Goal: Task Accomplishment & Management: Complete application form

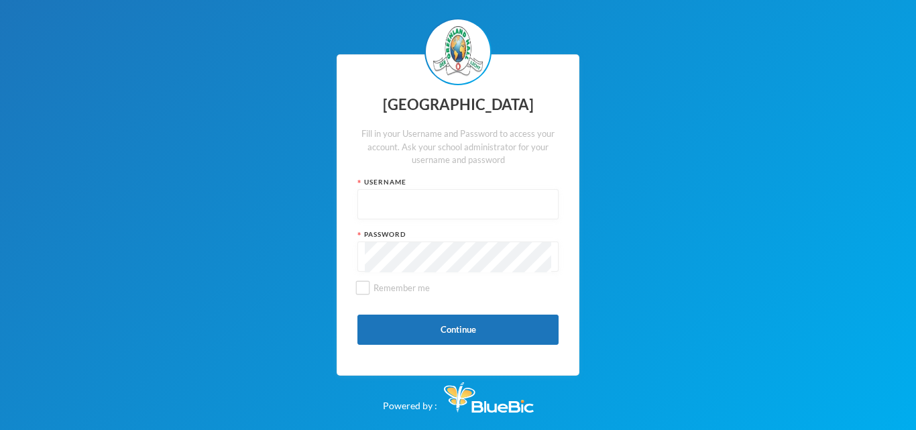
click at [400, 196] on input "text" at bounding box center [458, 205] width 186 height 30
type input "glh24cs60"
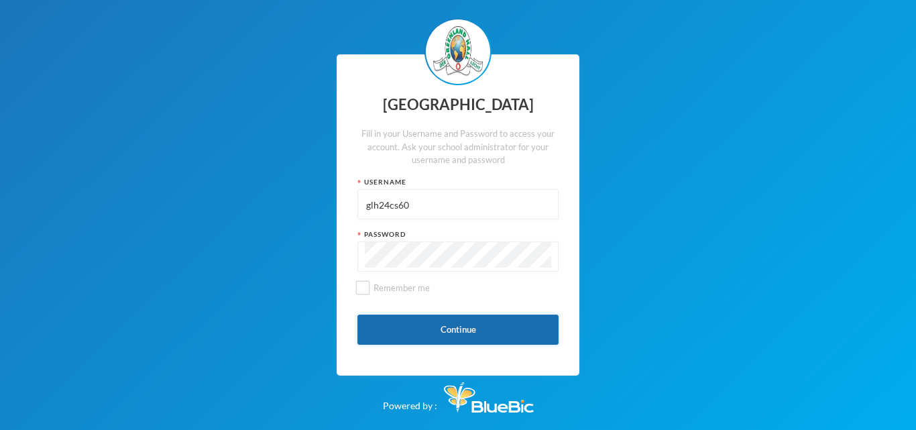
click at [441, 333] on button "Continue" at bounding box center [458, 330] width 201 height 30
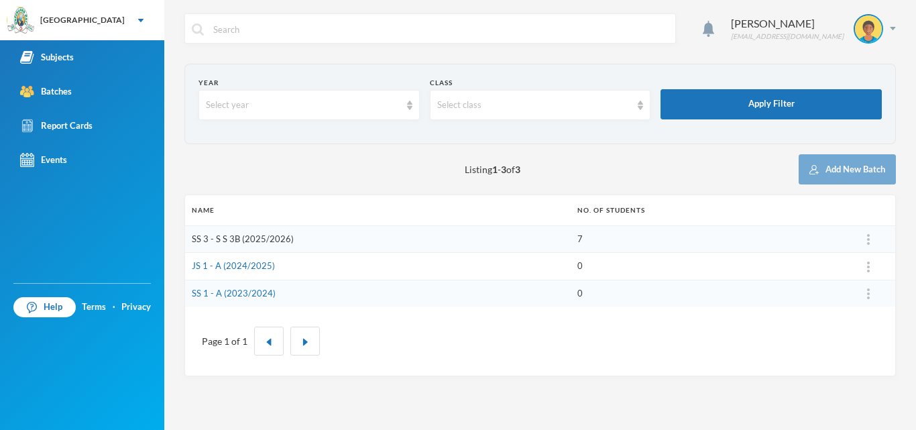
click at [246, 237] on link "SS 3 - S S 3B (2025/2026)" at bounding box center [243, 238] width 102 height 11
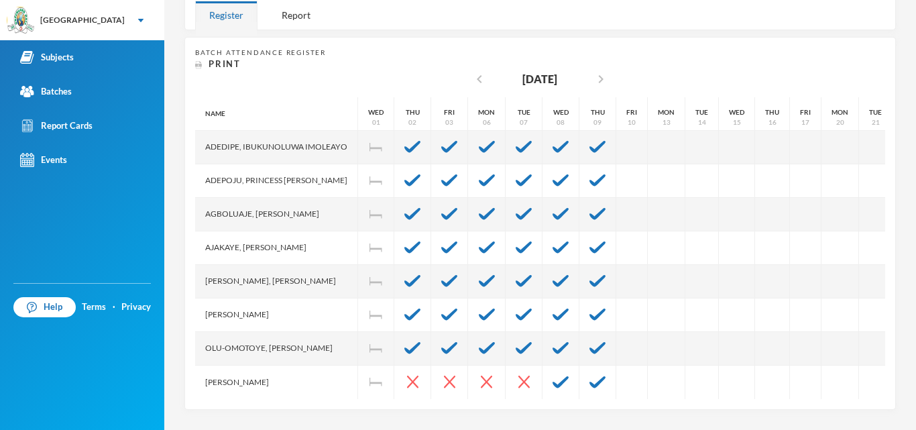
scroll to position [239, 0]
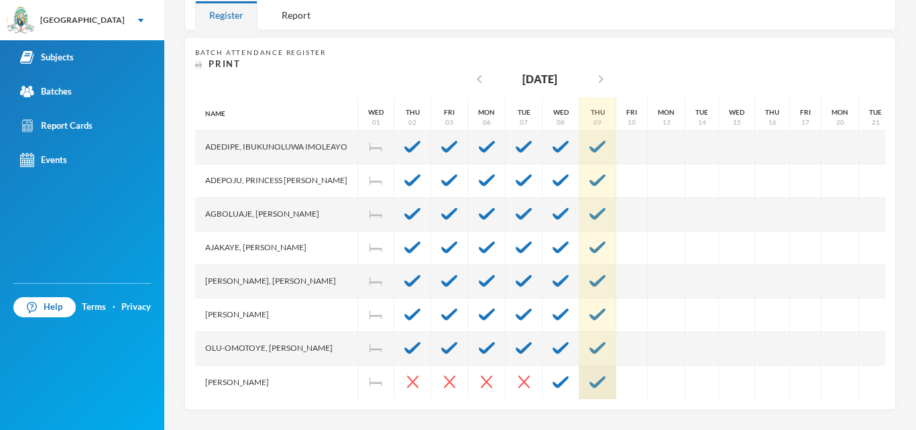
click at [606, 376] on img at bounding box center [598, 382] width 16 height 12
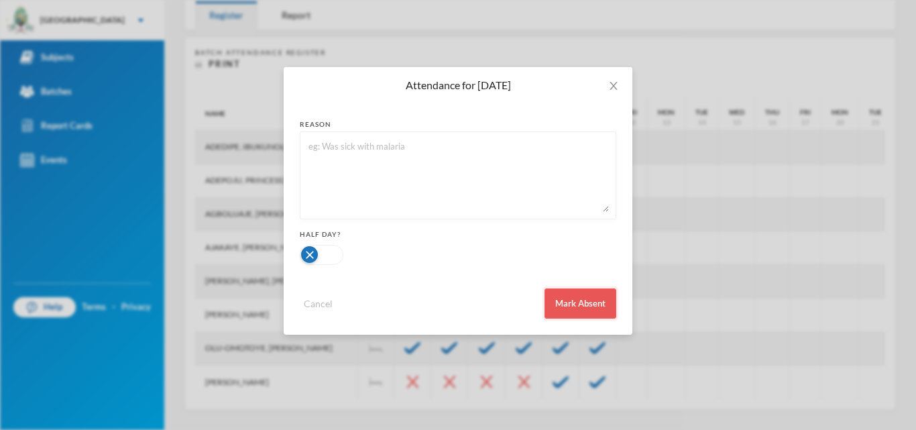
click at [584, 301] on button "Mark Absent" at bounding box center [581, 303] width 72 height 30
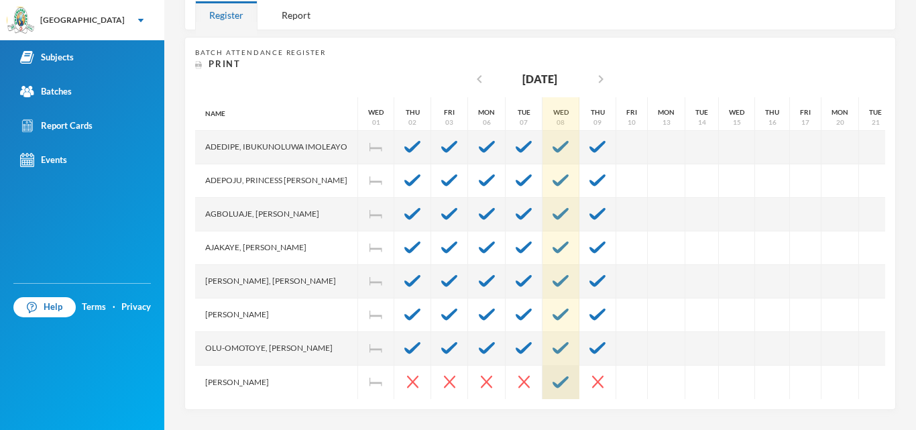
click at [569, 376] on img at bounding box center [561, 382] width 16 height 12
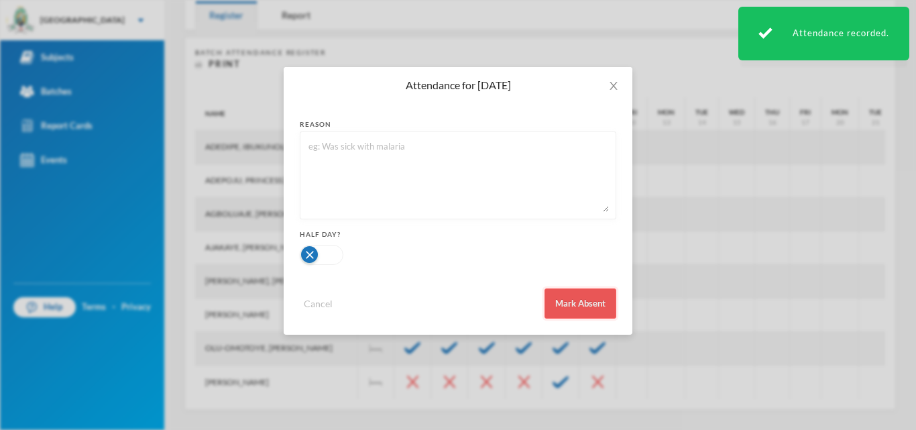
click at [570, 305] on button "Mark Absent" at bounding box center [581, 303] width 72 height 30
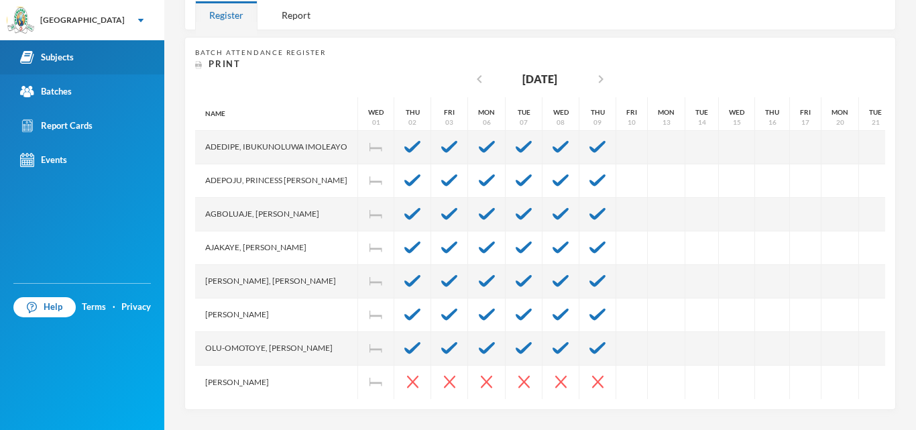
click at [55, 52] on div "Subjects" at bounding box center [47, 57] width 54 height 14
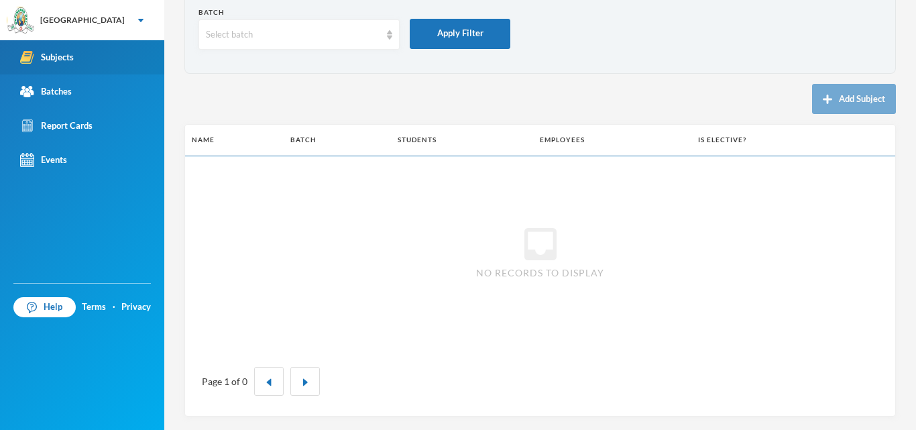
scroll to position [70, 0]
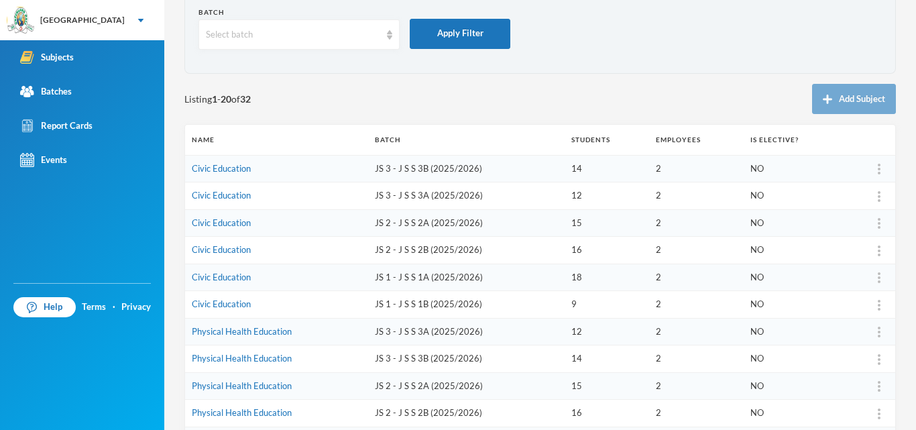
click at [271, 223] on td "Civic Education" at bounding box center [276, 223] width 183 height 28
click at [226, 223] on link "Civic Education" at bounding box center [221, 222] width 59 height 11
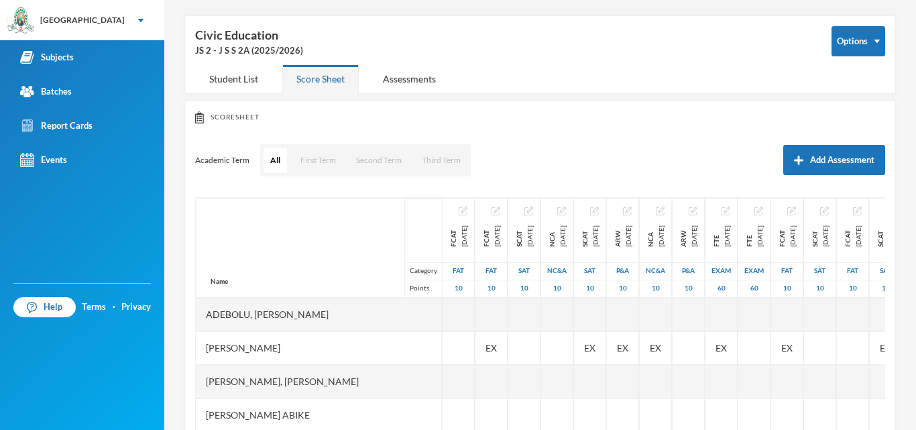
scroll to position [70, 0]
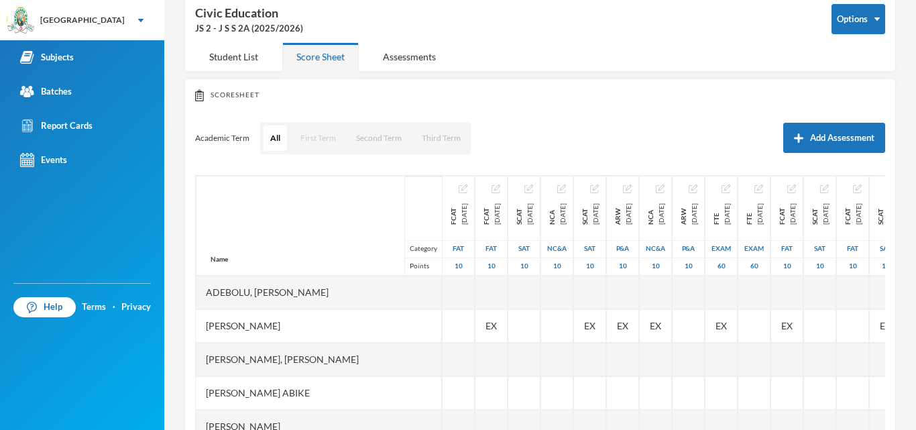
click at [322, 133] on button "First Term" at bounding box center [318, 137] width 49 height 25
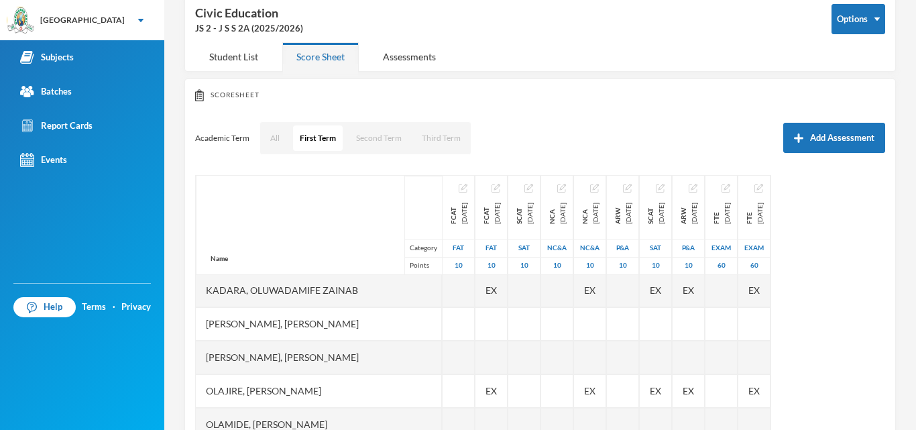
scroll to position [380, 0]
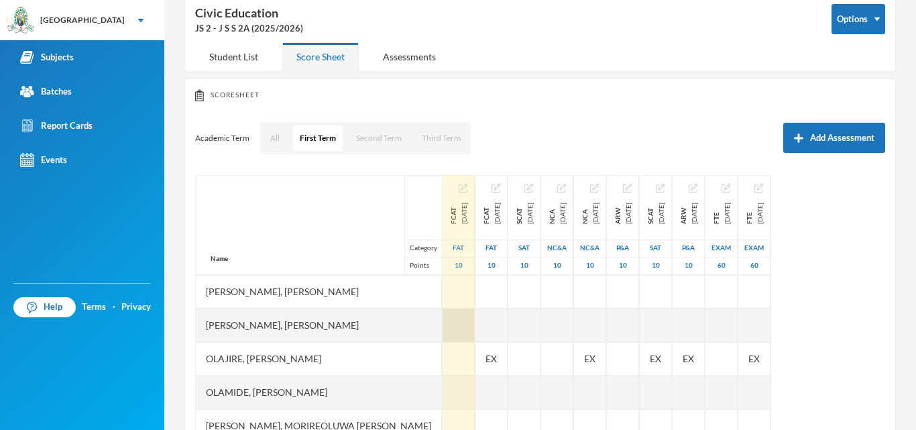
click at [443, 315] on div at bounding box center [459, 326] width 32 height 34
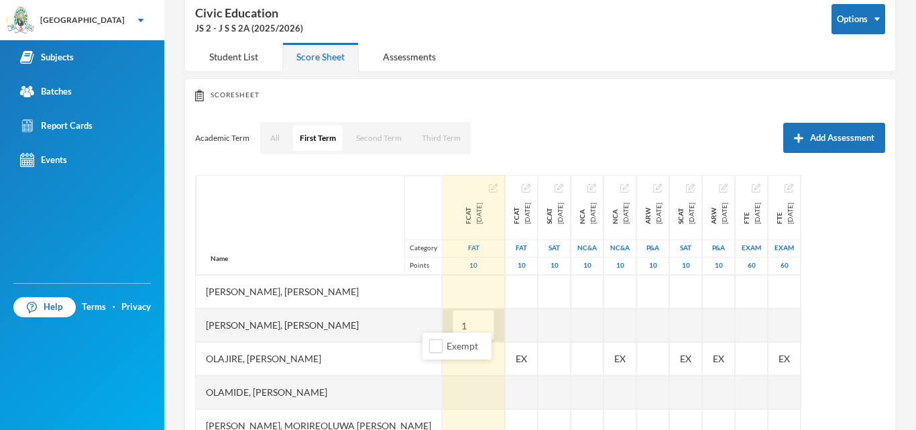
type input "10"
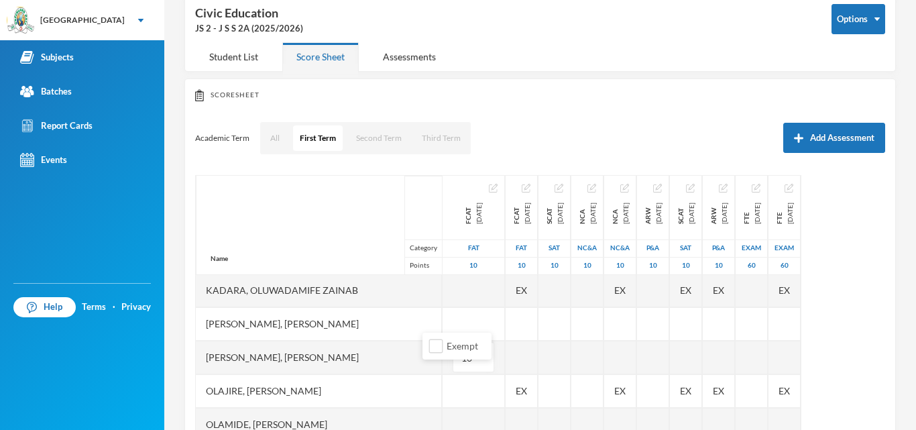
scroll to position [329, 0]
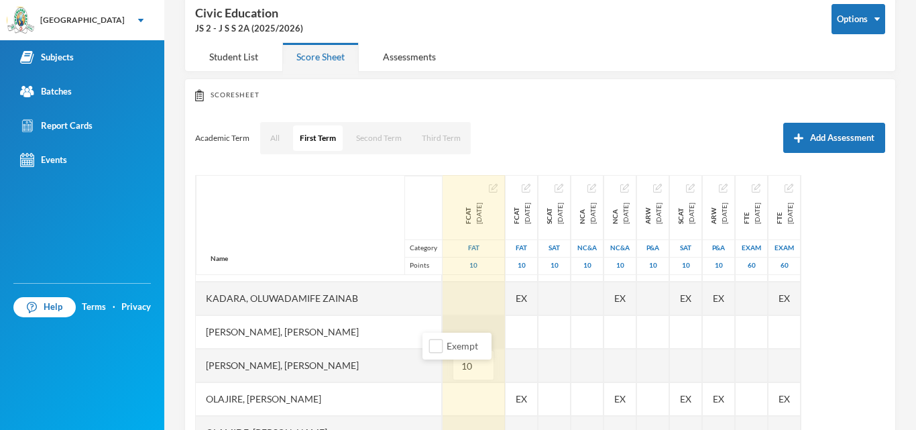
click at [443, 325] on div at bounding box center [474, 332] width 62 height 34
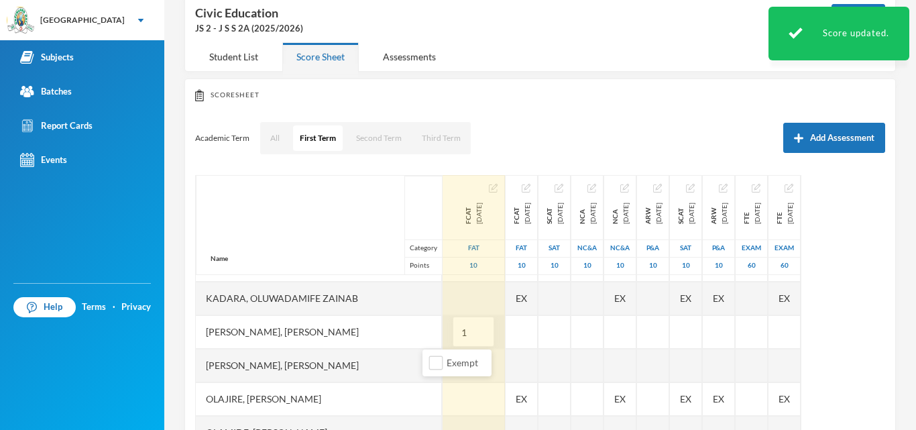
type input "10"
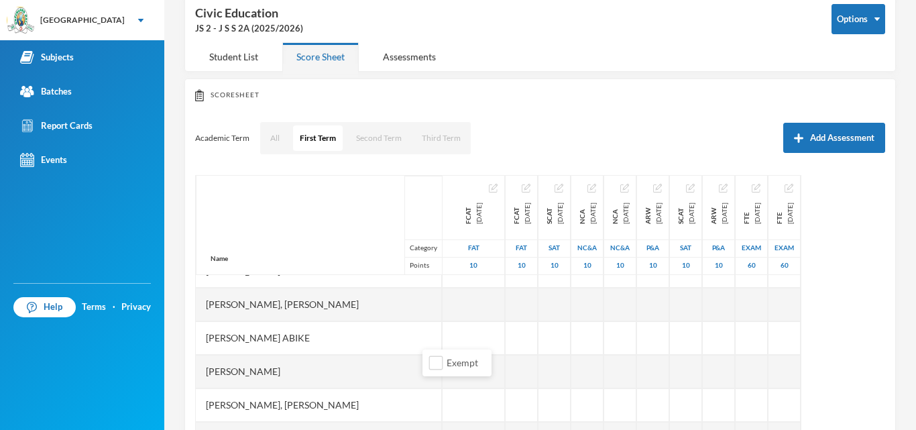
scroll to position [54, 0]
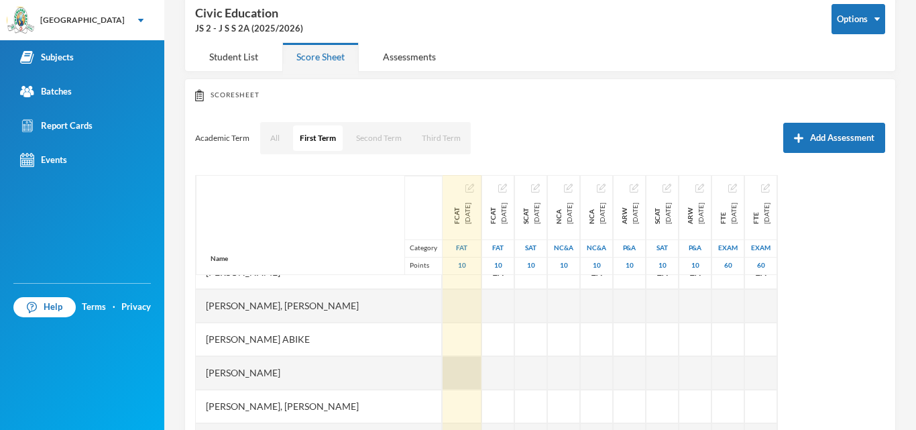
click at [443, 376] on div at bounding box center [462, 373] width 39 height 34
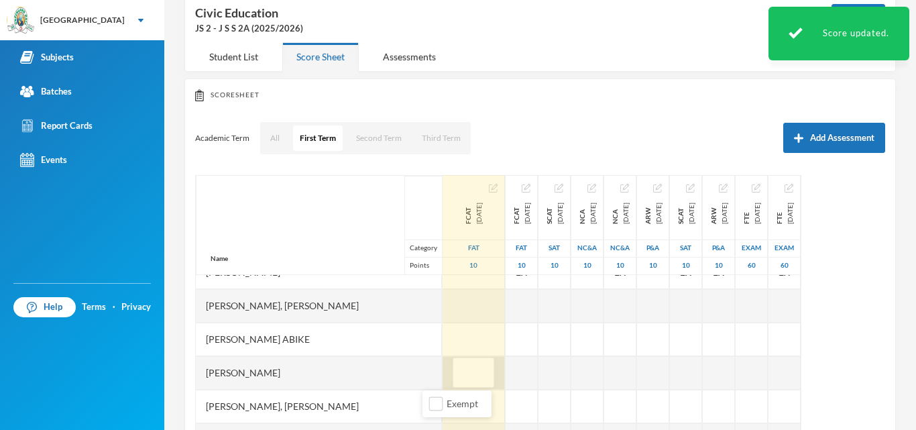
type input "9"
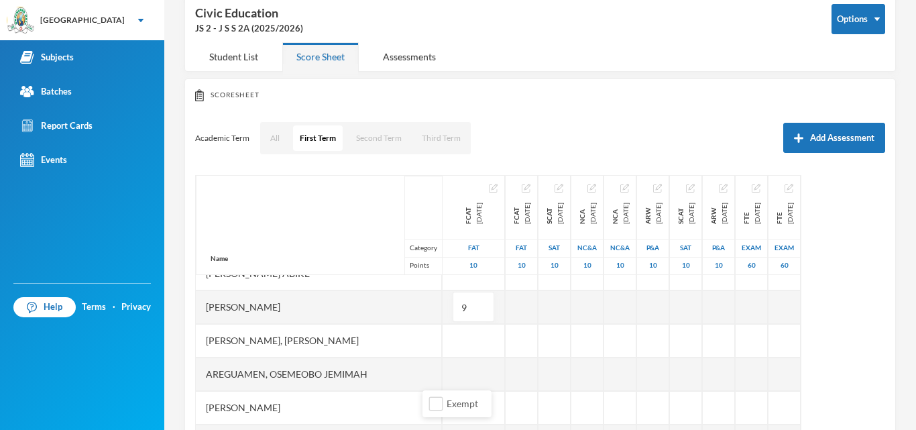
scroll to position [130, 0]
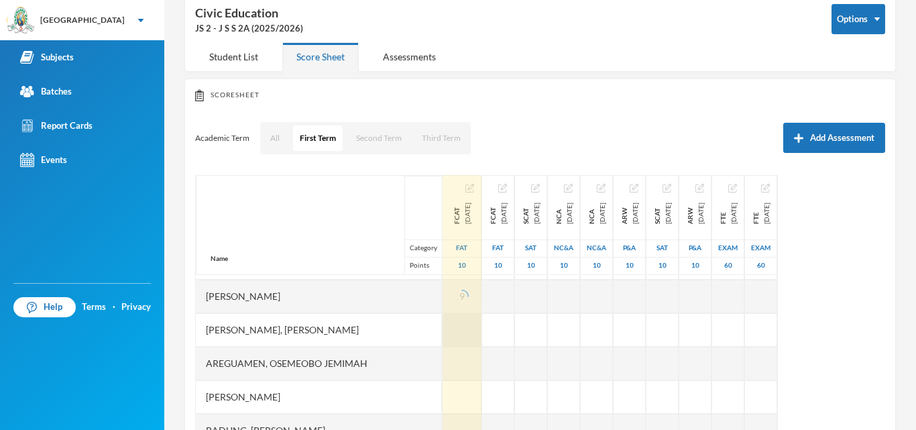
click at [443, 333] on div at bounding box center [462, 330] width 39 height 34
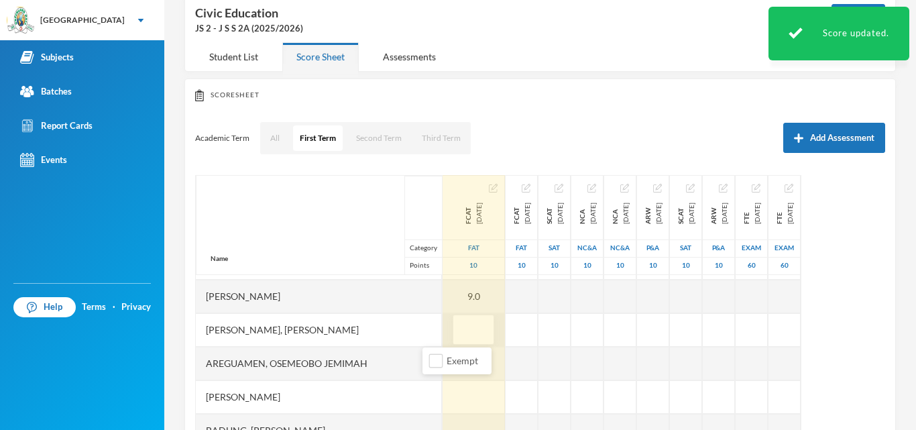
type input "5"
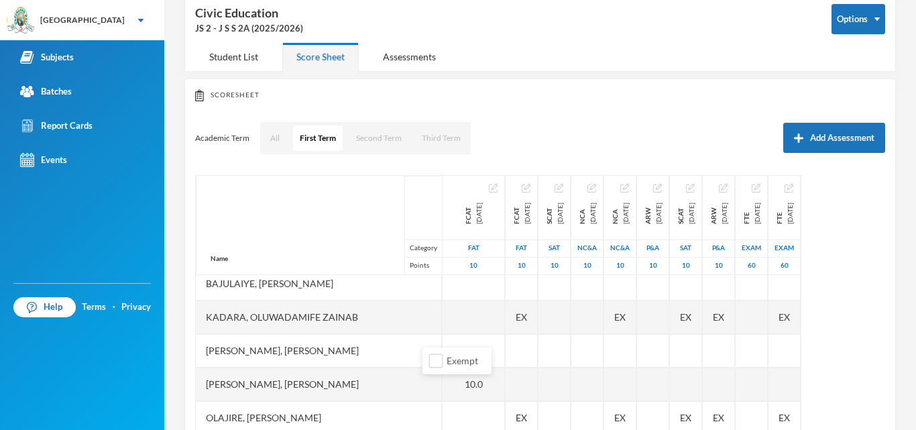
scroll to position [380, 0]
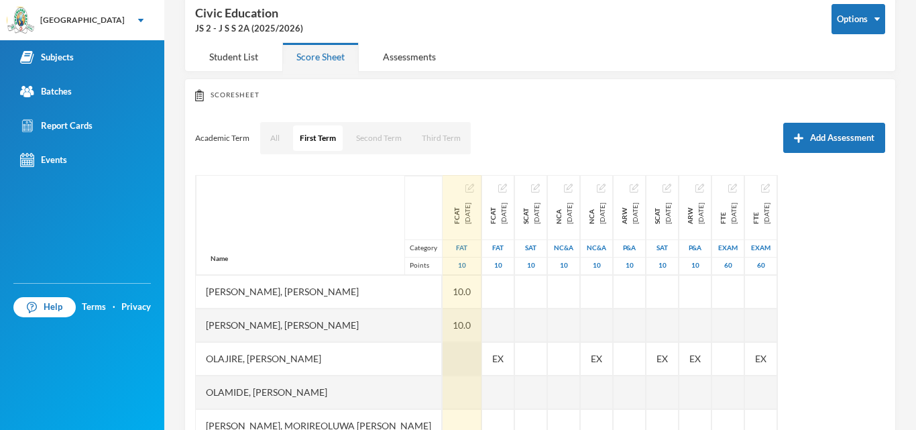
click at [452, 342] on div at bounding box center [462, 359] width 39 height 34
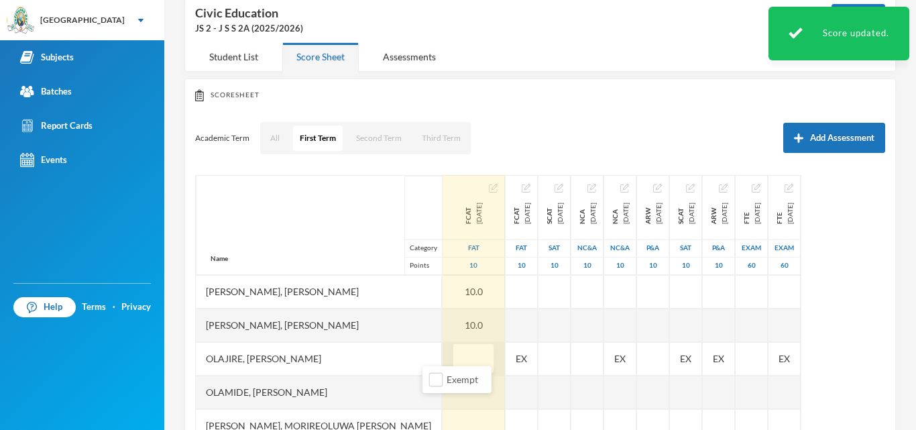
type input "9"
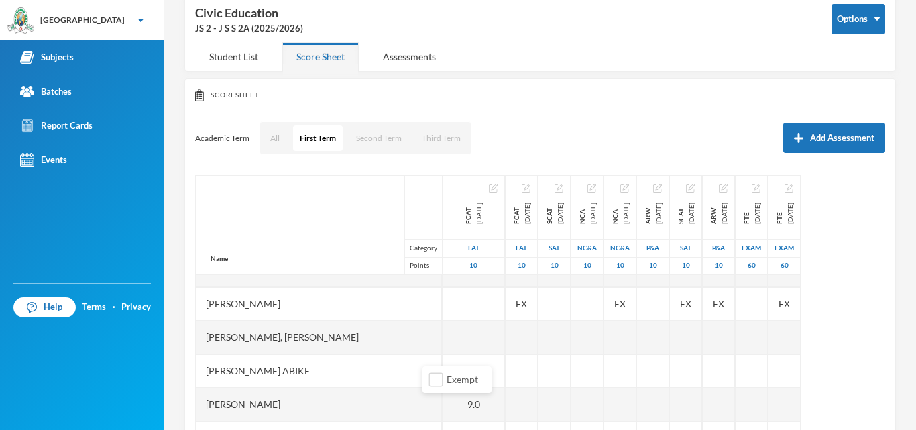
scroll to position [0, 0]
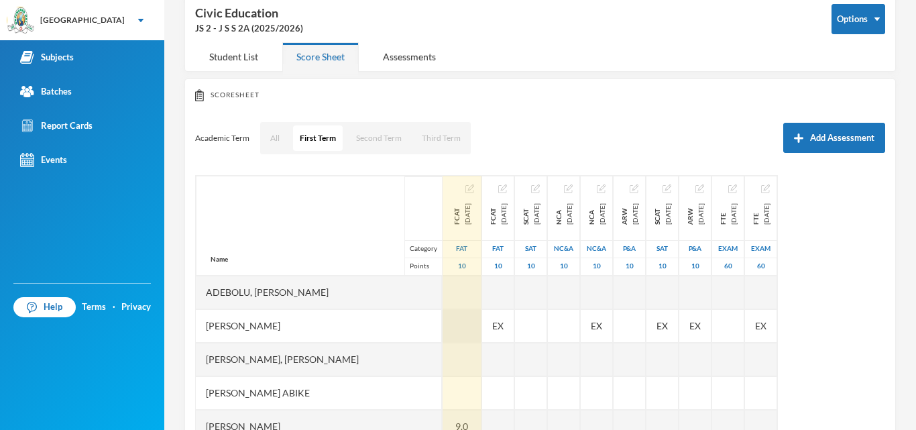
click at [443, 322] on div at bounding box center [462, 326] width 39 height 34
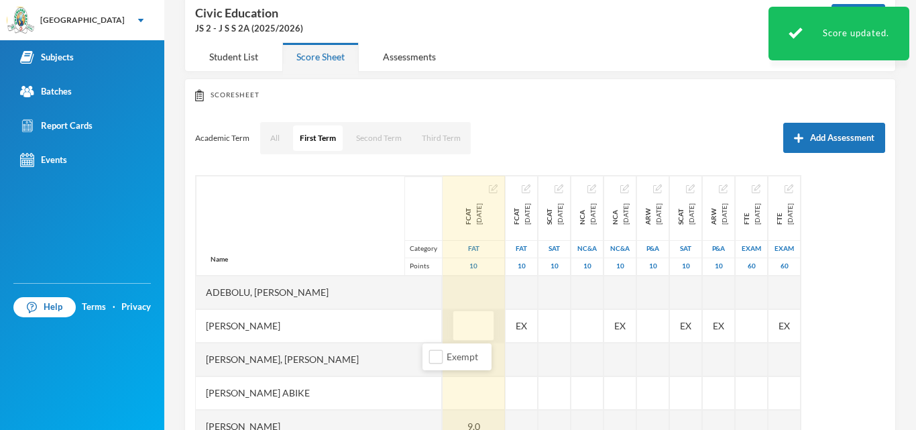
type input "6"
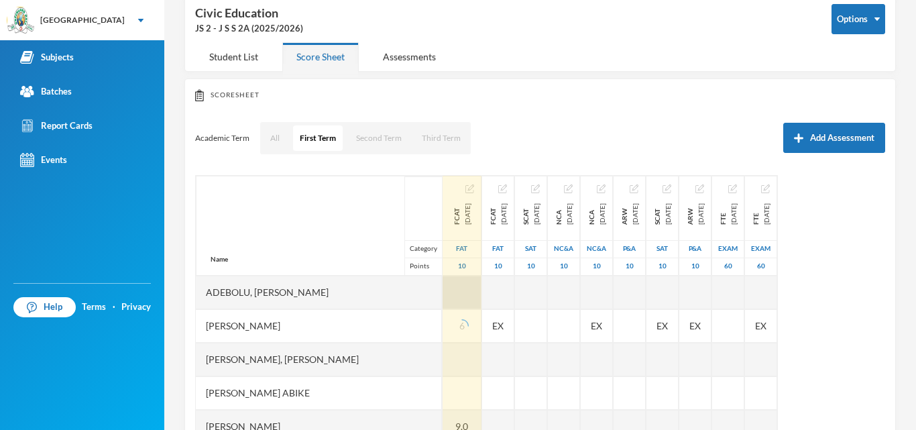
click at [443, 292] on div at bounding box center [462, 293] width 39 height 34
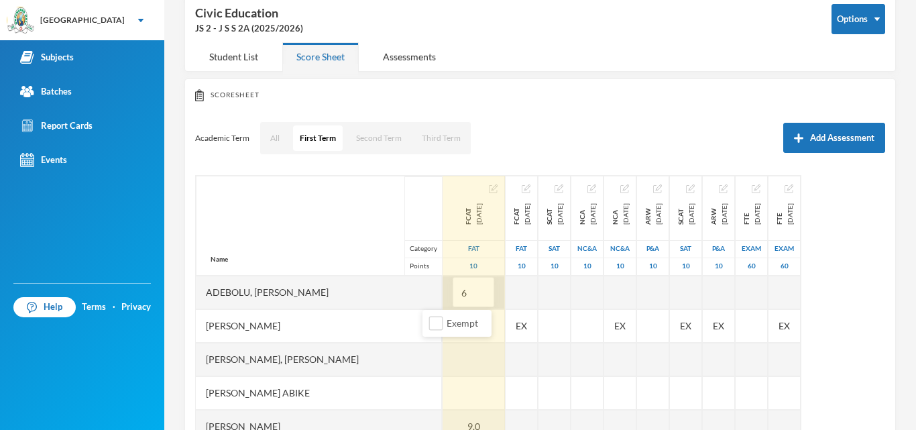
type input "6"
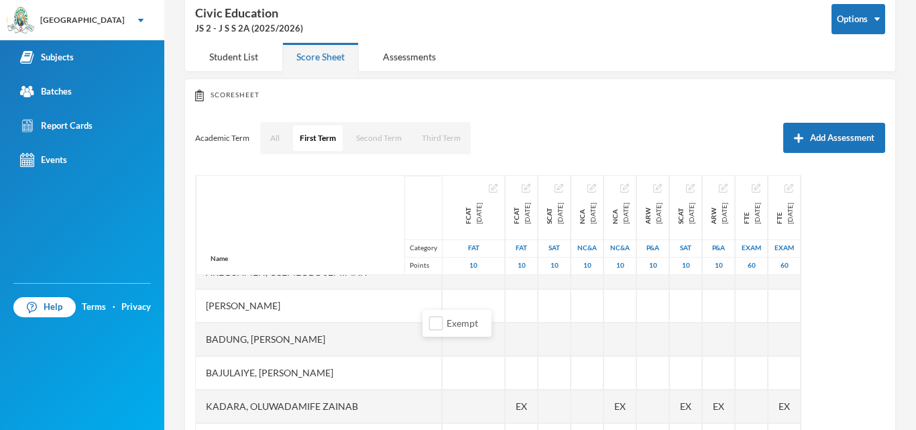
scroll to position [227, 0]
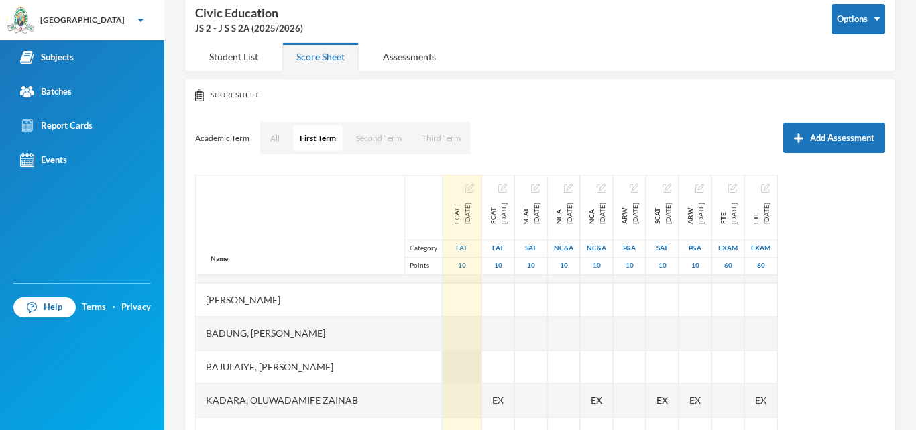
click at [443, 367] on div at bounding box center [462, 367] width 39 height 34
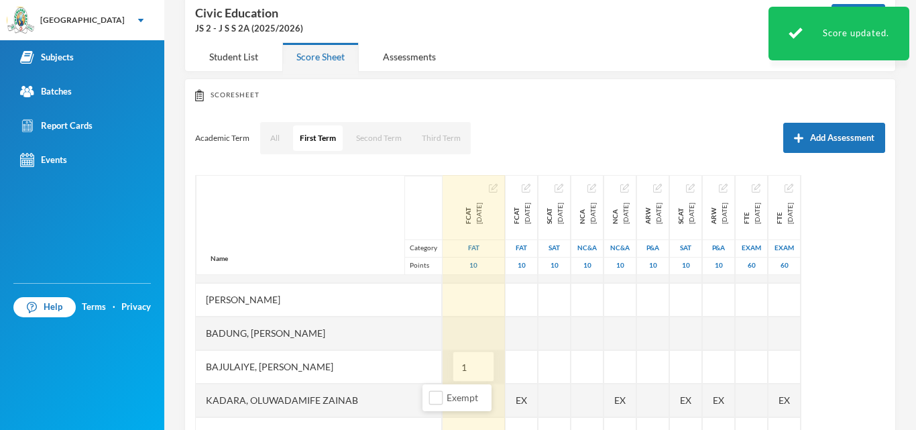
type input "10"
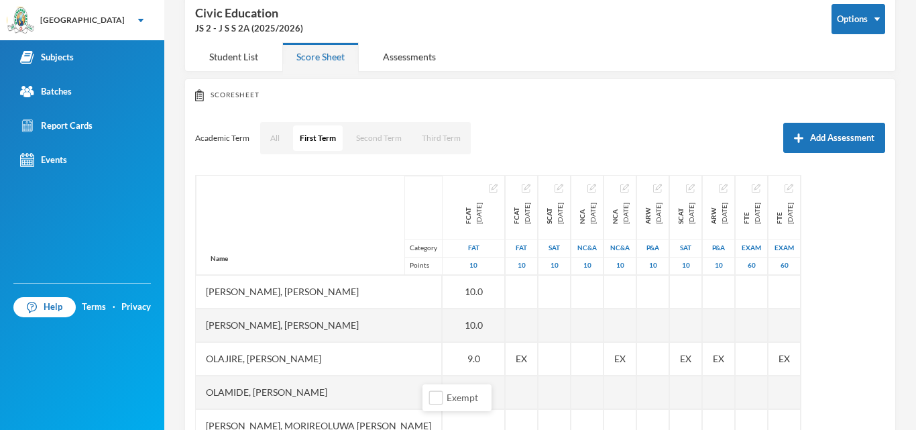
scroll to position [380, 0]
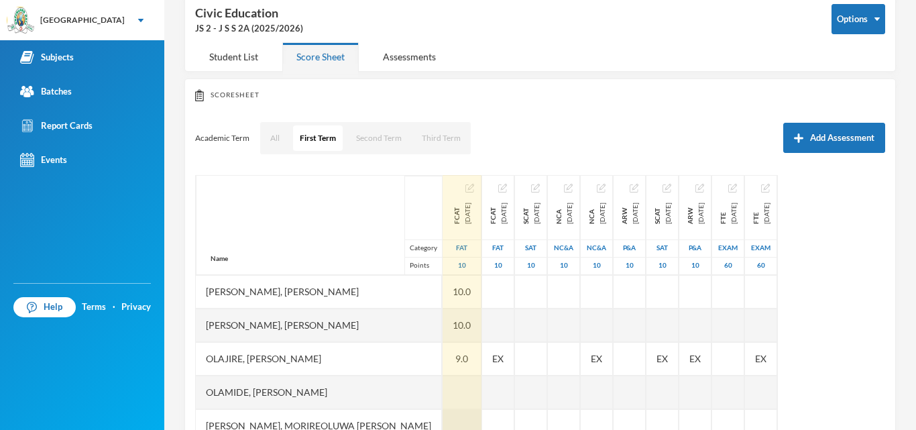
click at [443, 415] on div at bounding box center [462, 426] width 39 height 34
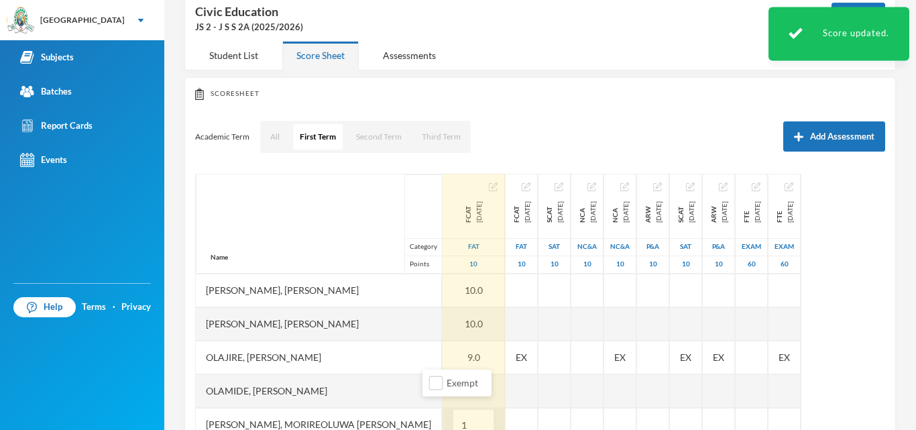
type input "10"
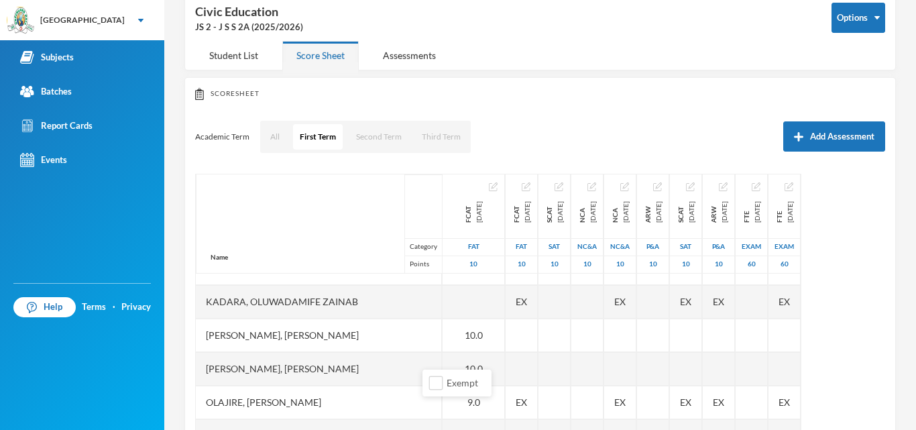
scroll to position [323, 0]
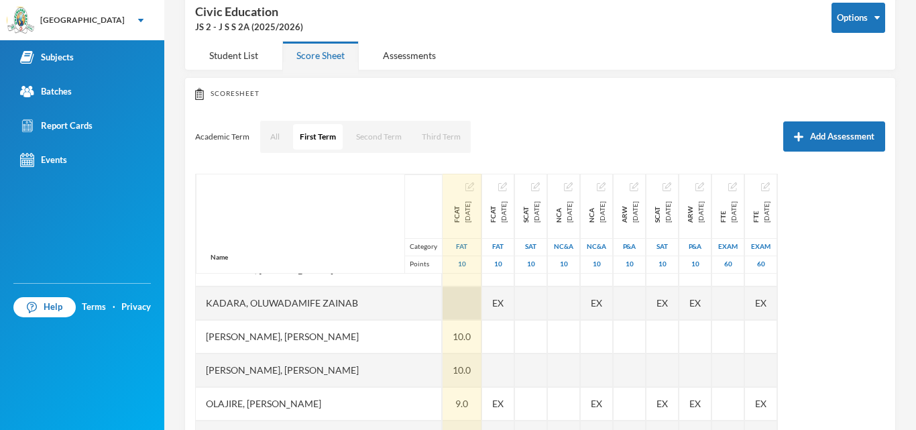
click at [443, 301] on div at bounding box center [462, 303] width 39 height 34
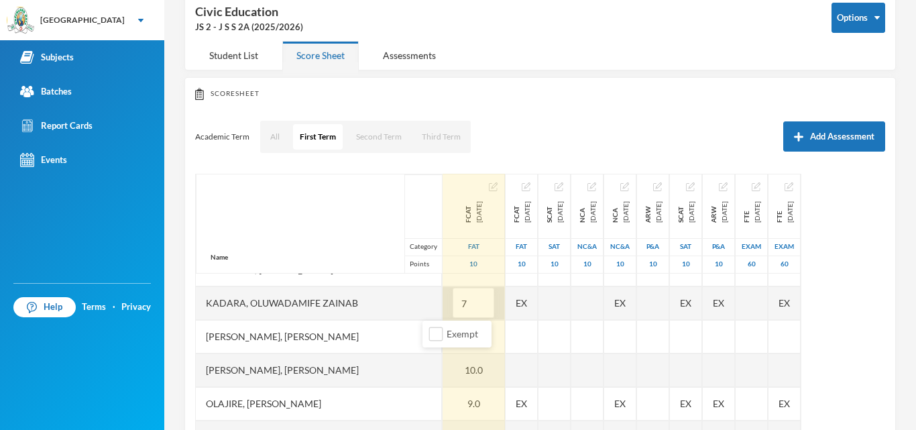
type input "7"
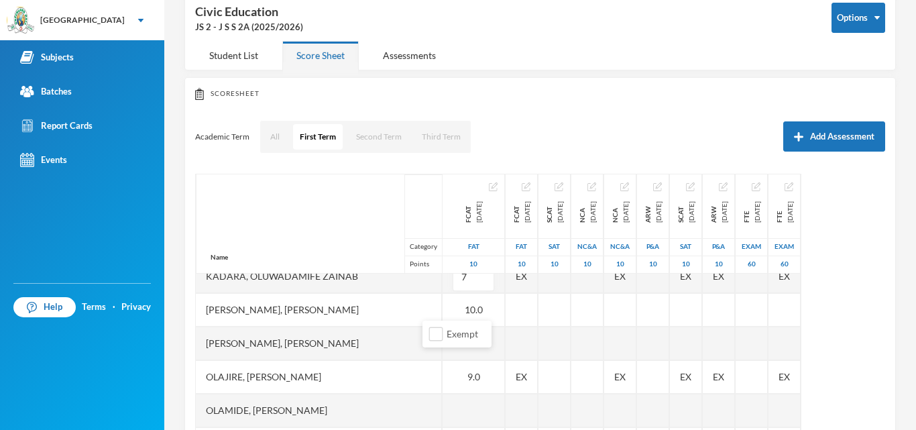
scroll to position [355, 0]
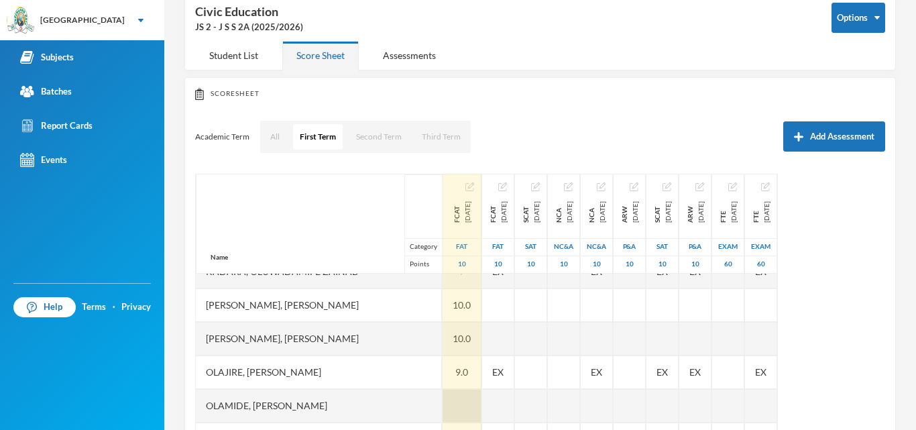
click at [443, 398] on div at bounding box center [462, 406] width 39 height 34
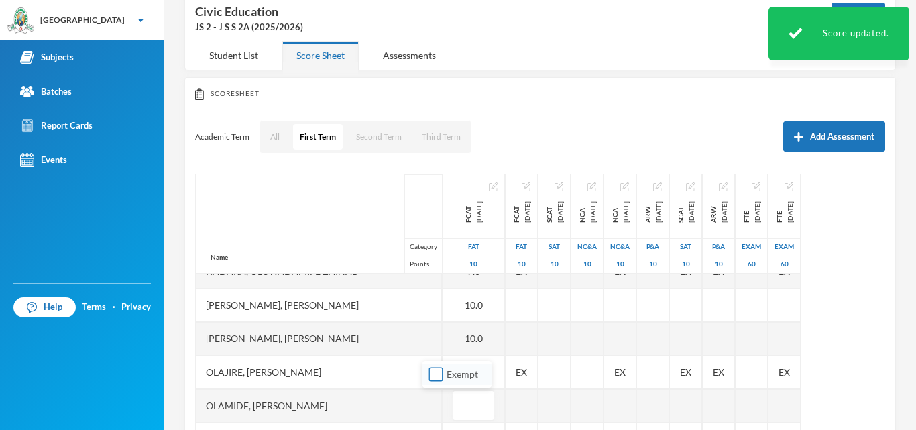
click at [435, 373] on input "Exempt" at bounding box center [436, 375] width 14 height 14
checkbox input "true"
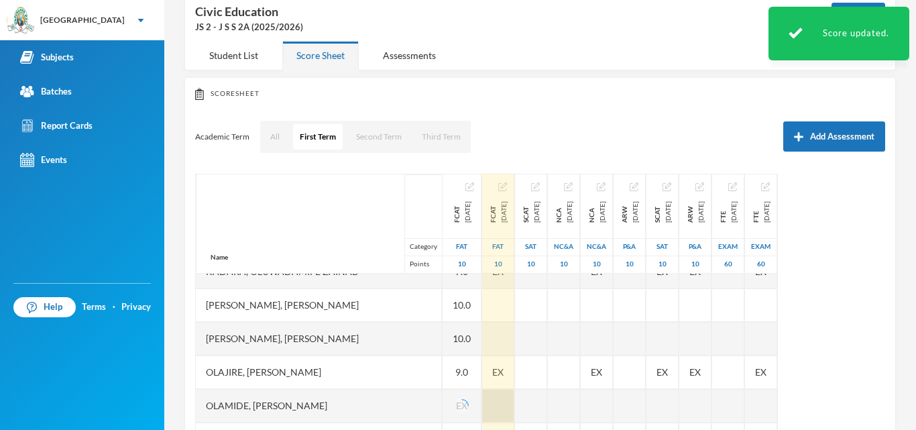
click at [502, 409] on div at bounding box center [498, 406] width 32 height 34
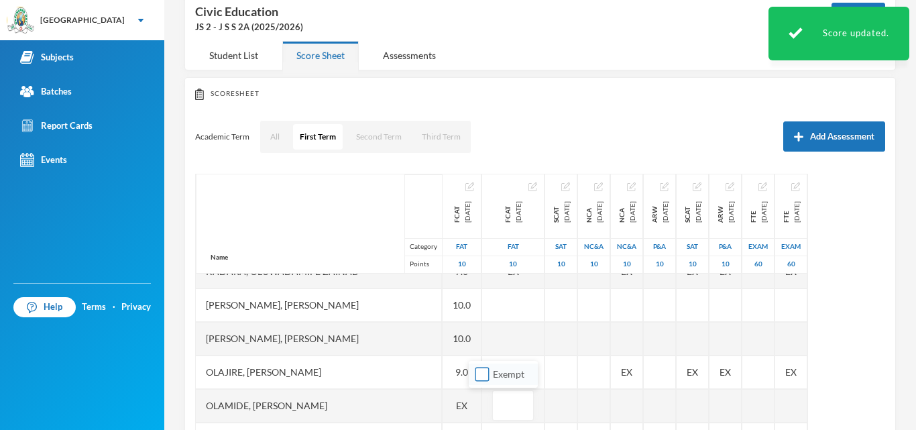
click at [483, 373] on input "Exempt" at bounding box center [483, 375] width 14 height 14
checkbox input "true"
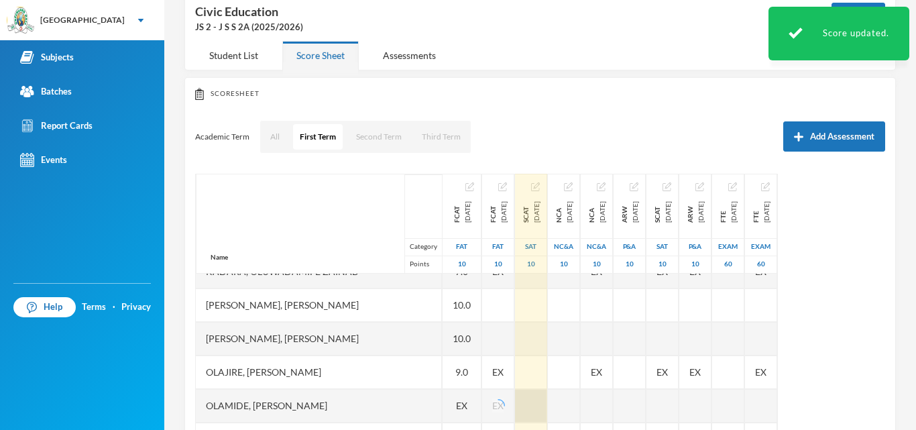
click at [540, 410] on div at bounding box center [531, 406] width 32 height 34
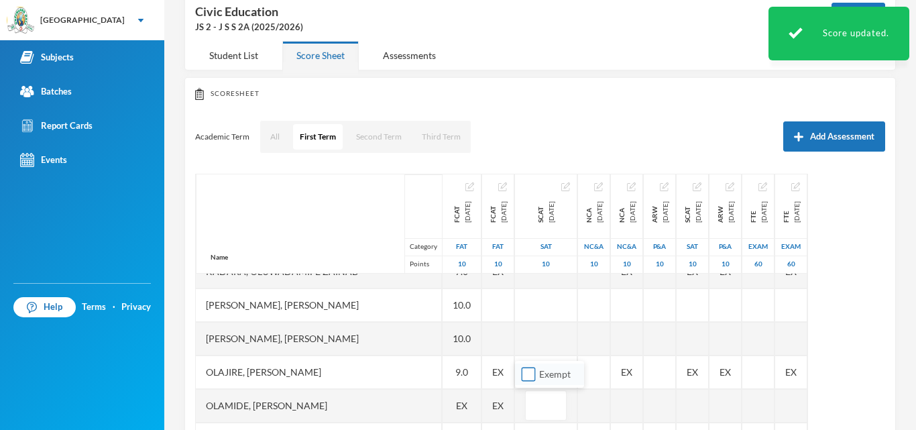
click at [528, 374] on input "Exempt" at bounding box center [529, 375] width 14 height 14
checkbox input "true"
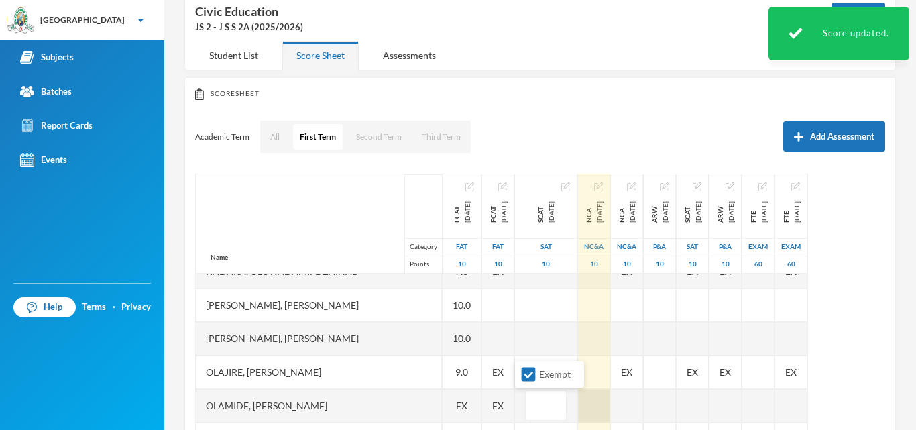
click at [592, 405] on div at bounding box center [594, 406] width 32 height 34
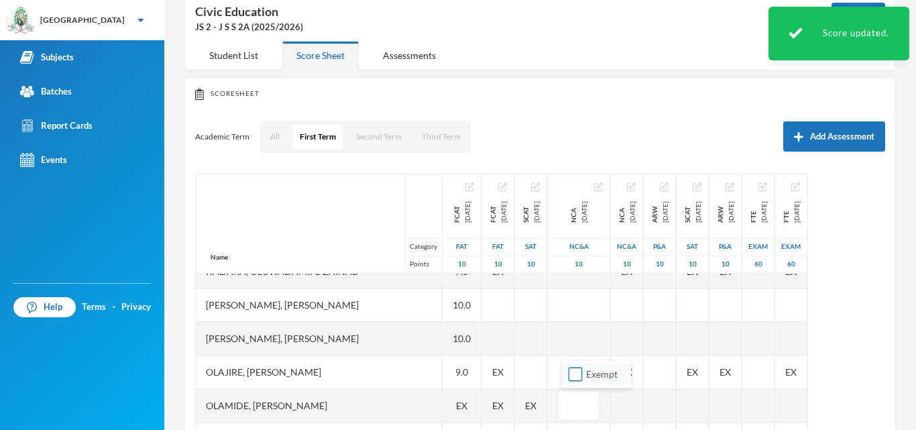
click at [578, 376] on input "Exempt" at bounding box center [576, 375] width 14 height 14
checkbox input "true"
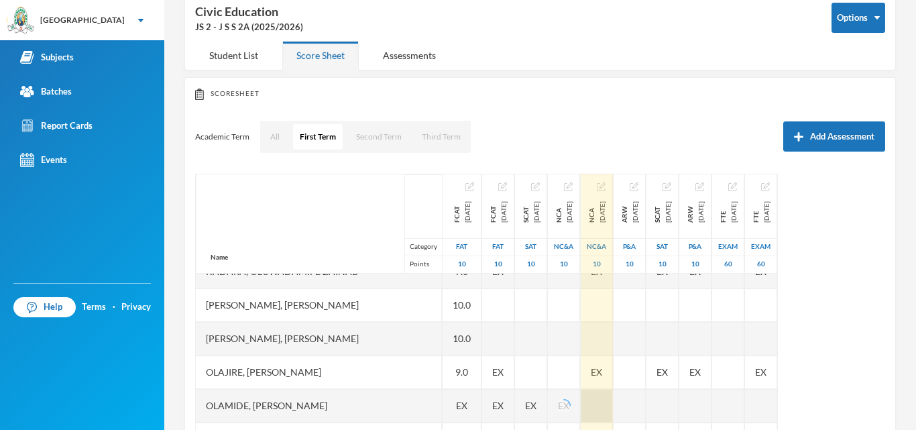
click at [613, 402] on div at bounding box center [597, 406] width 32 height 34
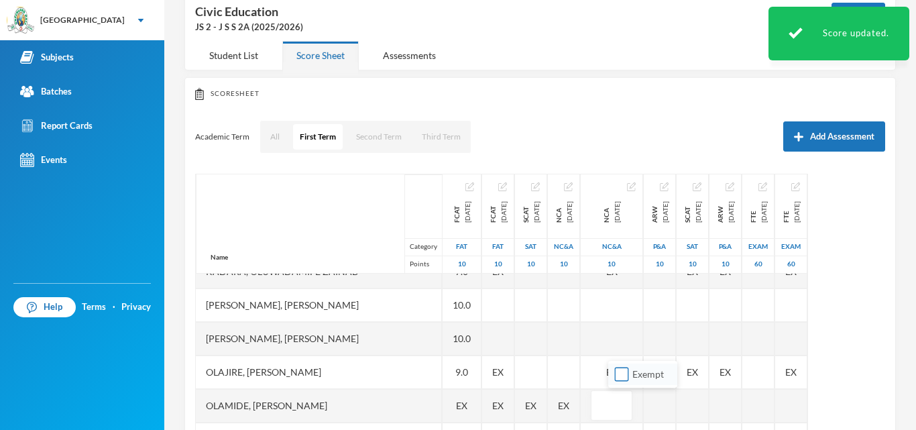
click at [617, 370] on input "Exempt" at bounding box center [622, 375] width 14 height 14
checkbox input "true"
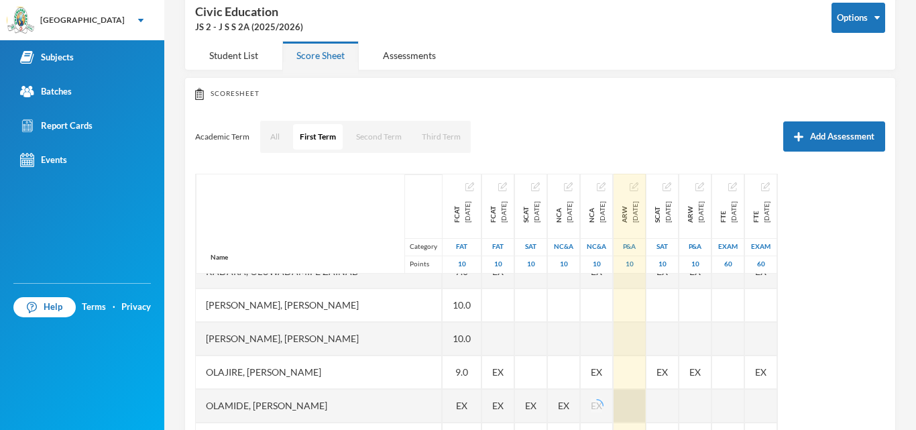
click at [646, 402] on div at bounding box center [630, 406] width 32 height 34
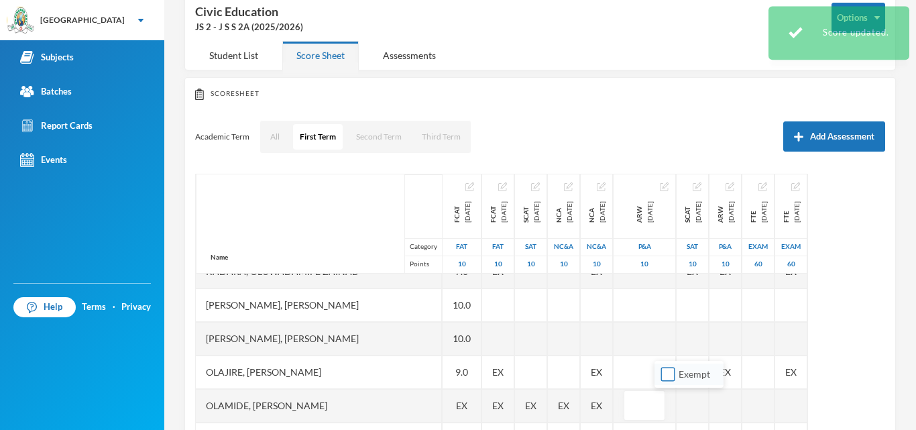
click at [673, 379] on input "Exempt" at bounding box center [668, 375] width 14 height 14
checkbox input "true"
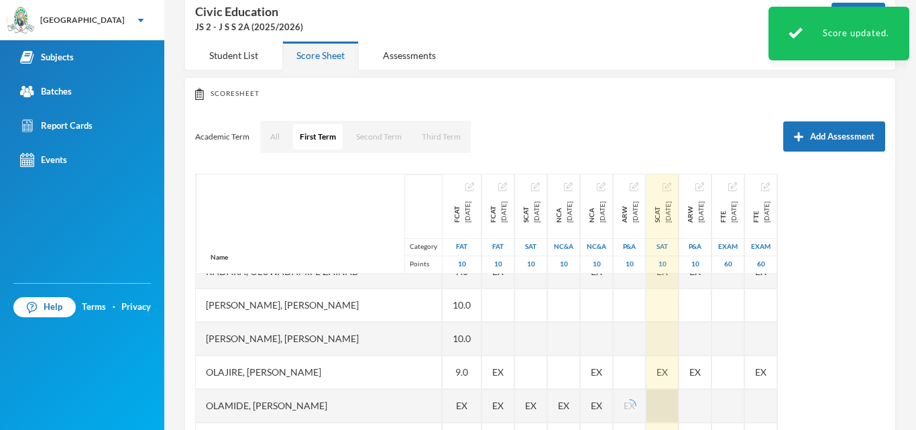
click at [679, 405] on div at bounding box center [663, 406] width 32 height 34
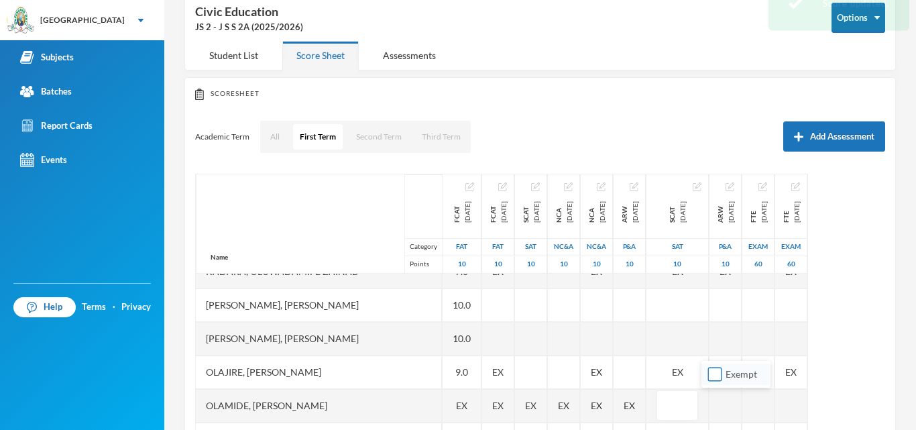
click at [717, 374] on input "Exempt" at bounding box center [715, 375] width 14 height 14
checkbox input "true"
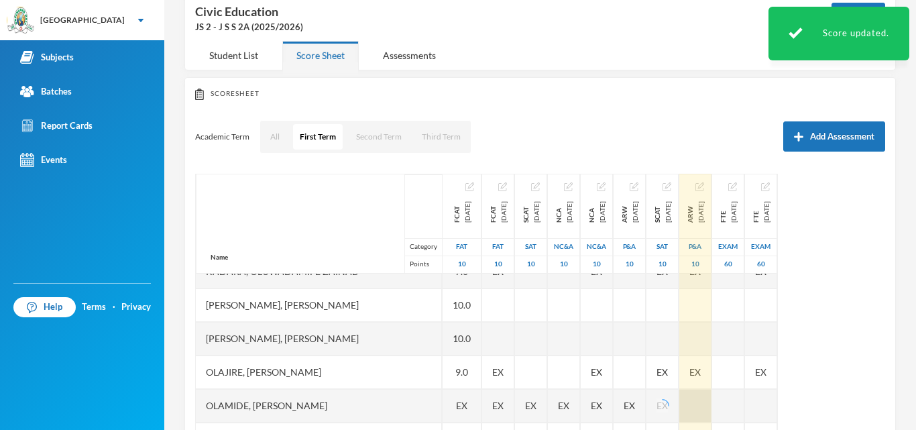
click at [712, 411] on div at bounding box center [696, 406] width 32 height 34
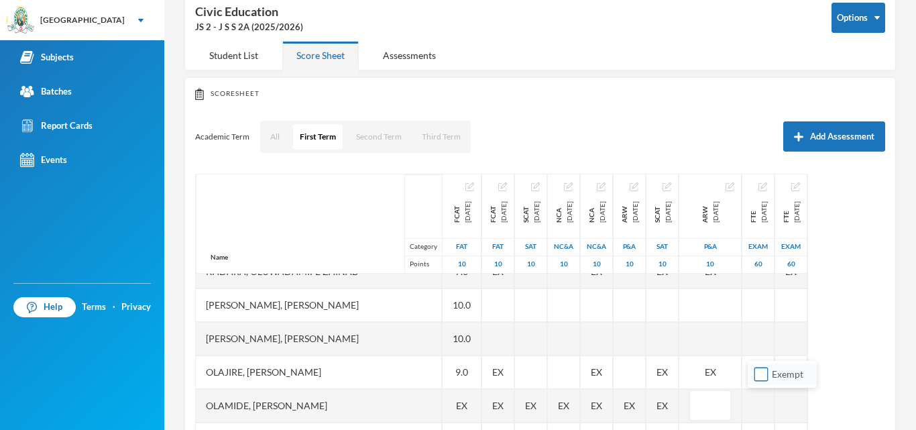
click at [759, 376] on input "Exempt" at bounding box center [762, 375] width 14 height 14
checkbox input "true"
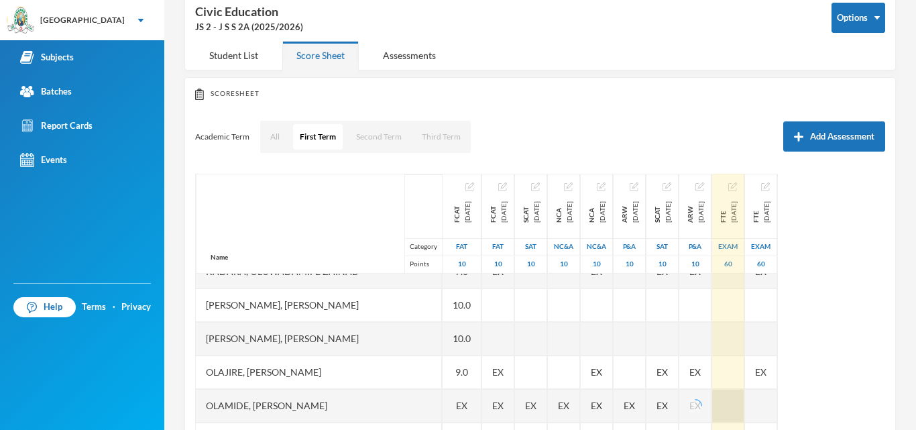
click at [745, 404] on div at bounding box center [728, 406] width 32 height 34
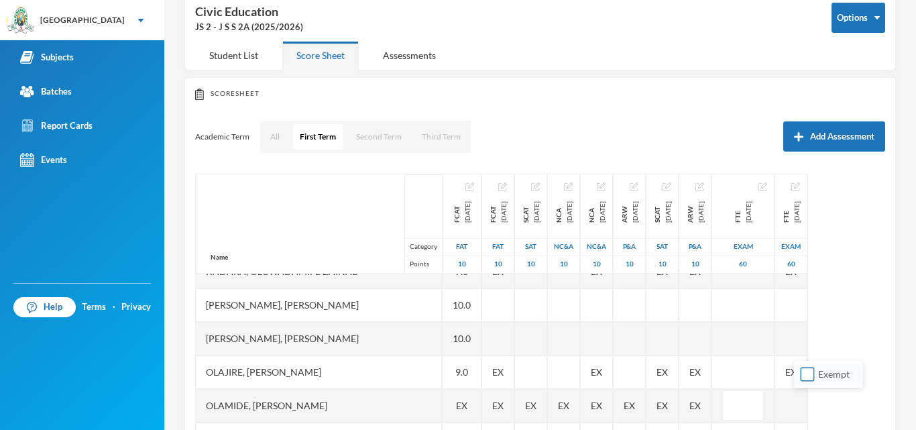
click at [806, 372] on input "Exempt" at bounding box center [808, 375] width 14 height 14
checkbox input "true"
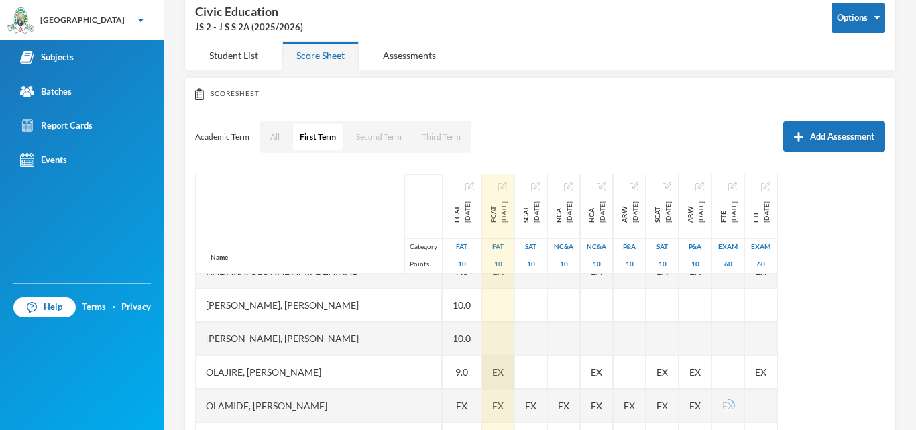
click at [492, 372] on span "EX" at bounding box center [497, 372] width 11 height 14
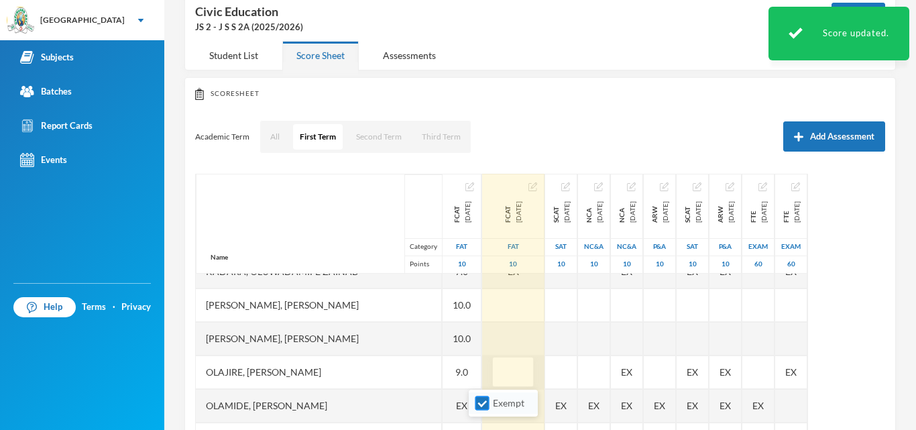
click at [482, 404] on input "Exempt" at bounding box center [483, 403] width 14 height 14
checkbox input "false"
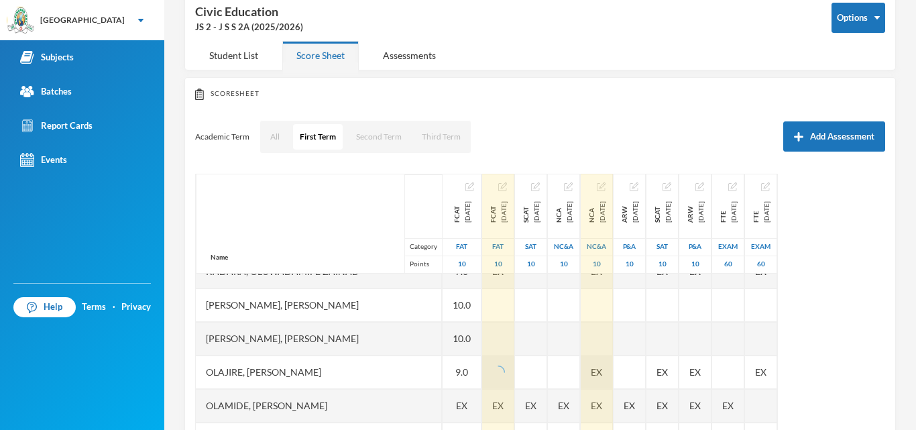
click at [613, 373] on div "EX" at bounding box center [597, 373] width 32 height 34
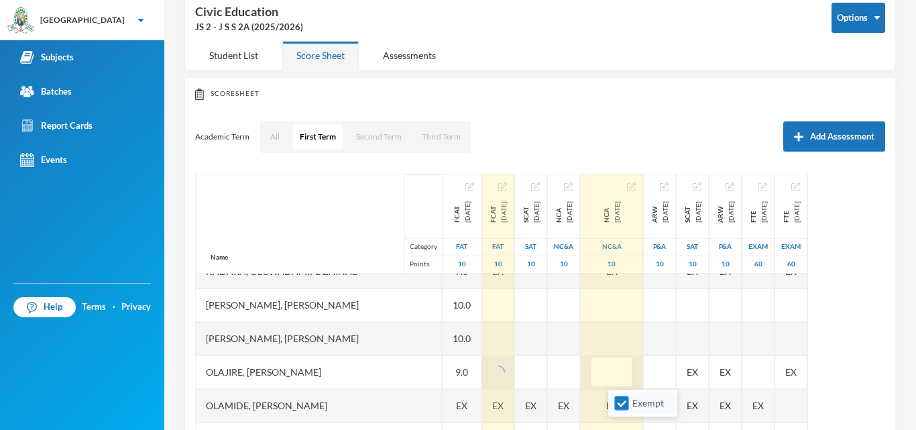
click at [621, 400] on input "Exempt" at bounding box center [622, 403] width 14 height 14
checkbox input "false"
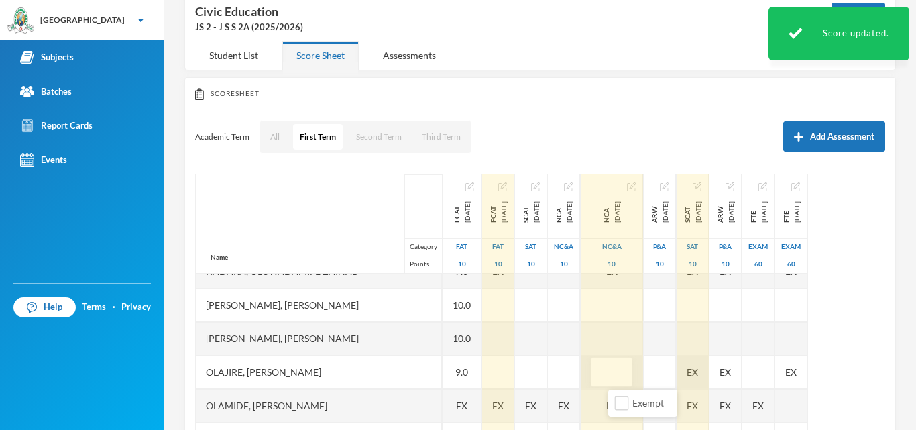
click at [709, 374] on div "EX" at bounding box center [693, 373] width 32 height 34
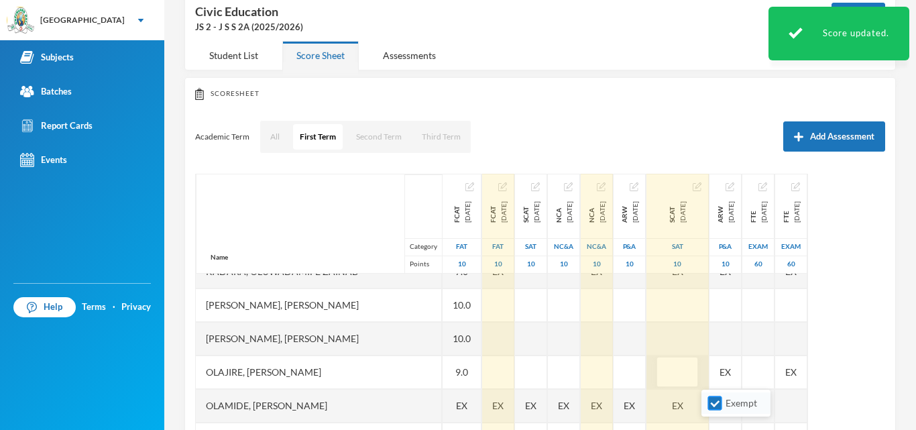
click at [710, 405] on input "Exempt" at bounding box center [715, 403] width 14 height 14
checkbox input "false"
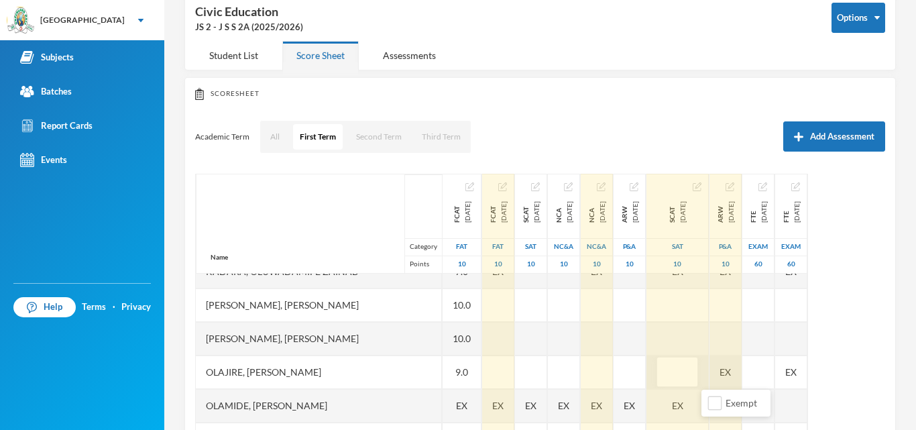
click at [742, 374] on div "EX" at bounding box center [726, 373] width 32 height 34
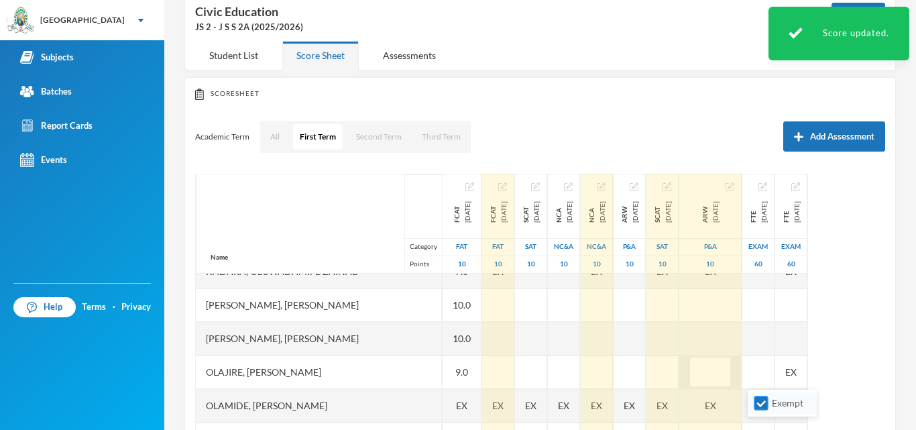
click at [761, 401] on input "Exempt" at bounding box center [762, 403] width 14 height 14
checkbox input "false"
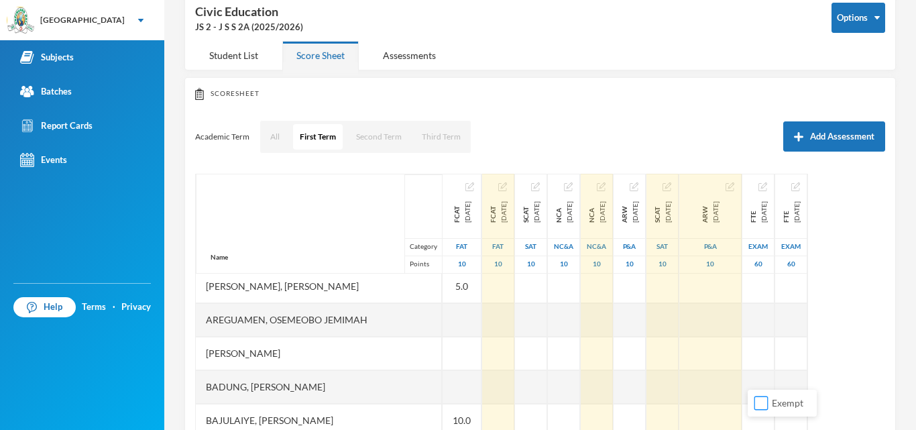
scroll to position [166, 0]
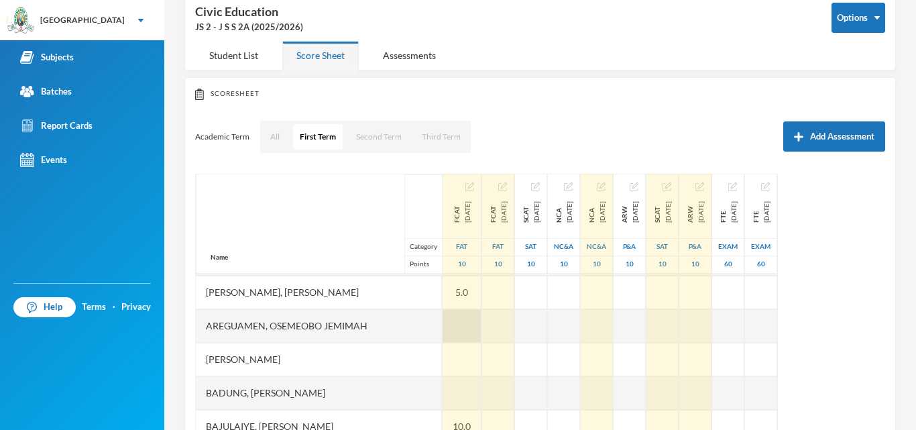
click at [443, 327] on div at bounding box center [462, 326] width 39 height 34
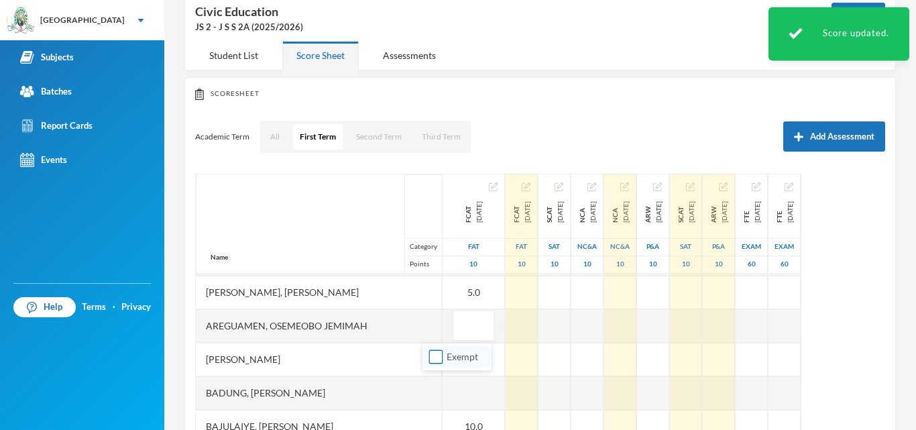
click at [434, 354] on input "Exempt" at bounding box center [436, 357] width 14 height 14
checkbox input "true"
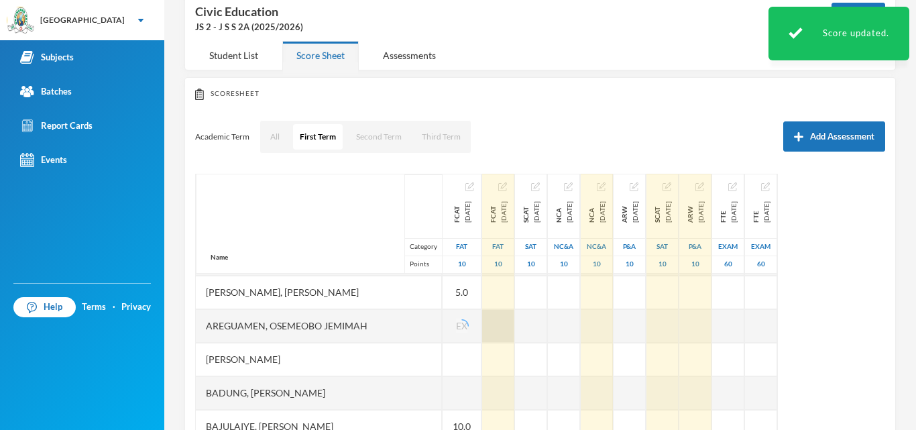
click at [497, 324] on div at bounding box center [498, 326] width 32 height 34
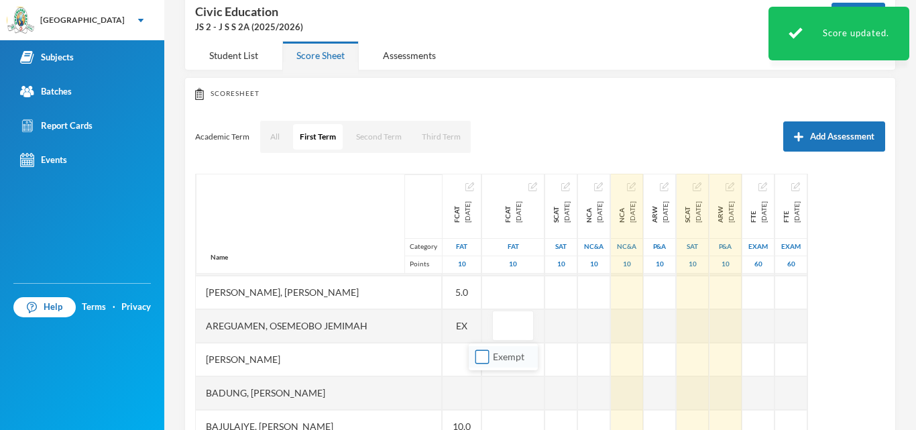
click at [482, 355] on input "Exempt" at bounding box center [483, 357] width 14 height 14
checkbox input "true"
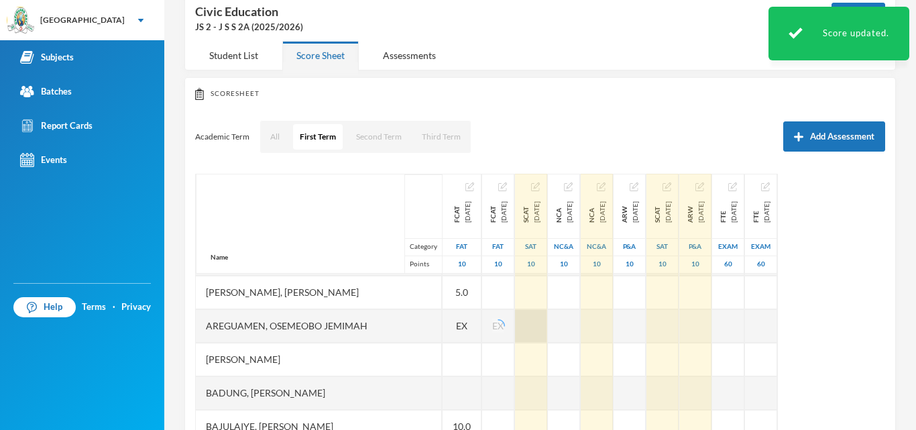
click at [543, 325] on div at bounding box center [531, 326] width 32 height 34
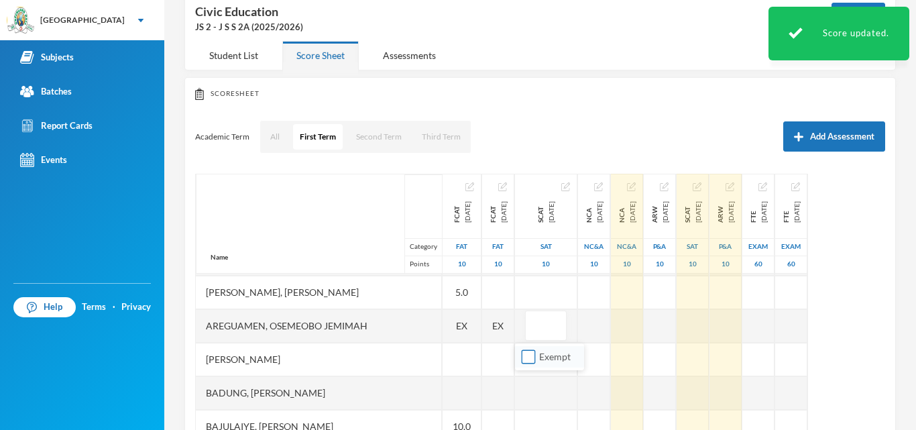
click at [528, 361] on input "Exempt" at bounding box center [529, 357] width 14 height 14
checkbox input "true"
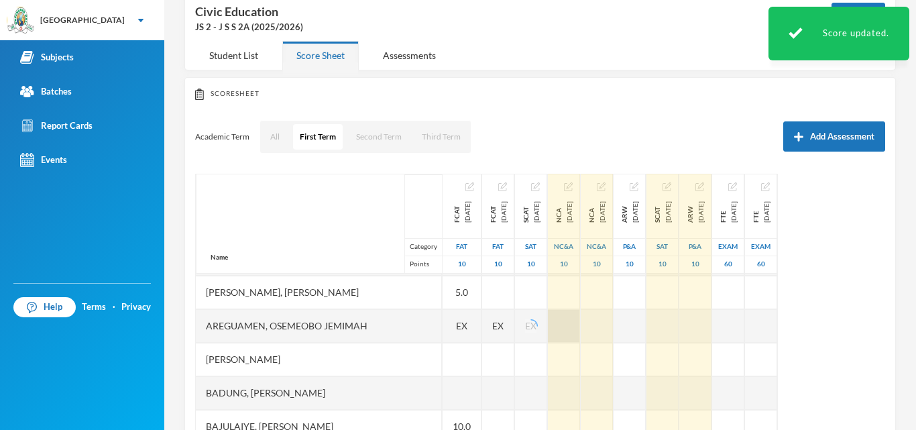
click at [580, 329] on div at bounding box center [564, 326] width 32 height 34
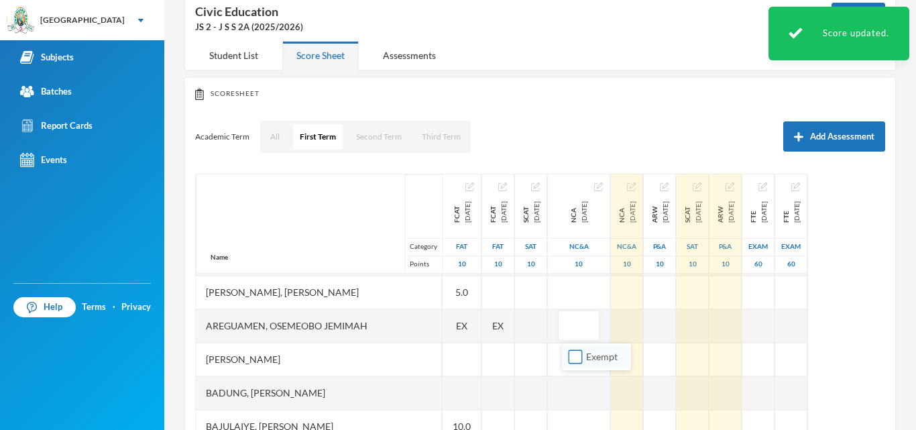
click at [574, 356] on input "Exempt" at bounding box center [576, 357] width 14 height 14
checkbox input "true"
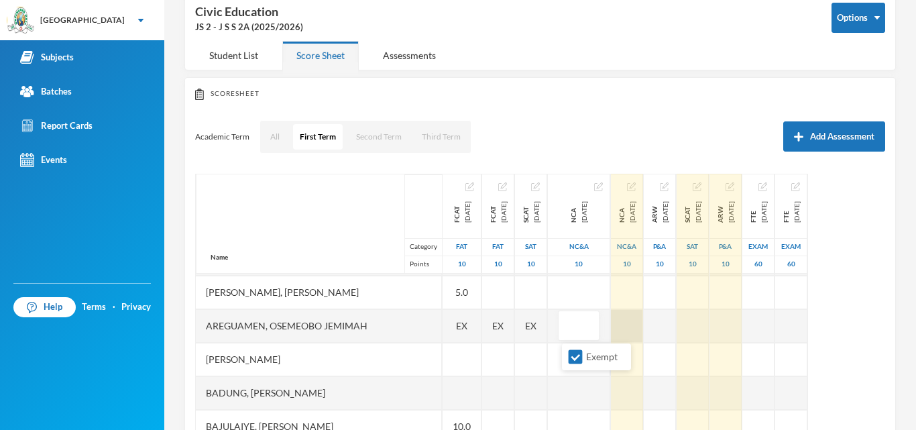
click at [631, 322] on div at bounding box center [627, 326] width 32 height 34
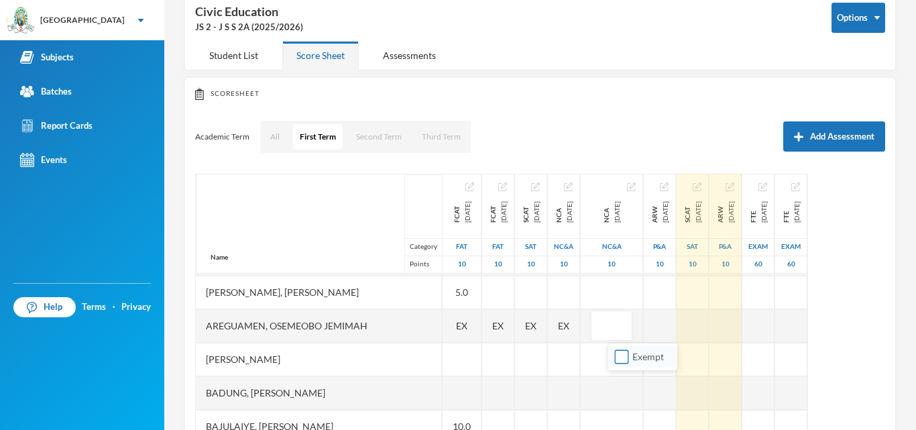
click at [621, 355] on input "Exempt" at bounding box center [622, 357] width 14 height 14
checkbox input "true"
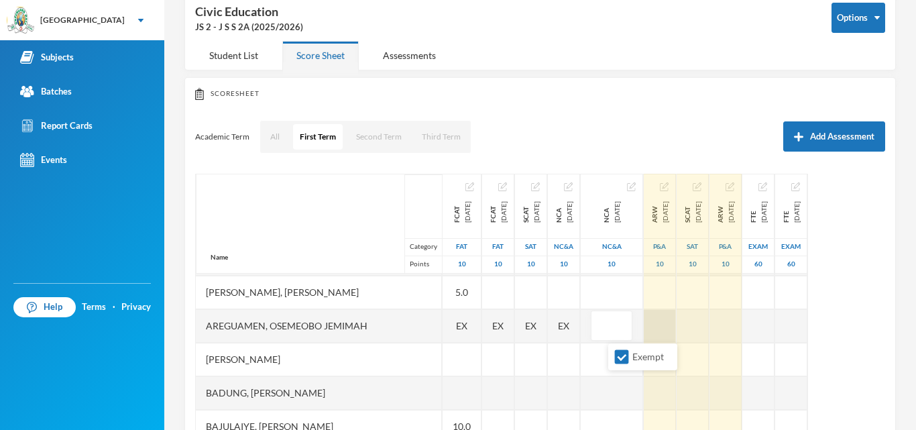
click at [676, 322] on div at bounding box center [660, 326] width 32 height 34
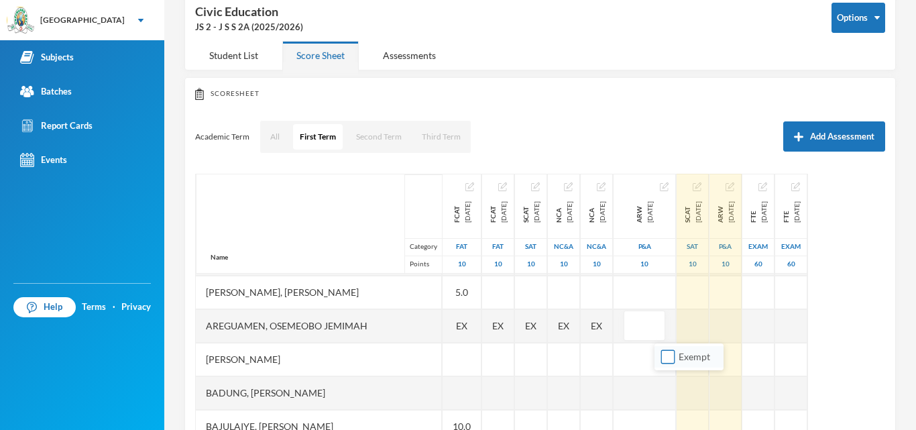
click at [666, 358] on input "Exempt" at bounding box center [668, 357] width 14 height 14
checkbox input "true"
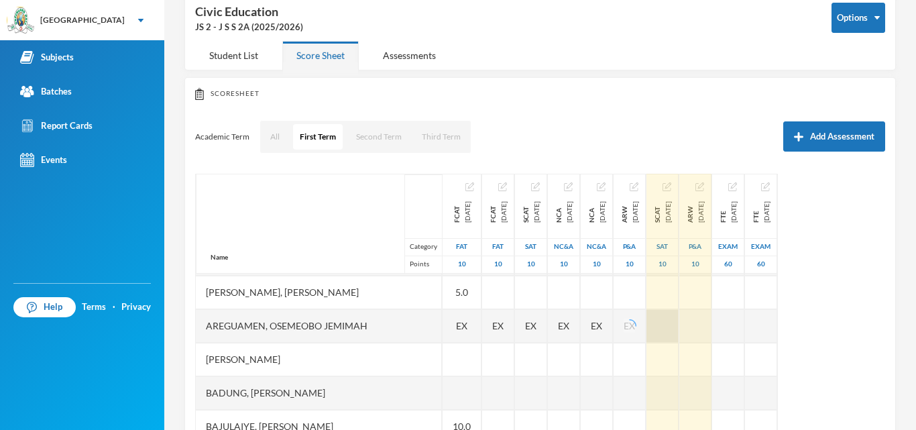
click at [679, 331] on div at bounding box center [663, 326] width 32 height 34
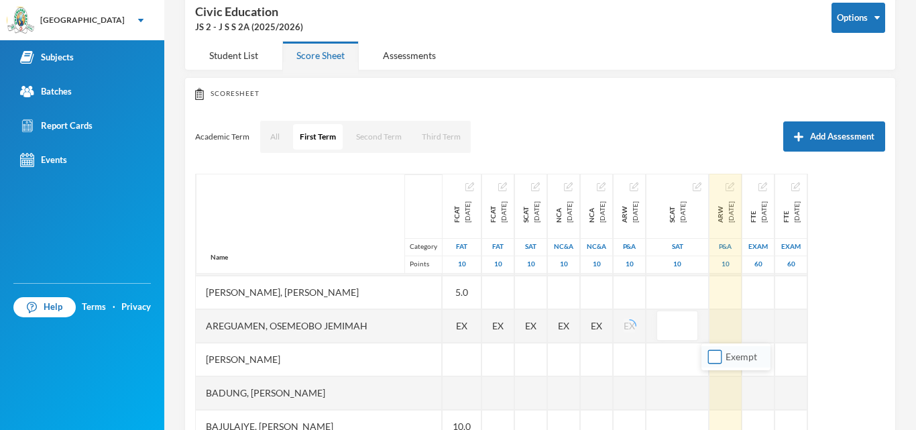
click at [709, 354] on input "Exempt" at bounding box center [715, 357] width 14 height 14
checkbox input "true"
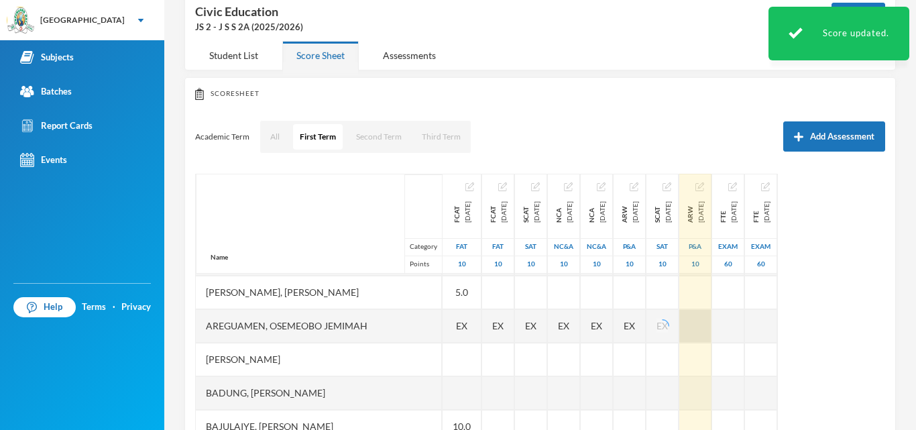
click at [712, 331] on div at bounding box center [696, 326] width 32 height 34
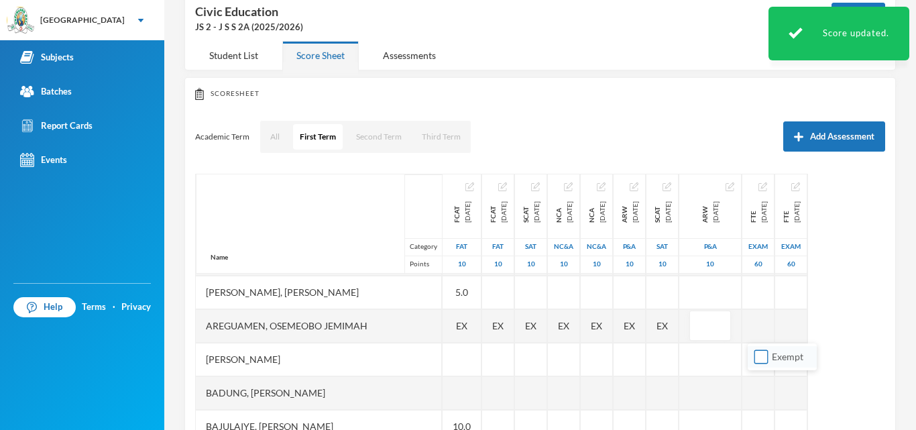
click at [759, 352] on input "Exempt" at bounding box center [762, 357] width 14 height 14
checkbox input "true"
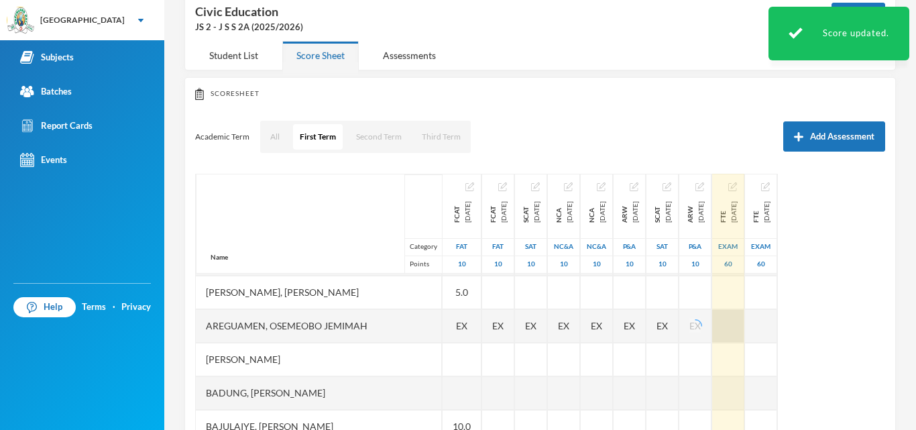
click at [745, 319] on div at bounding box center [728, 326] width 32 height 34
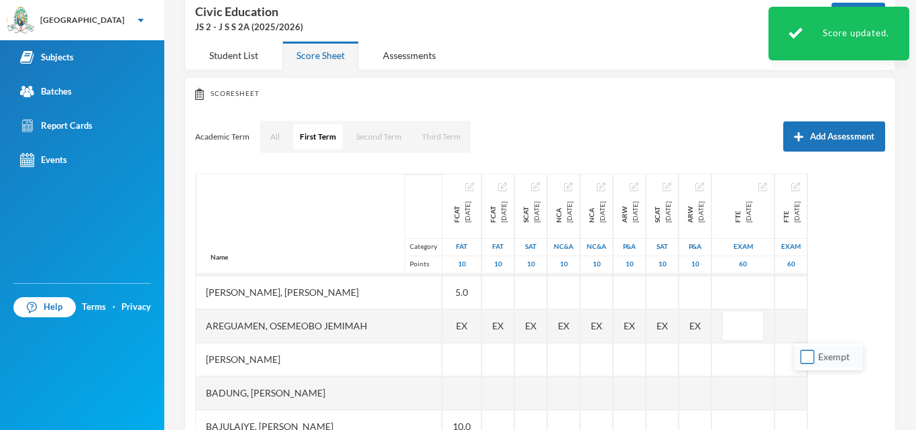
click at [806, 356] on input "Exempt" at bounding box center [808, 357] width 14 height 14
checkbox input "true"
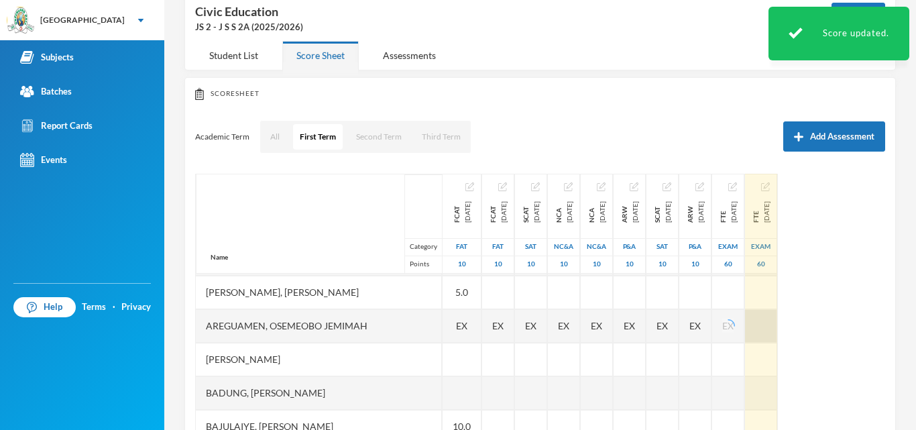
click at [777, 327] on div at bounding box center [761, 326] width 32 height 34
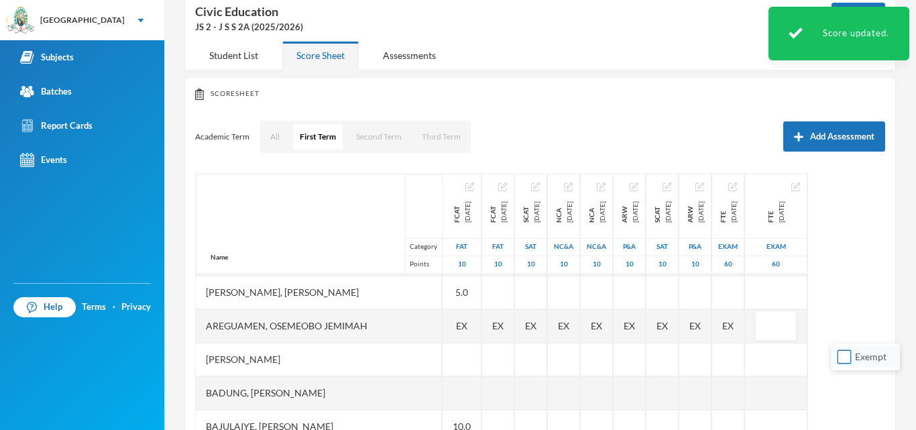
click at [845, 356] on input "Exempt" at bounding box center [845, 357] width 14 height 14
checkbox input "true"
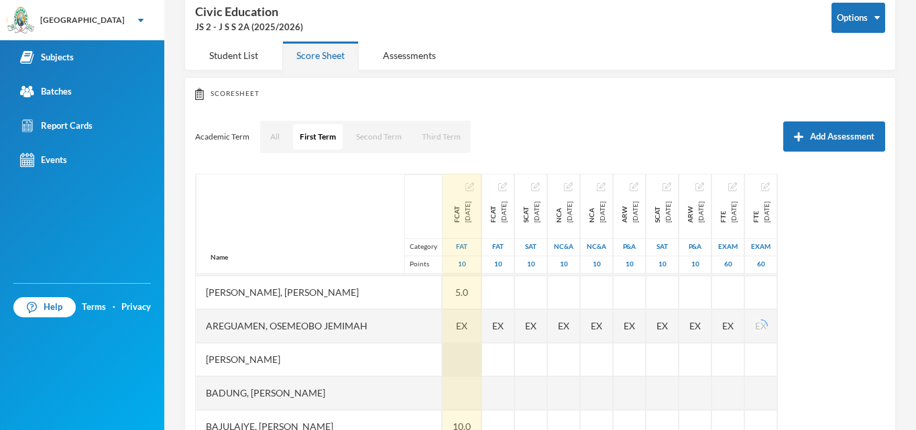
click at [443, 358] on div at bounding box center [462, 360] width 39 height 34
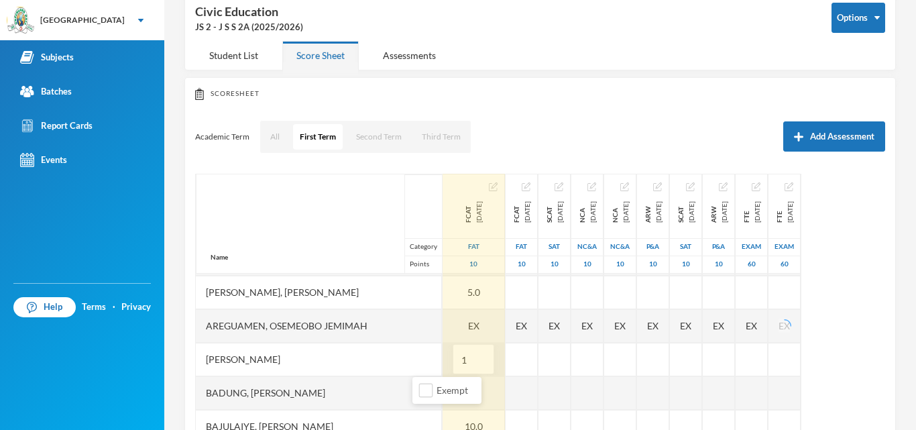
type input "10"
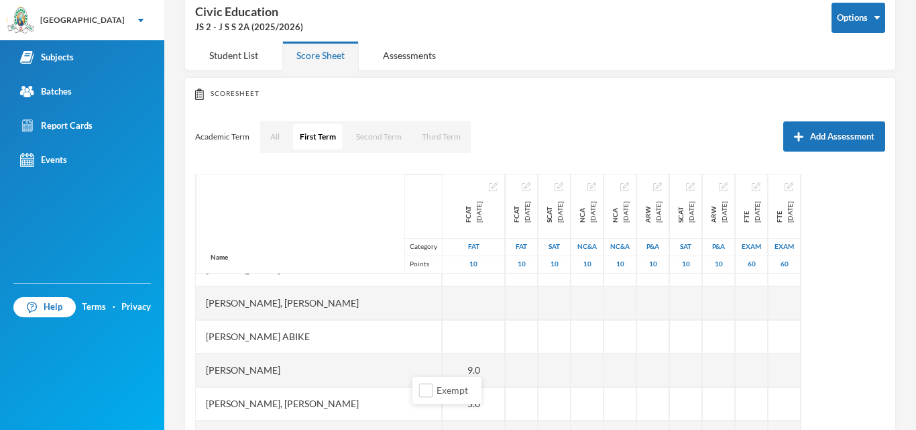
scroll to position [61, 10]
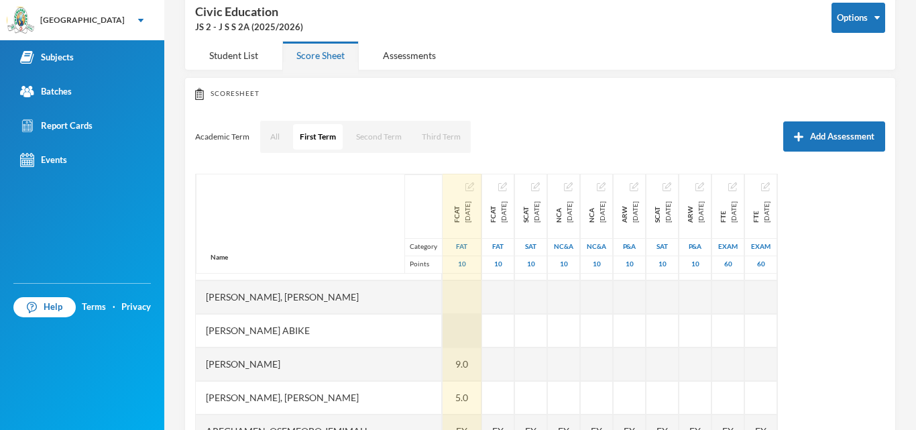
click at [443, 327] on div at bounding box center [462, 331] width 39 height 34
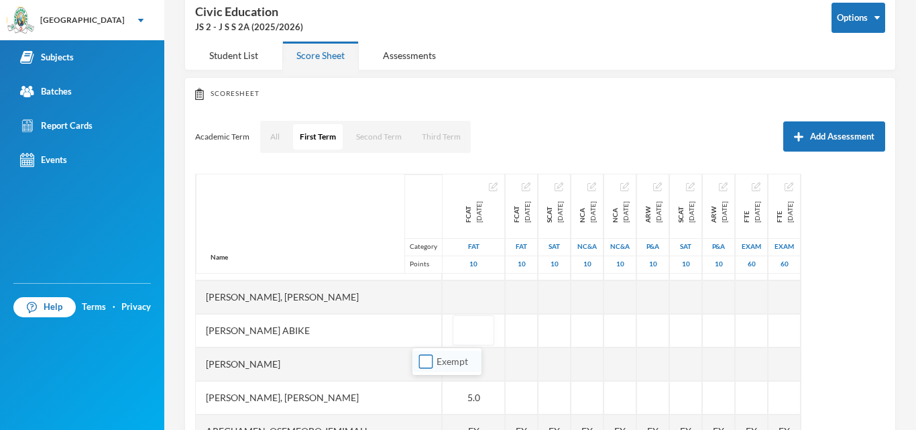
click at [427, 361] on input "Exempt" at bounding box center [426, 362] width 14 height 14
checkbox input "true"
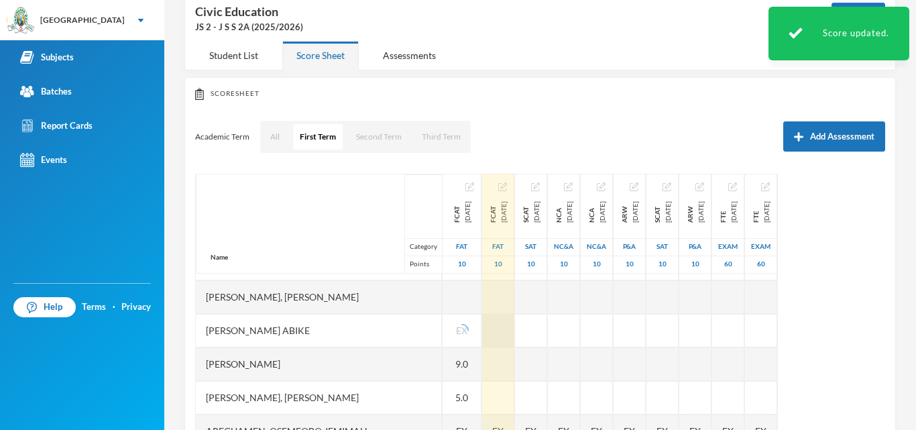
click at [482, 327] on div at bounding box center [498, 331] width 32 height 34
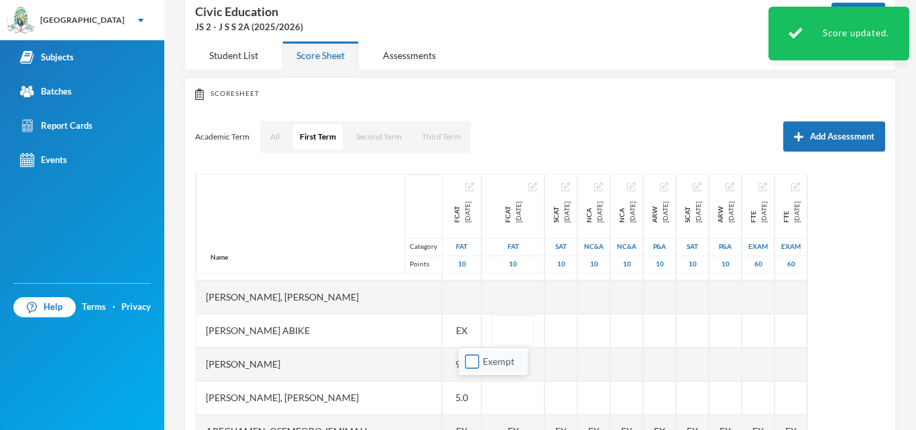
click at [471, 359] on input "Exempt" at bounding box center [473, 362] width 14 height 14
checkbox input "true"
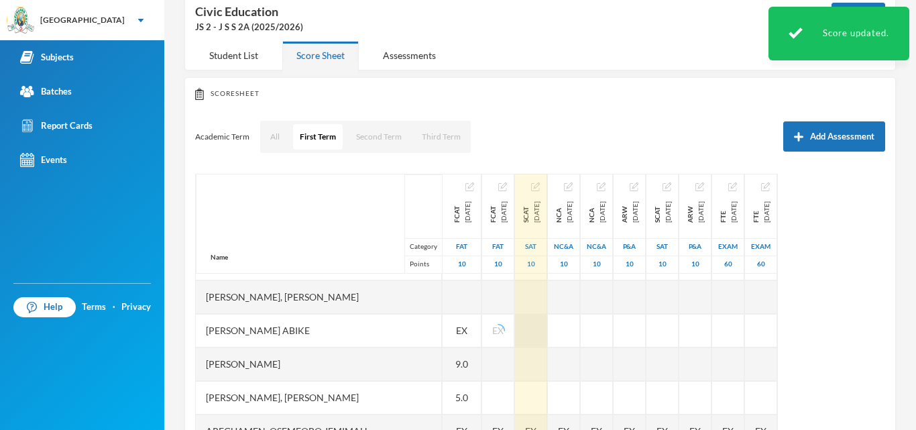
click at [527, 335] on div at bounding box center [531, 331] width 32 height 34
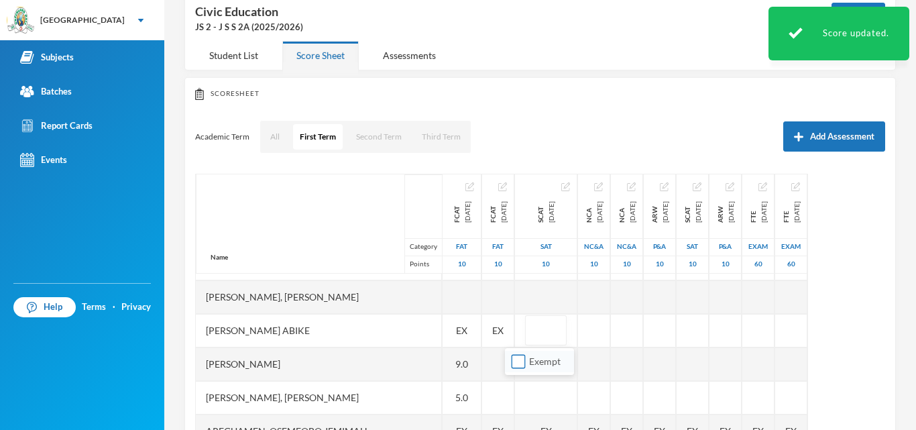
click at [519, 366] on input "Exempt" at bounding box center [519, 362] width 14 height 14
checkbox input "true"
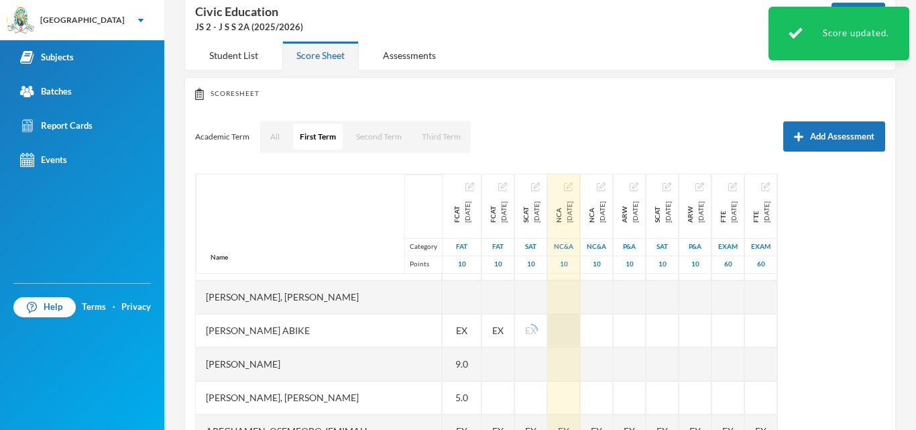
click at [572, 328] on div at bounding box center [564, 331] width 32 height 34
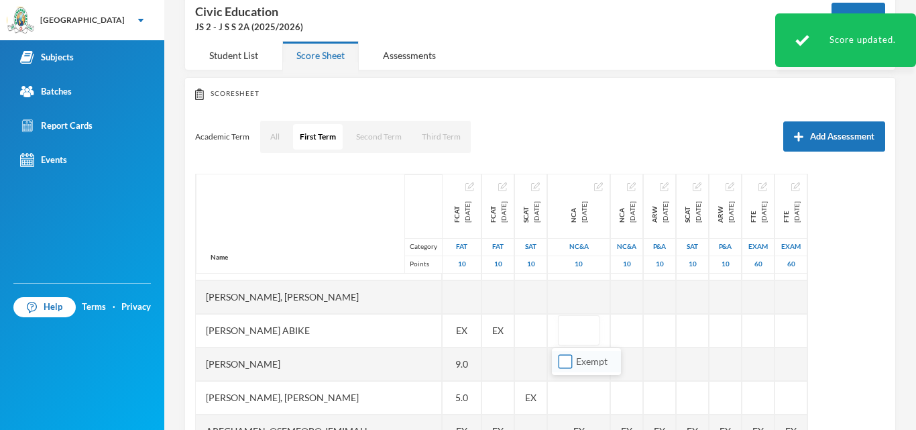
click at [566, 358] on input "Exempt" at bounding box center [566, 362] width 14 height 14
checkbox input "true"
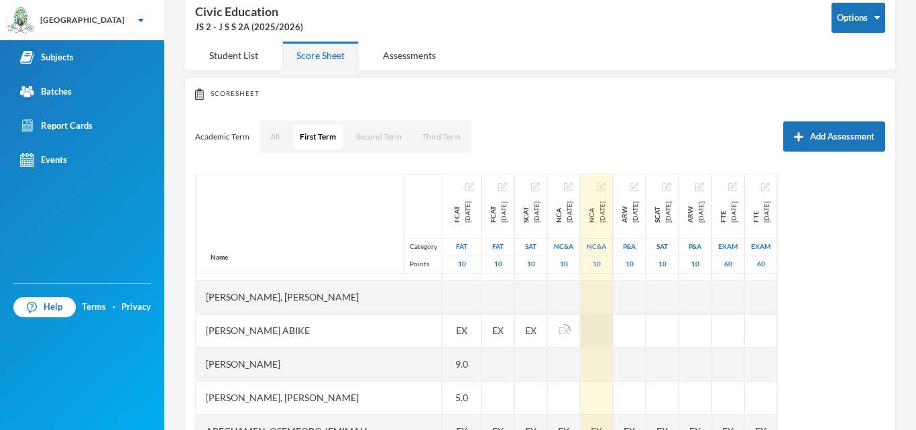
click at [613, 321] on div at bounding box center [597, 331] width 32 height 34
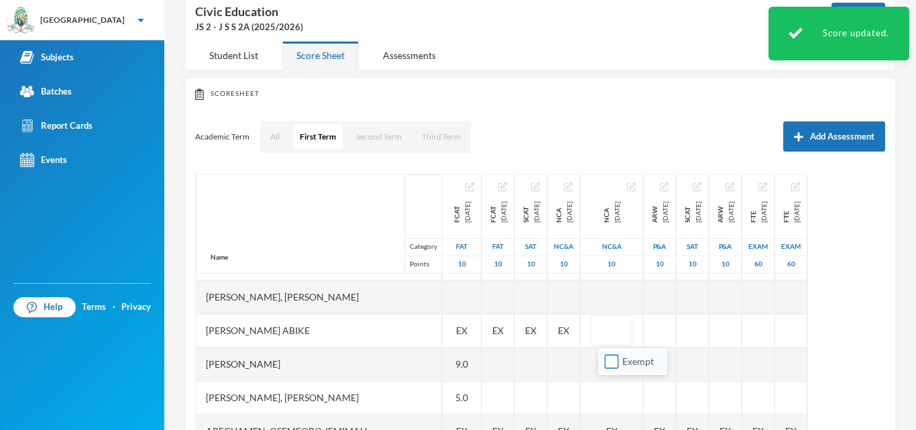
click at [612, 365] on input "Exempt" at bounding box center [612, 362] width 14 height 14
checkbox input "true"
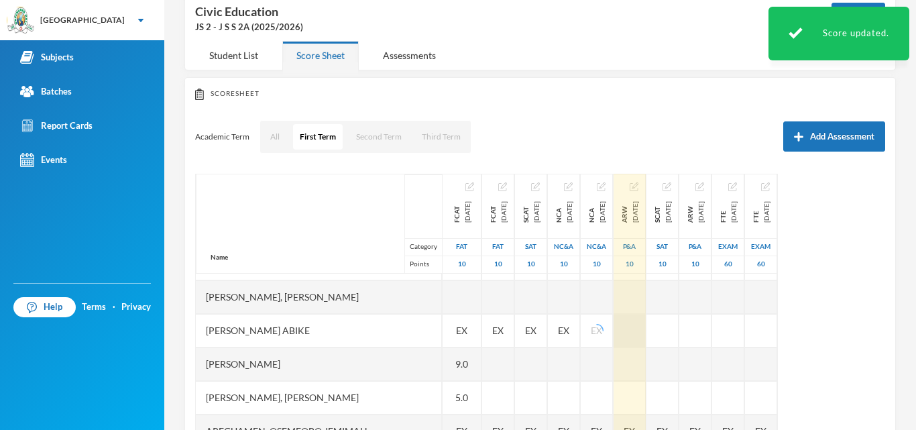
click at [646, 326] on div at bounding box center [630, 331] width 32 height 34
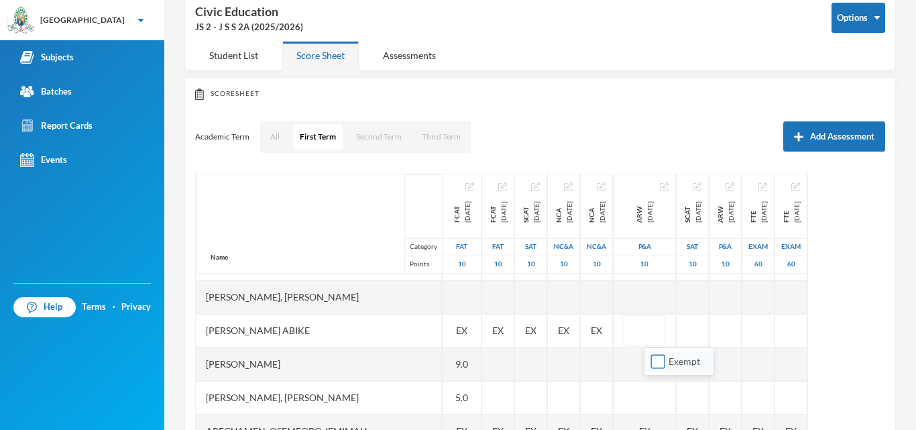
click at [660, 360] on input "Exempt" at bounding box center [658, 362] width 14 height 14
checkbox input "true"
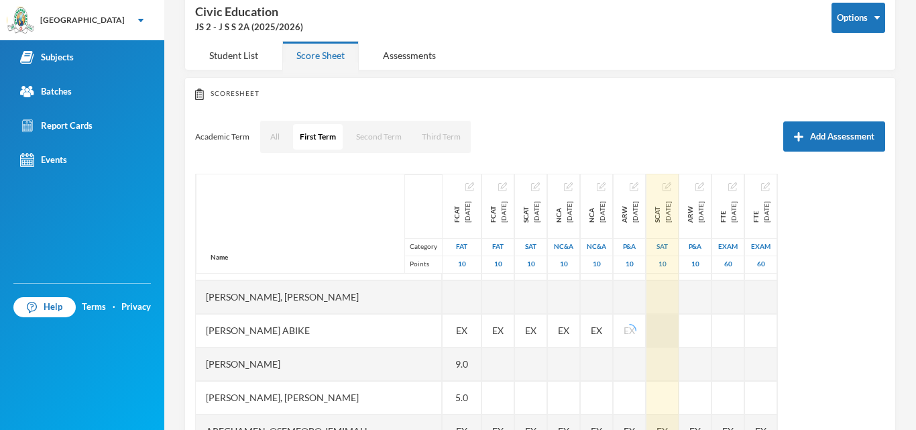
click at [679, 327] on div at bounding box center [663, 331] width 32 height 34
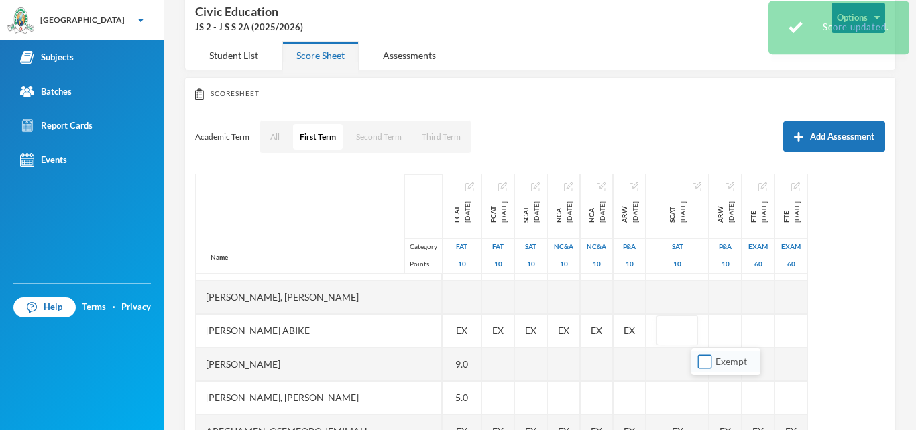
click at [702, 356] on input "Exempt" at bounding box center [705, 362] width 14 height 14
checkbox input "true"
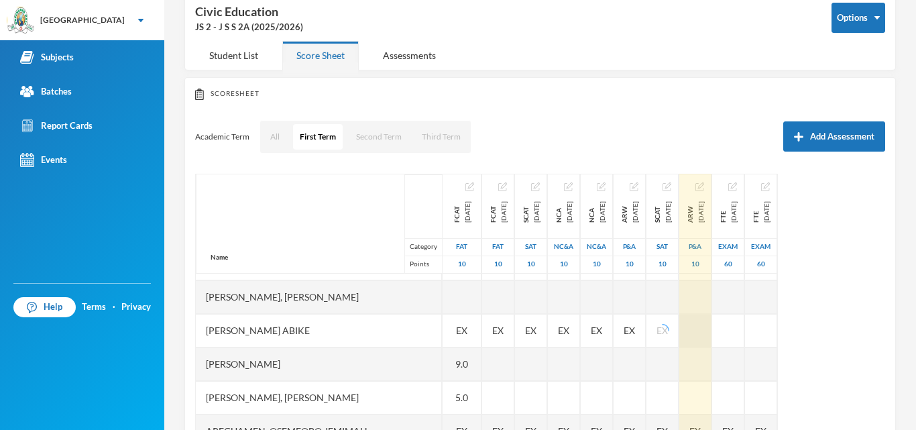
click at [712, 332] on div at bounding box center [696, 331] width 32 height 34
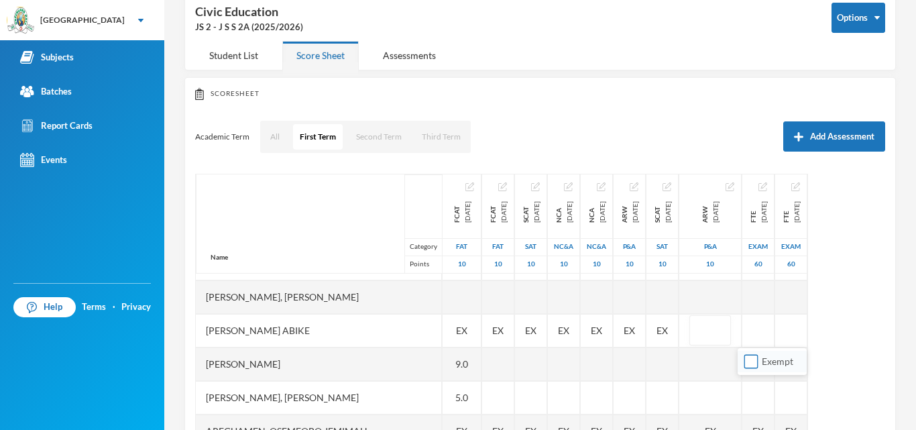
click at [754, 364] on input "Exempt" at bounding box center [752, 362] width 14 height 14
checkbox input "true"
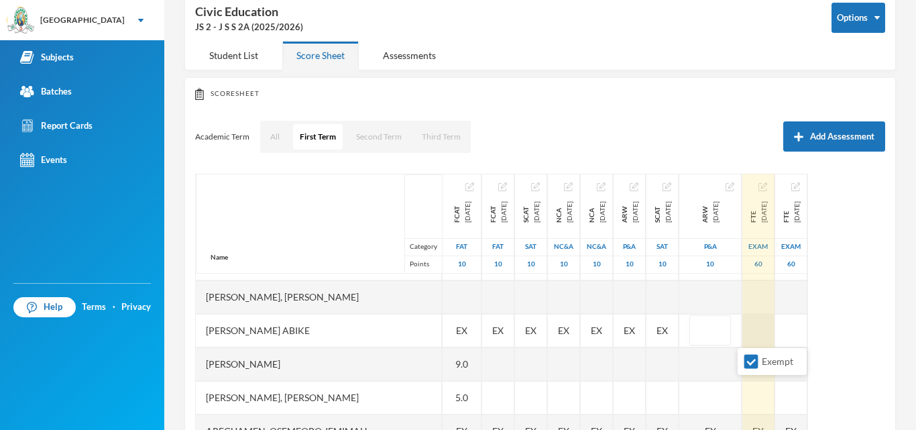
click at [775, 329] on div at bounding box center [759, 331] width 32 height 34
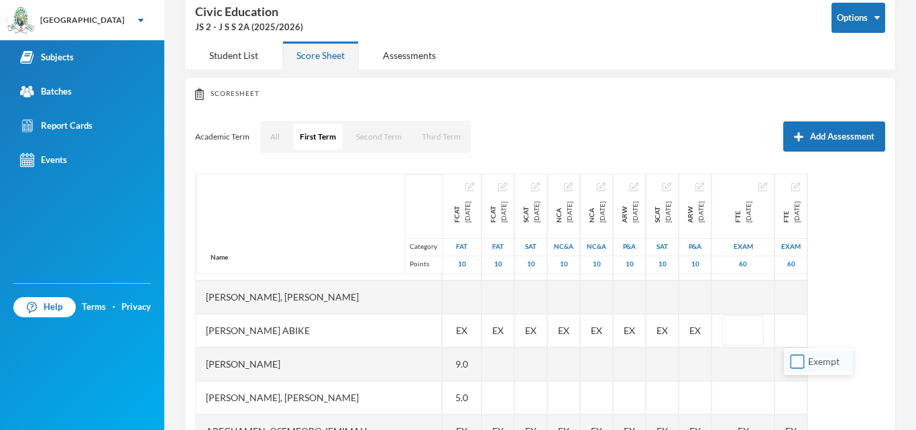
click at [796, 361] on input "Exempt" at bounding box center [798, 362] width 14 height 14
checkbox input "true"
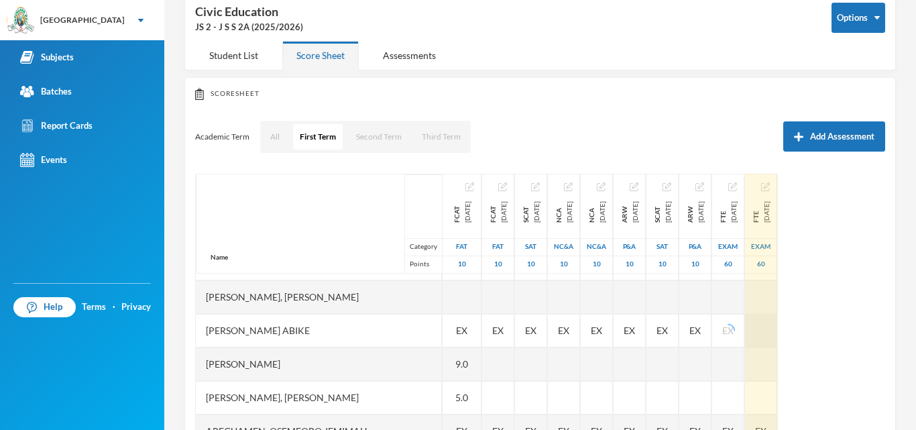
click at [777, 330] on div at bounding box center [761, 331] width 32 height 34
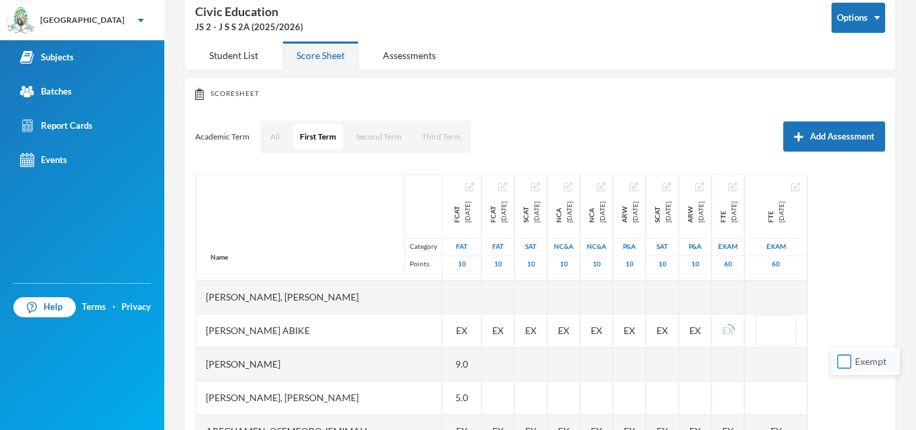
click at [846, 361] on input "Exempt" at bounding box center [845, 362] width 14 height 14
checkbox input "true"
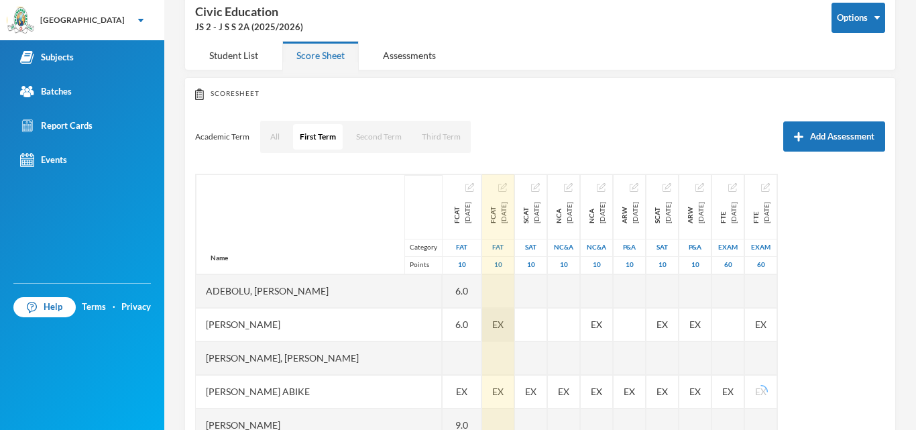
click at [492, 328] on span "EX" at bounding box center [497, 324] width 11 height 14
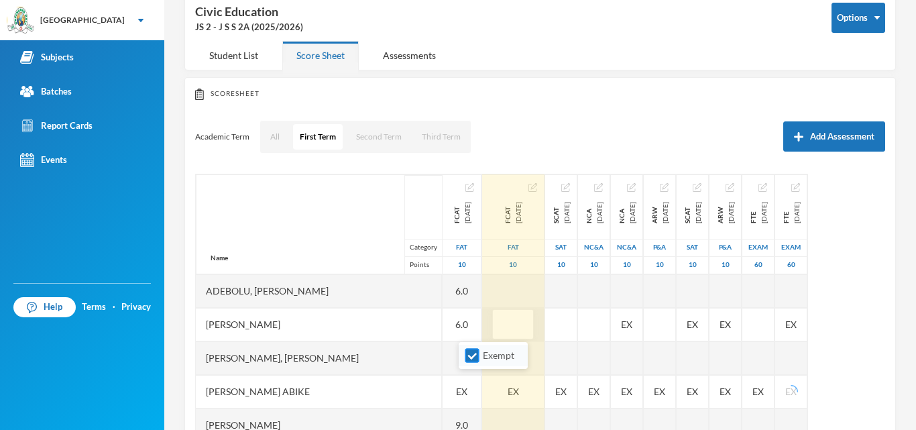
click at [466, 352] on input "Exempt" at bounding box center [473, 356] width 14 height 14
checkbox input "false"
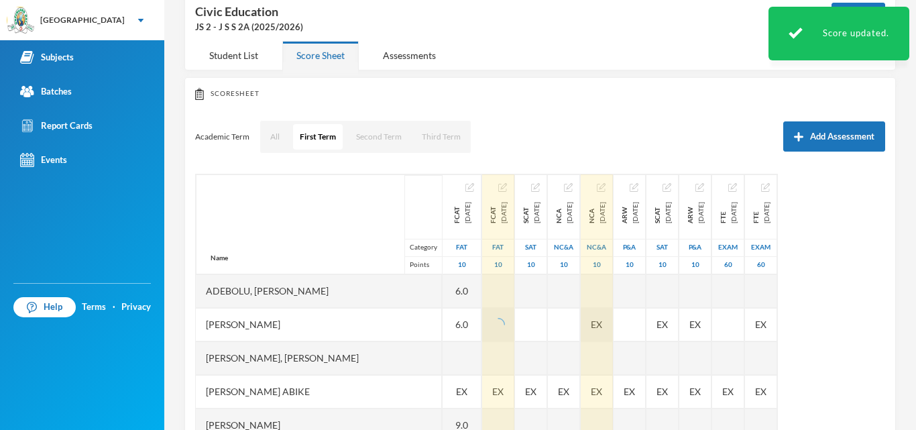
click at [638, 321] on div "Name Category Points Adebolu, Samuel Malik Adebukola, Emmanuella Anuoluwapo Ade…" at bounding box center [540, 341] width 690 height 335
click at [602, 329] on span "EX" at bounding box center [596, 324] width 11 height 14
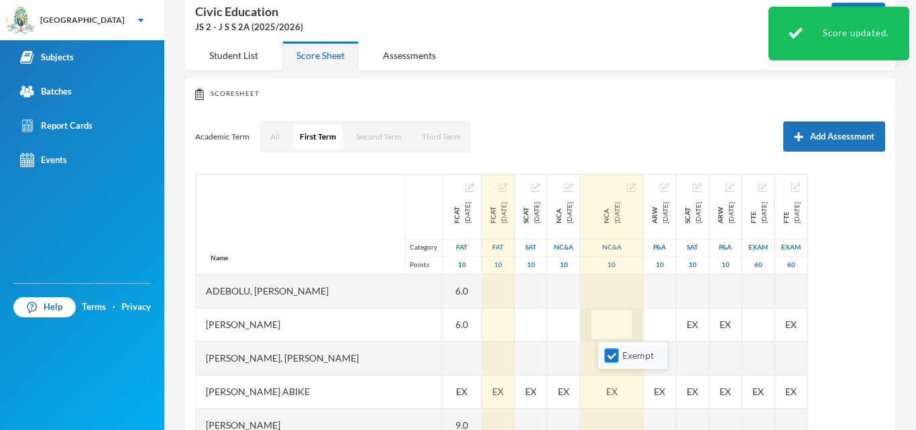
click at [609, 354] on input "Exempt" at bounding box center [612, 356] width 14 height 14
checkbox input "false"
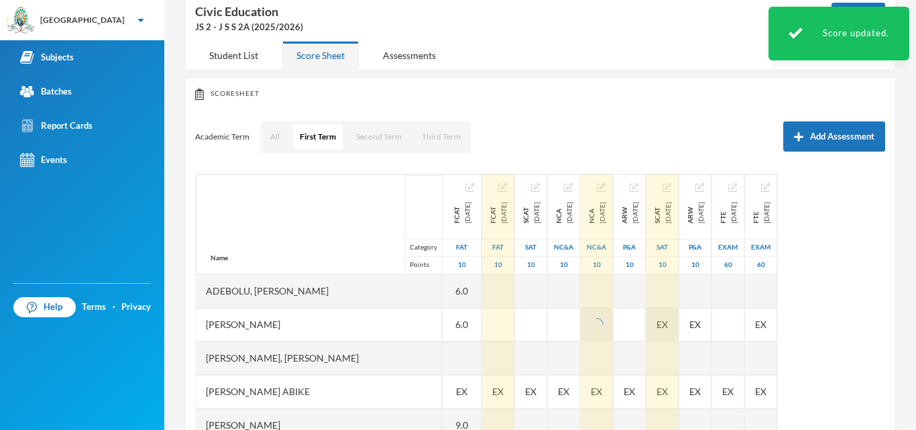
click at [679, 327] on div "EX" at bounding box center [663, 325] width 32 height 34
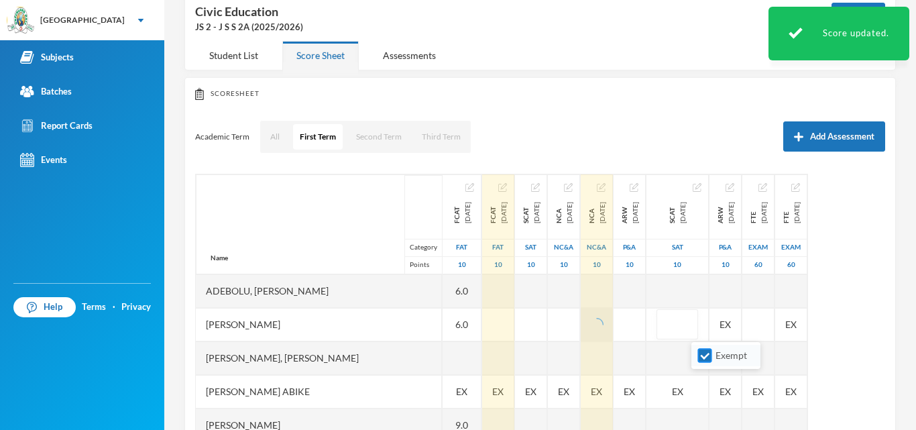
click at [706, 356] on input "Exempt" at bounding box center [705, 356] width 14 height 14
checkbox input "false"
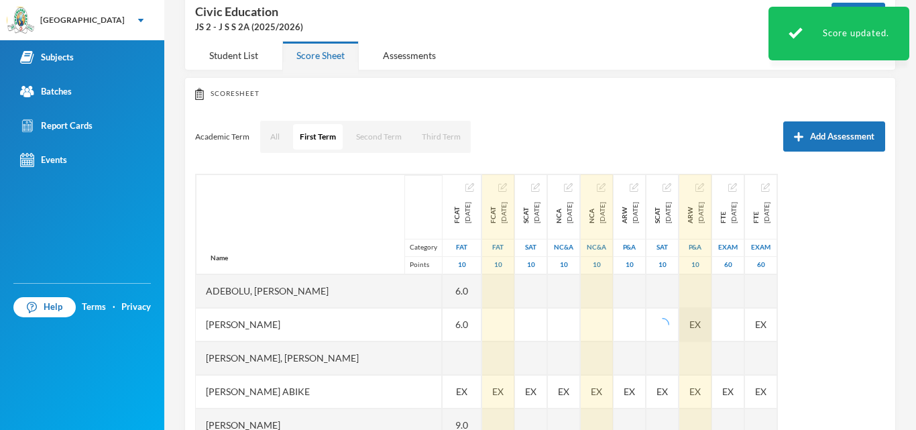
click at [712, 319] on div "EX" at bounding box center [696, 325] width 32 height 34
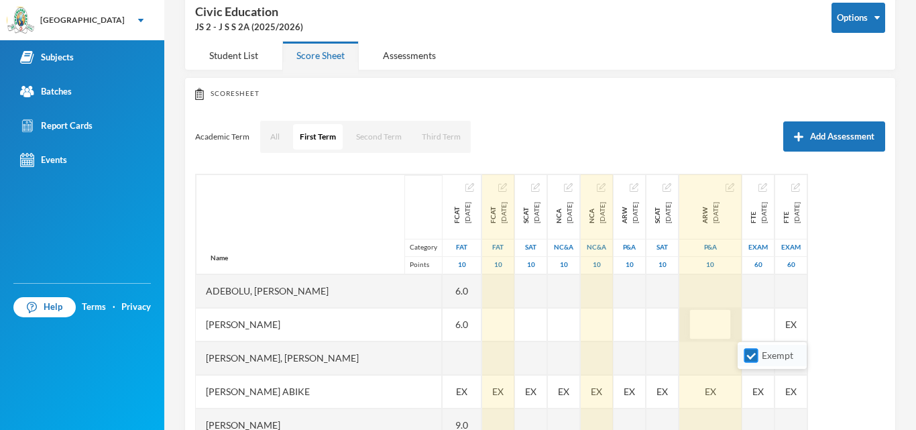
click at [752, 354] on input "Exempt" at bounding box center [752, 356] width 14 height 14
checkbox input "false"
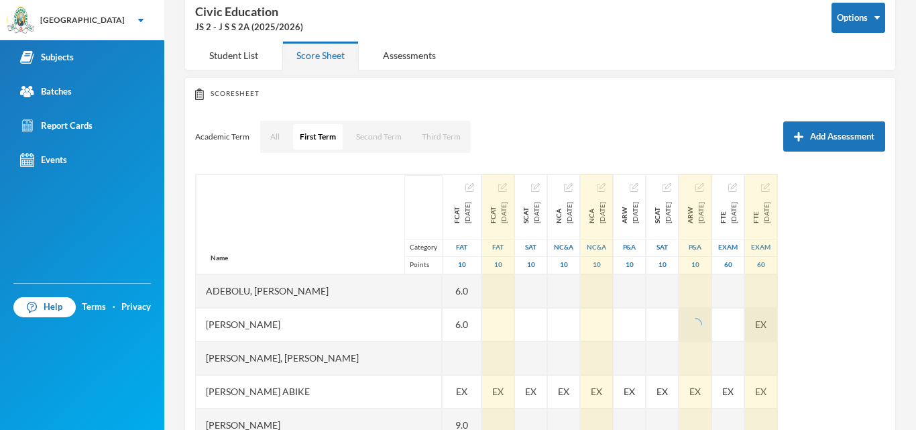
click at [777, 326] on div "EX" at bounding box center [761, 325] width 32 height 34
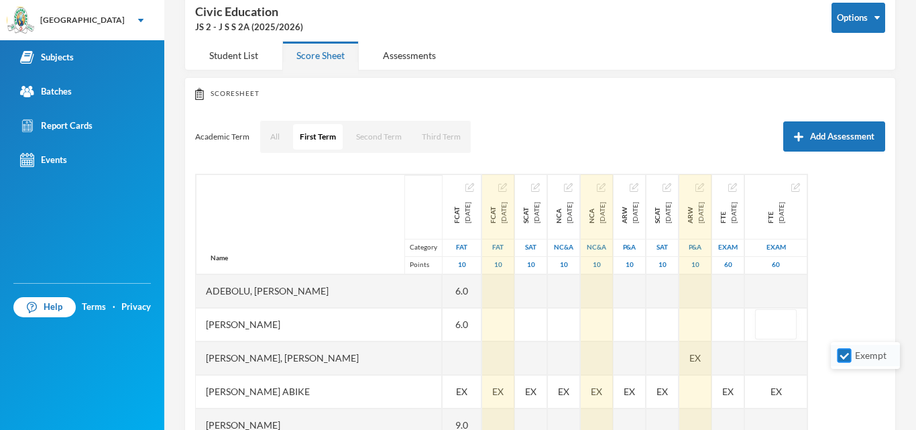
click at [844, 353] on input "Exempt" at bounding box center [845, 356] width 14 height 14
checkbox input "false"
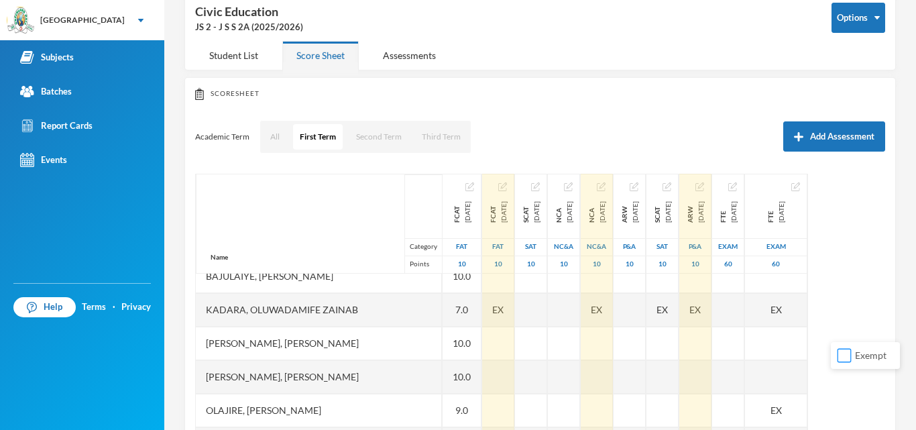
scroll to position [319, 10]
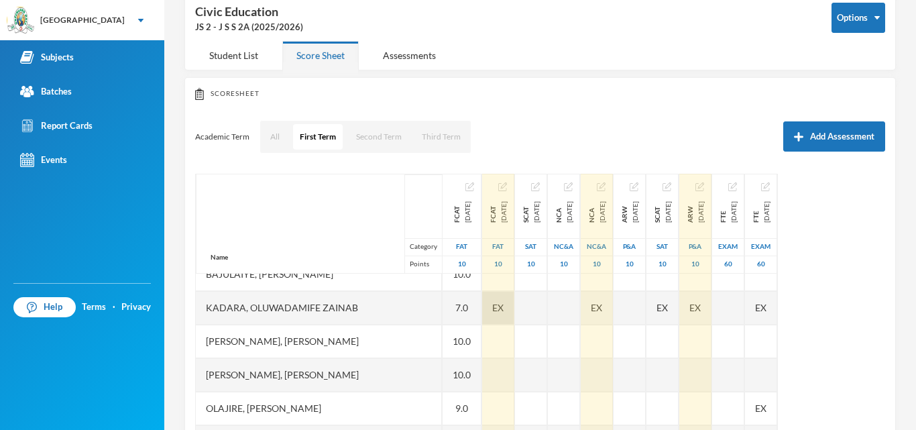
click at [482, 309] on div "EX" at bounding box center [498, 308] width 32 height 34
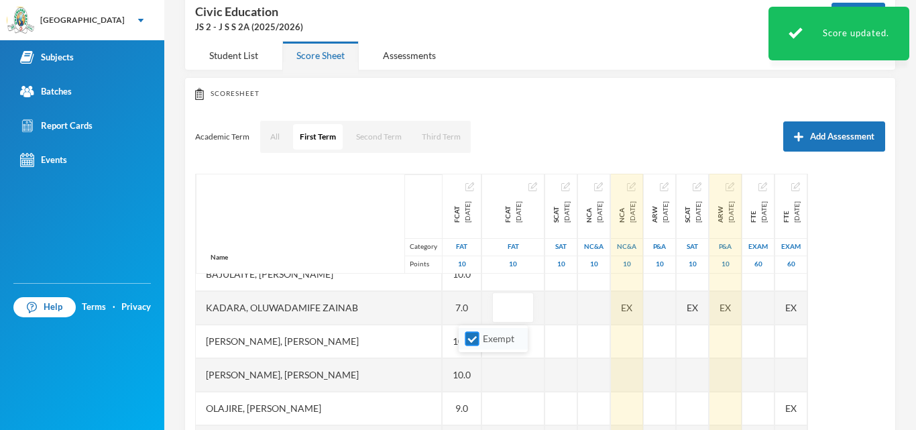
click at [472, 339] on input "Exempt" at bounding box center [473, 339] width 14 height 14
checkbox input "false"
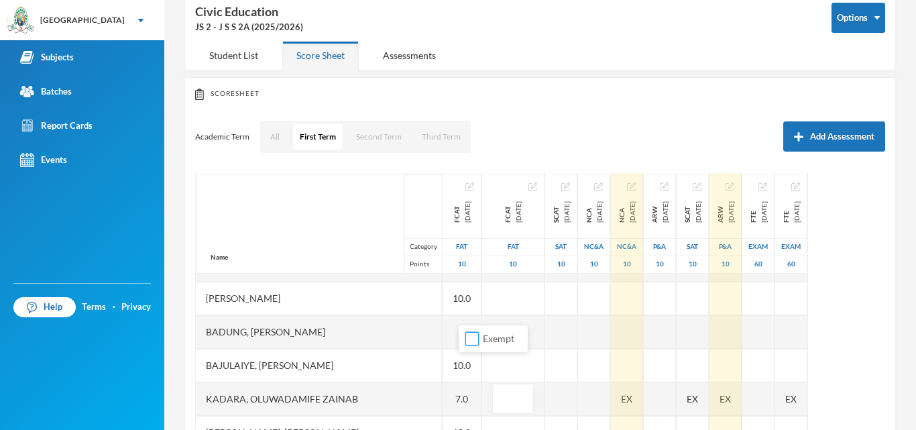
scroll to position [224, 10]
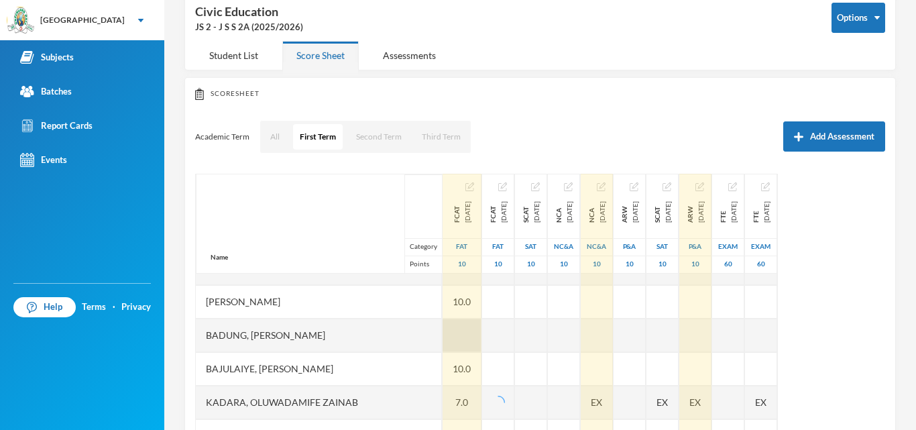
click at [443, 331] on div at bounding box center [462, 336] width 39 height 34
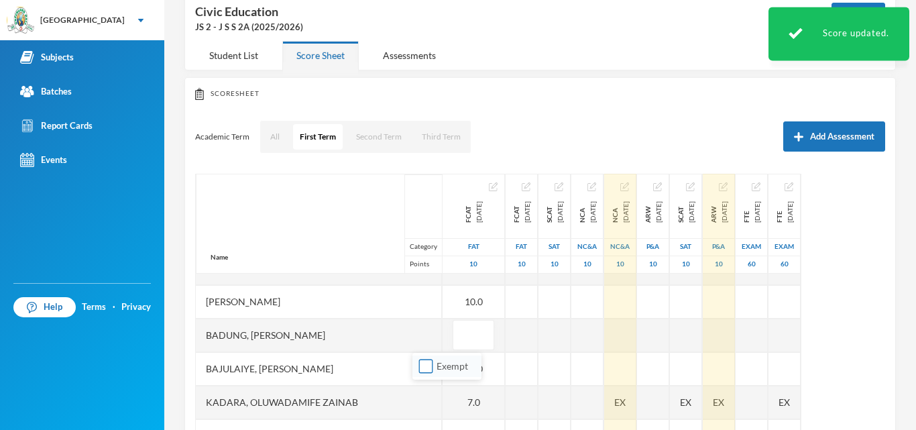
click at [425, 364] on input "Exempt" at bounding box center [426, 367] width 14 height 14
checkbox input "true"
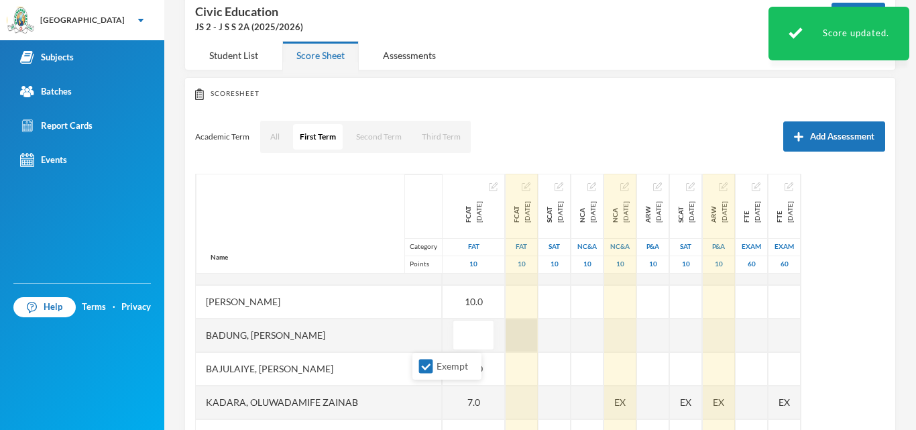
click at [506, 341] on div at bounding box center [522, 336] width 32 height 34
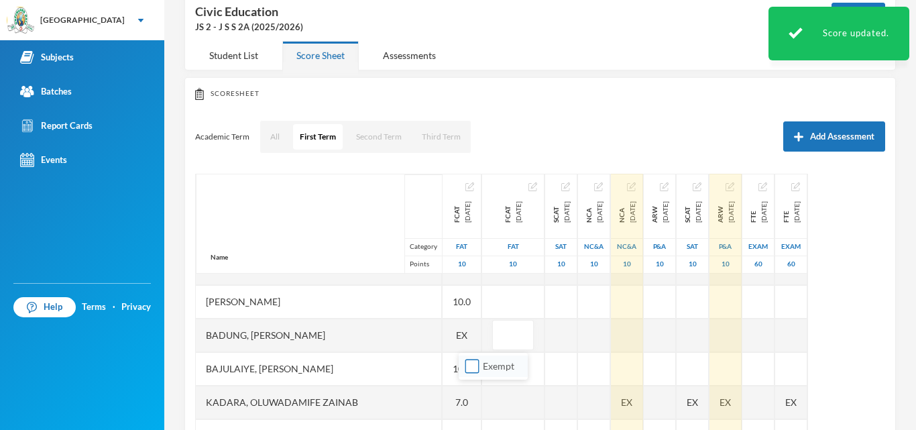
click at [473, 366] on input "Exempt" at bounding box center [473, 367] width 14 height 14
checkbox input "true"
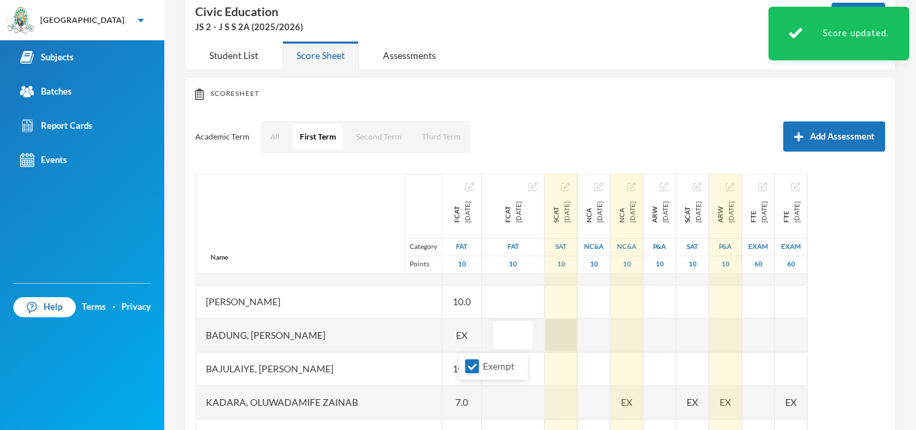
click at [545, 338] on div at bounding box center [561, 336] width 32 height 34
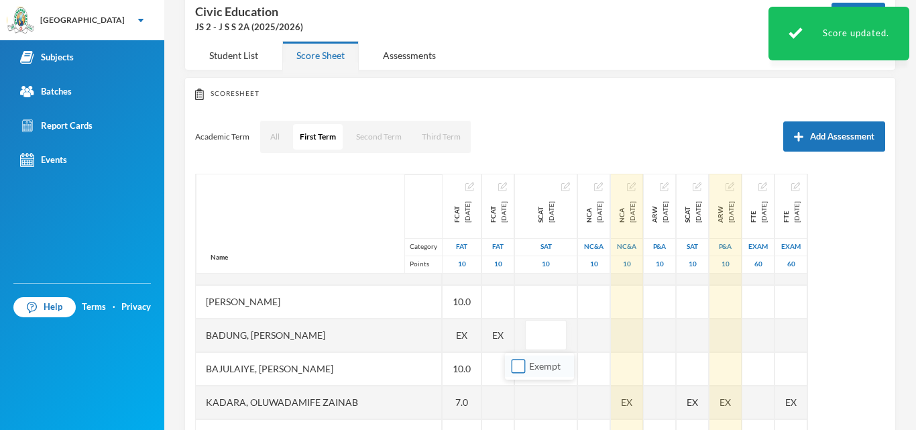
click at [519, 364] on input "Exempt" at bounding box center [519, 367] width 14 height 14
checkbox input "true"
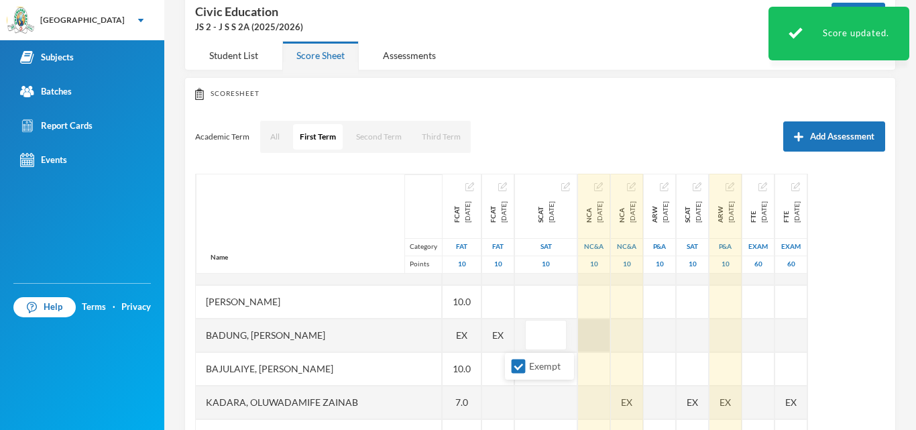
click at [578, 333] on div at bounding box center [594, 336] width 32 height 34
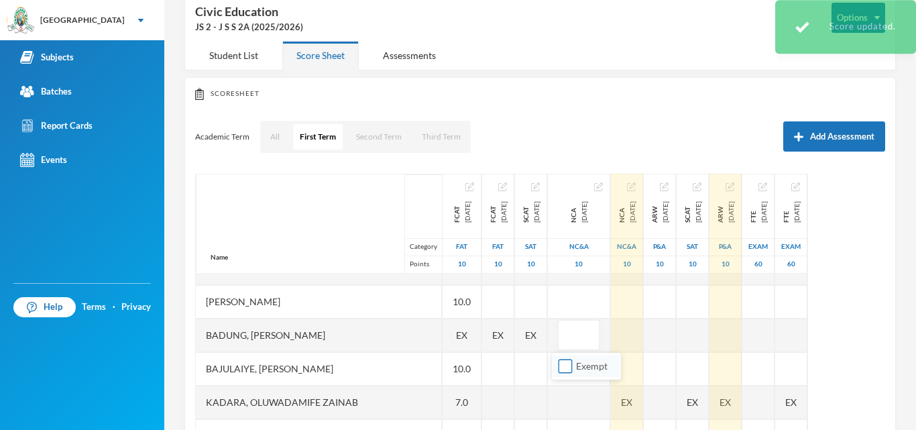
click at [561, 366] on input "Exempt" at bounding box center [566, 367] width 14 height 14
checkbox input "true"
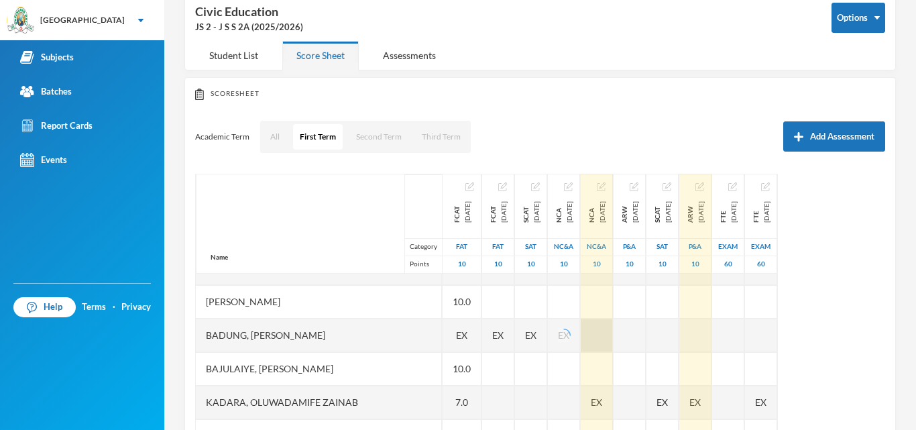
click at [613, 339] on div at bounding box center [597, 336] width 32 height 34
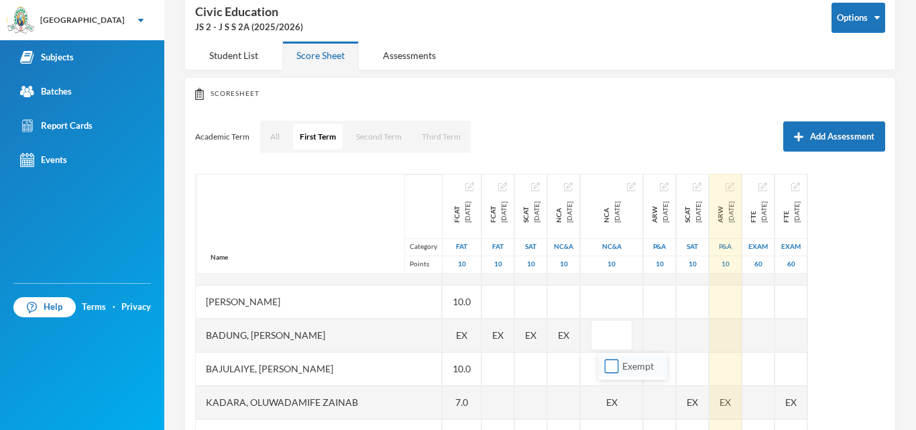
click at [610, 363] on input "Exempt" at bounding box center [612, 367] width 14 height 14
checkbox input "true"
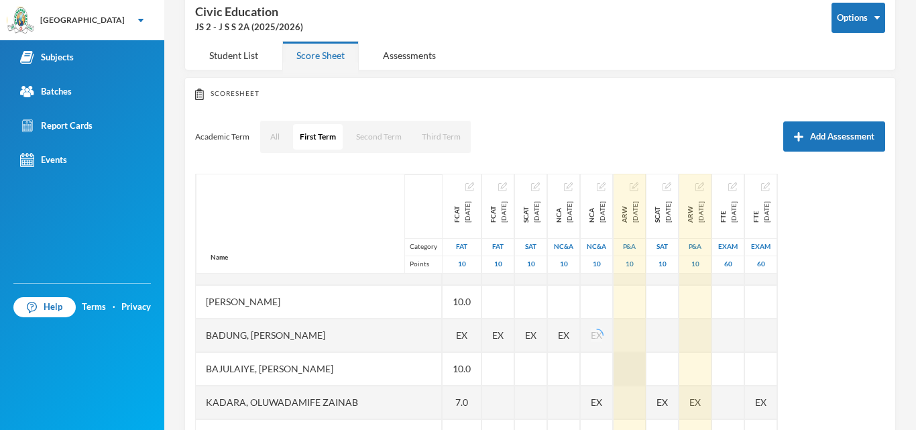
click at [646, 368] on div at bounding box center [630, 369] width 32 height 34
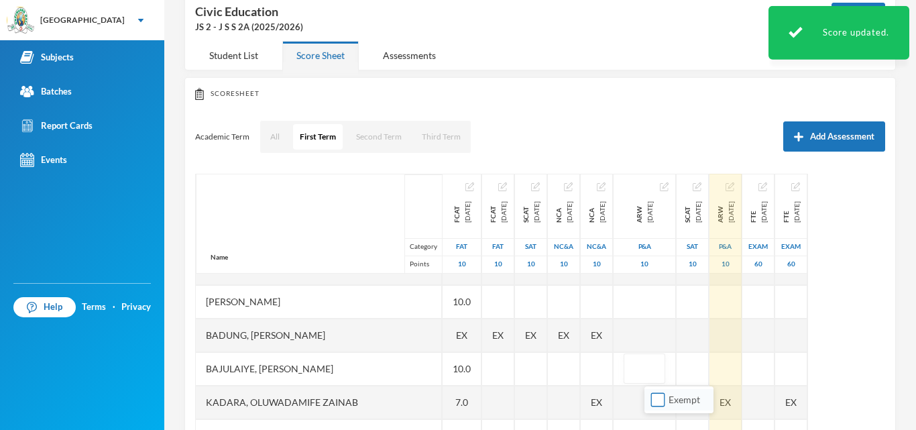
click at [659, 400] on input "Exempt" at bounding box center [658, 400] width 14 height 14
checkbox input "true"
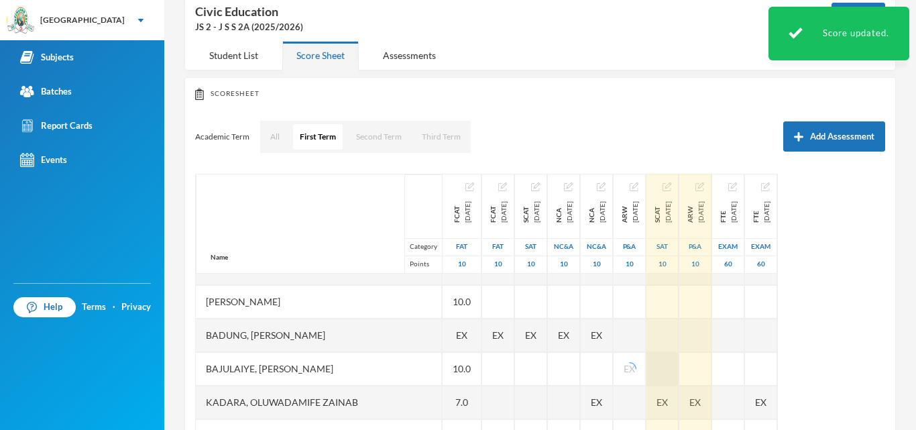
click at [679, 367] on div at bounding box center [663, 369] width 32 height 34
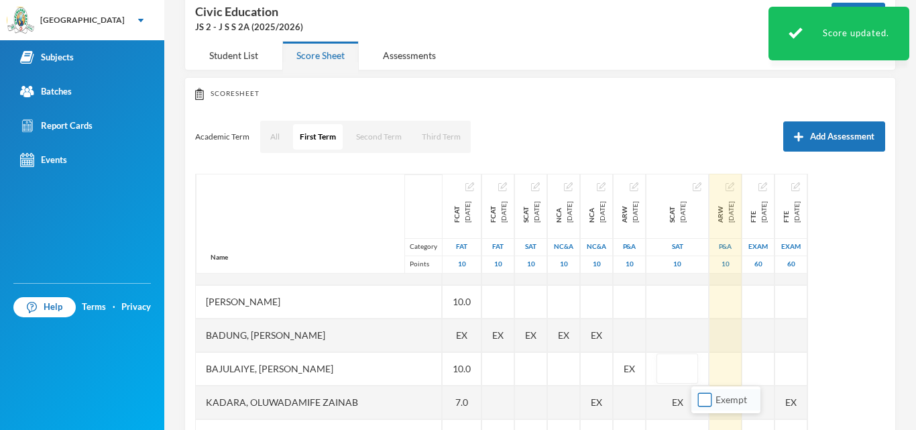
click at [703, 402] on input "Exempt" at bounding box center [705, 400] width 14 height 14
checkbox input "true"
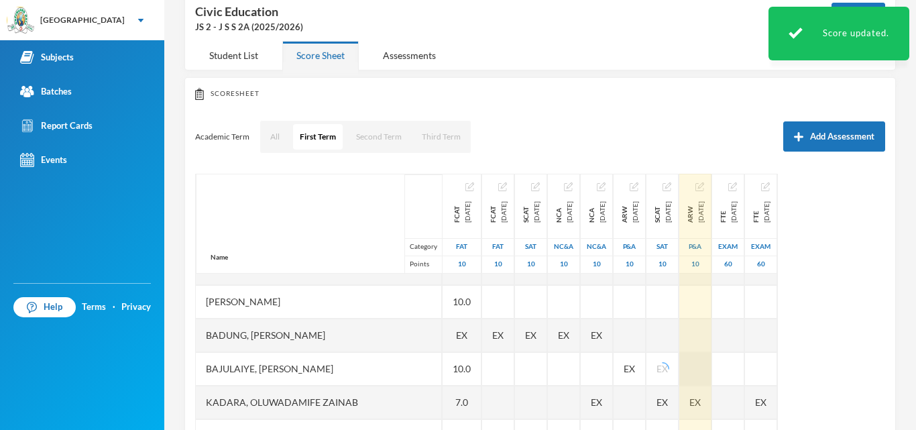
click at [712, 373] on div at bounding box center [696, 369] width 32 height 34
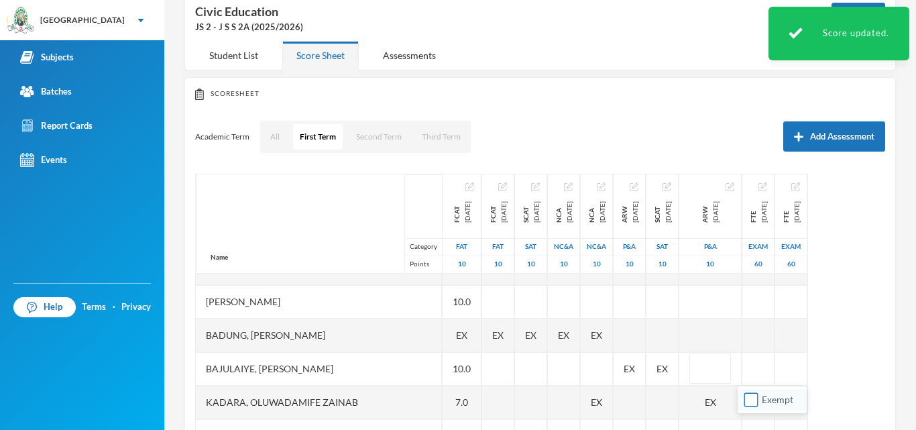
click at [749, 396] on input "Exempt" at bounding box center [752, 400] width 14 height 14
checkbox input "true"
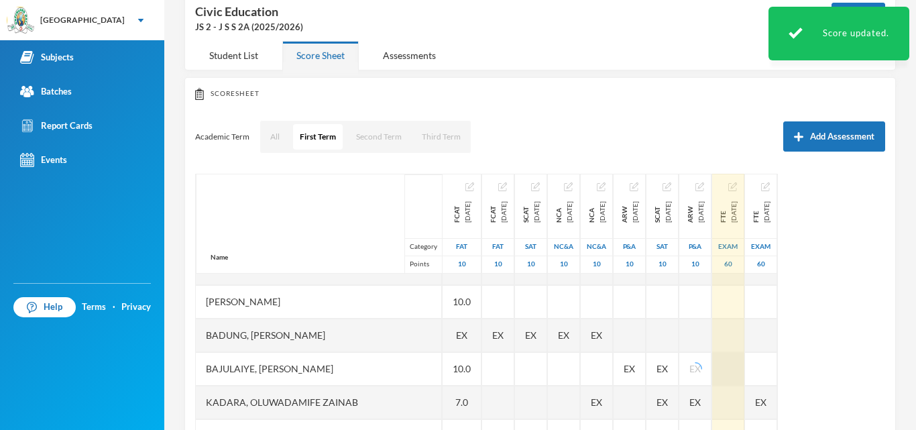
click at [745, 364] on div at bounding box center [728, 369] width 32 height 34
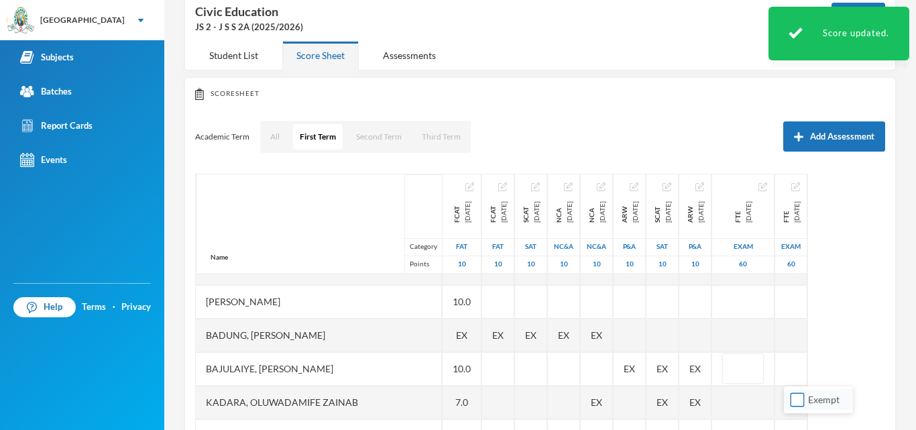
click at [799, 398] on input "Exempt" at bounding box center [798, 400] width 14 height 14
checkbox input "true"
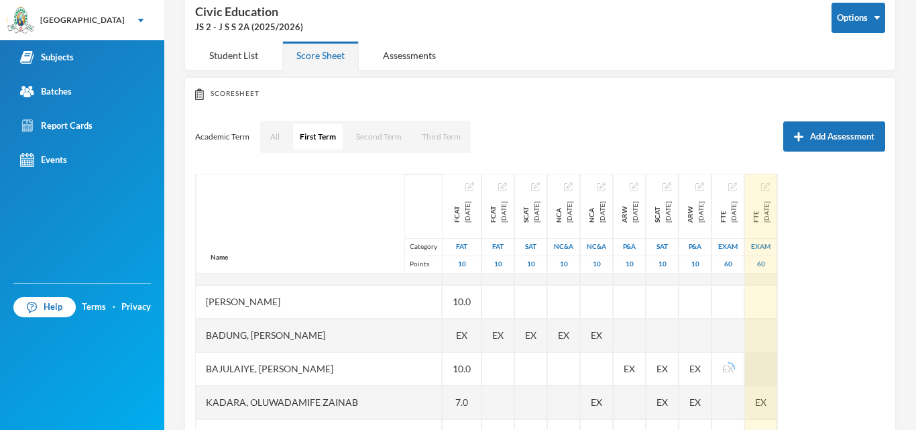
click at [777, 367] on div at bounding box center [761, 369] width 32 height 34
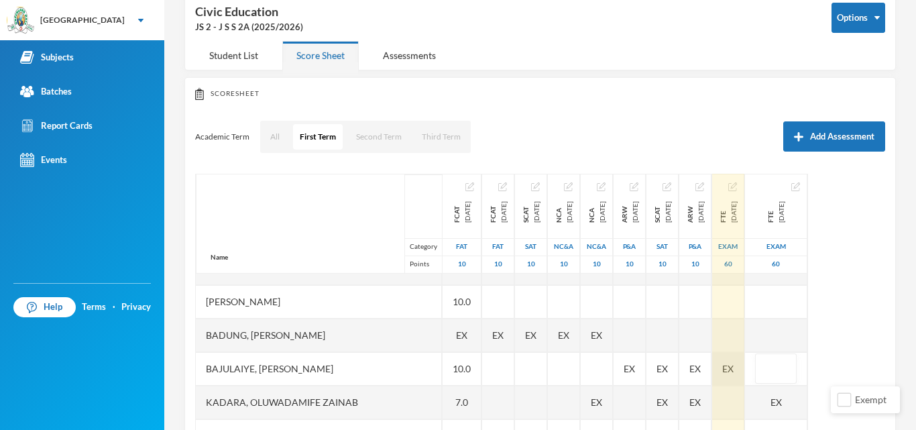
click at [734, 366] on span "EX" at bounding box center [727, 369] width 11 height 14
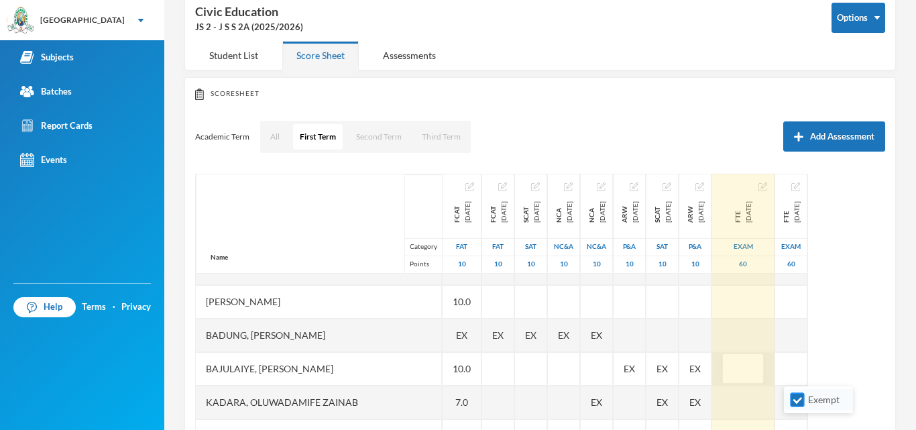
click at [794, 397] on input "Exempt" at bounding box center [798, 400] width 14 height 14
checkbox input "false"
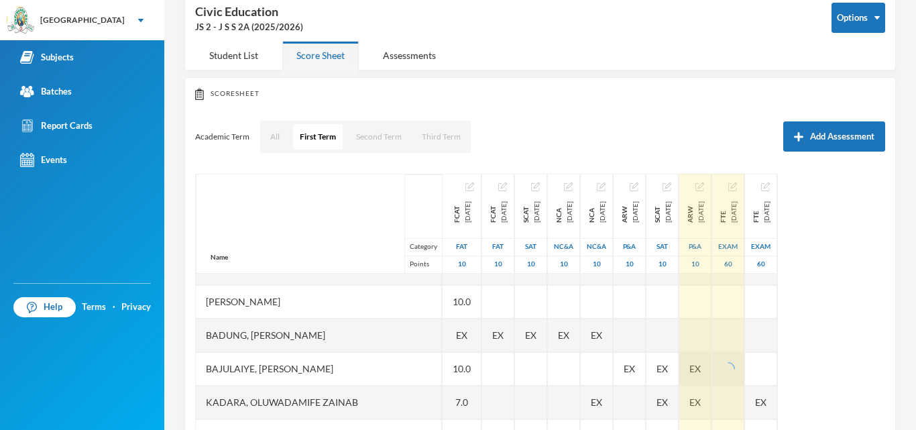
click at [701, 364] on span "EX" at bounding box center [695, 369] width 11 height 14
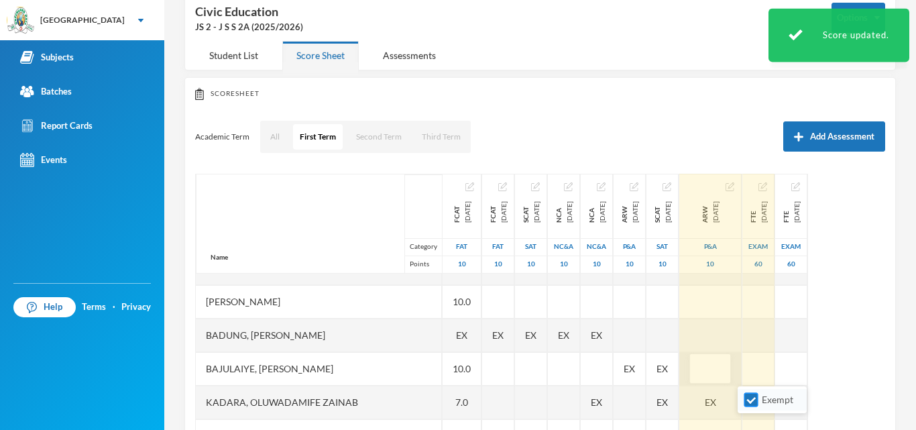
click at [751, 400] on input "Exempt" at bounding box center [752, 400] width 14 height 14
checkbox input "false"
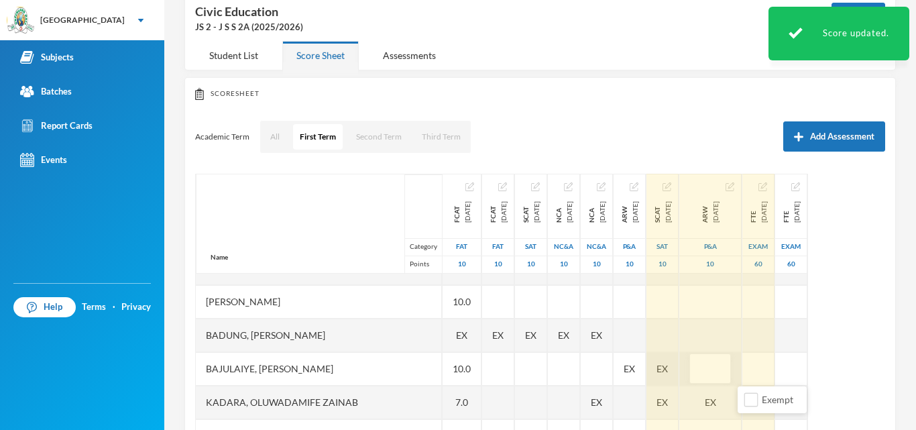
click at [668, 368] on span "EX" at bounding box center [662, 369] width 11 height 14
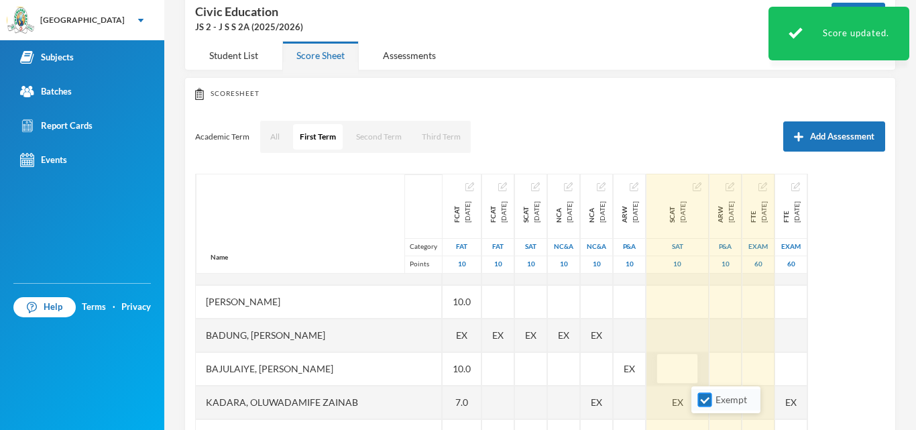
click at [706, 400] on input "Exempt" at bounding box center [705, 400] width 14 height 14
checkbox input "false"
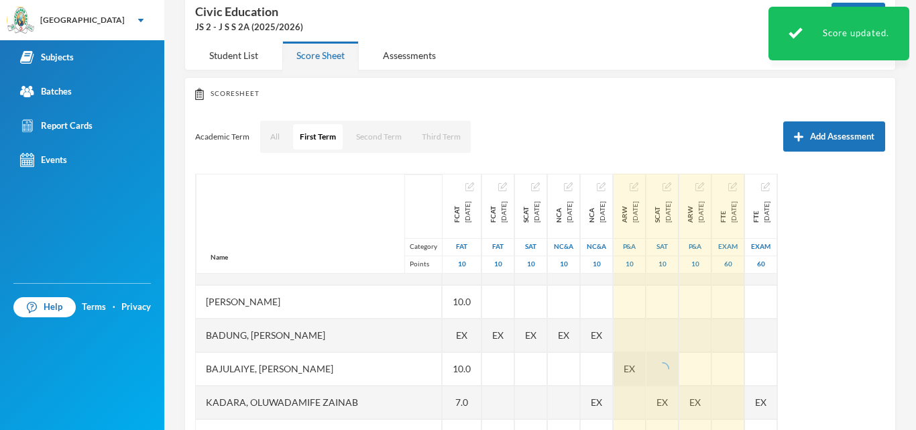
click at [635, 364] on span "EX" at bounding box center [629, 369] width 11 height 14
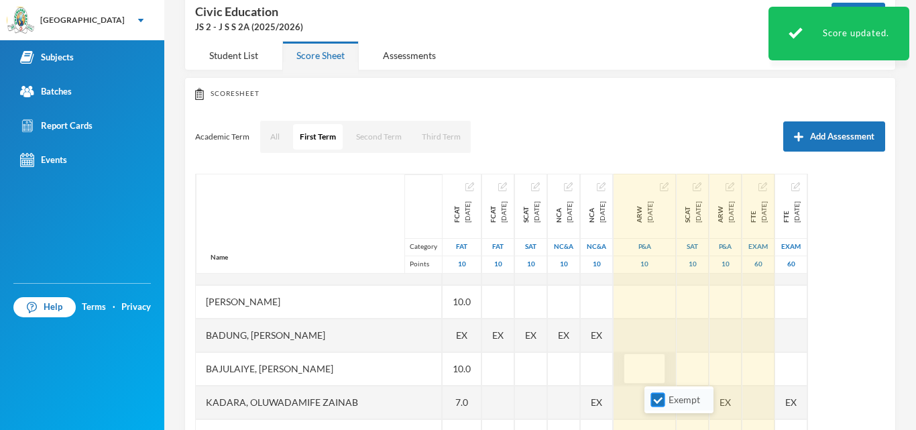
click at [659, 399] on input "Exempt" at bounding box center [658, 400] width 14 height 14
checkbox input "false"
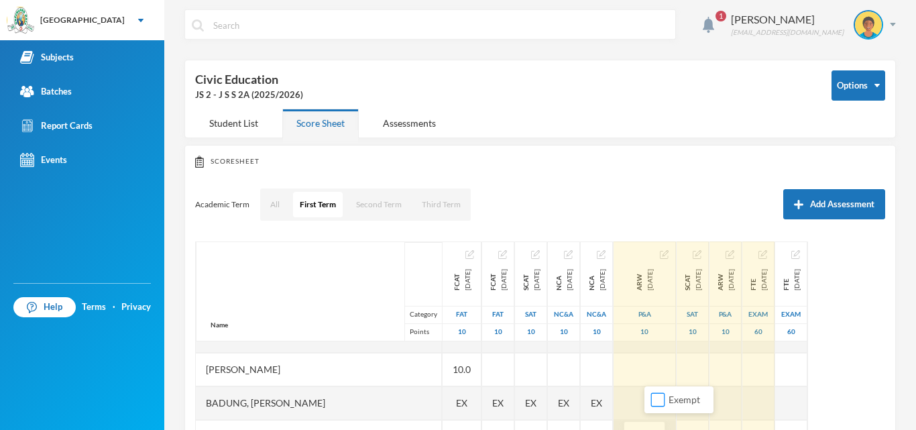
scroll to position [0, 0]
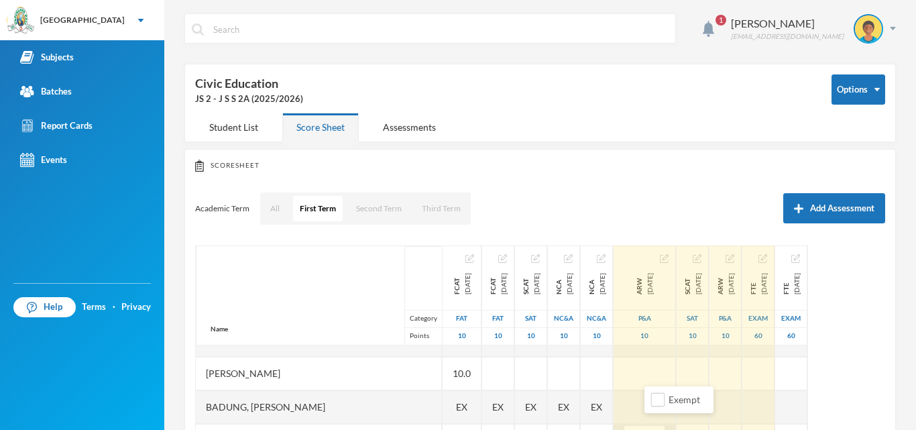
click at [238, 270] on div "Name Category Points" at bounding box center [319, 296] width 246 height 100
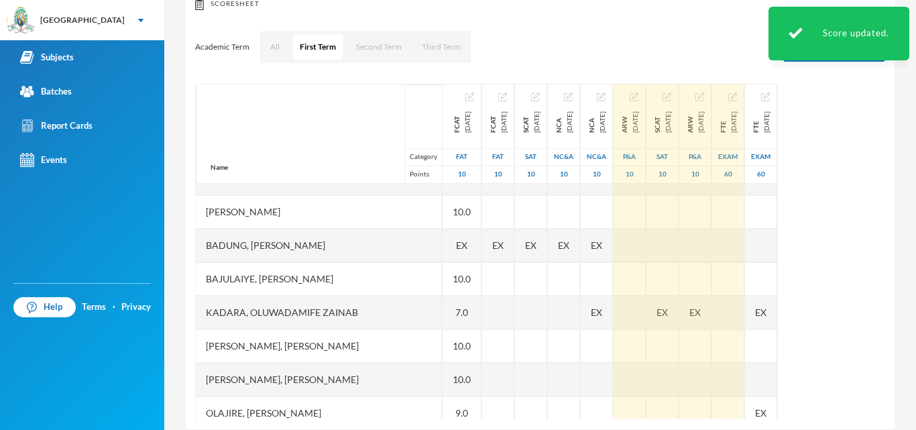
scroll to position [182, 0]
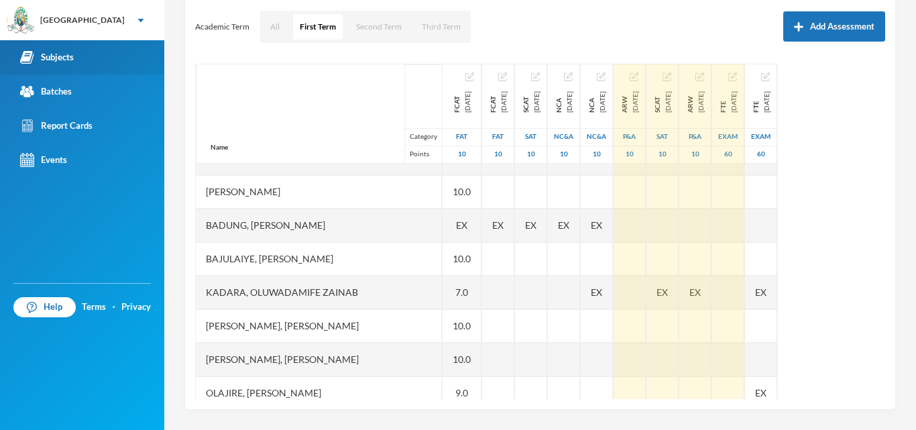
click at [48, 56] on div "Subjects" at bounding box center [47, 57] width 54 height 14
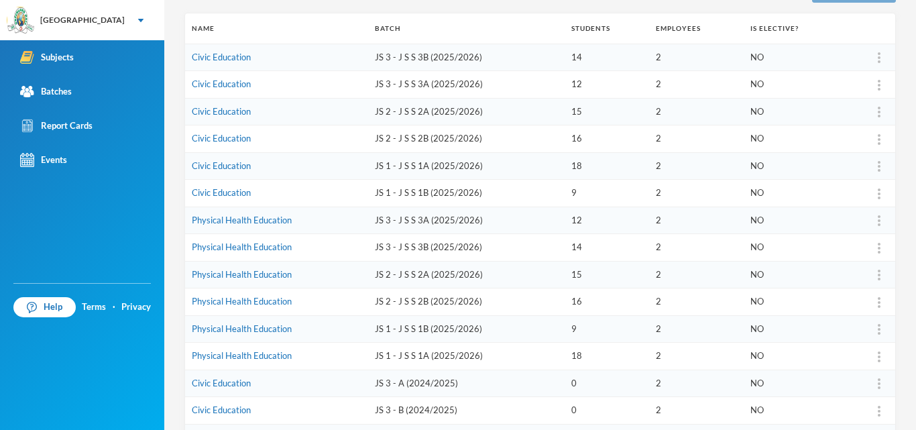
click at [373, 144] on td "JS 2 - J S S 2B (2025/2026)" at bounding box center [466, 139] width 197 height 28
click at [240, 136] on link "Civic Education" at bounding box center [221, 138] width 59 height 11
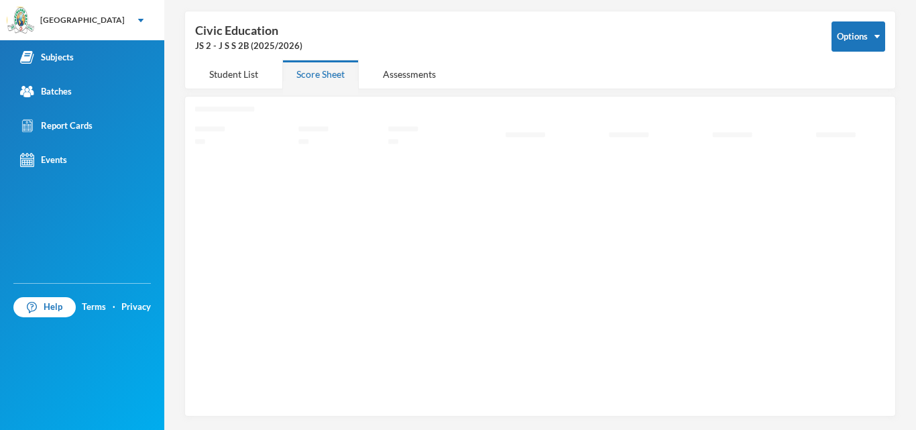
scroll to position [48, 0]
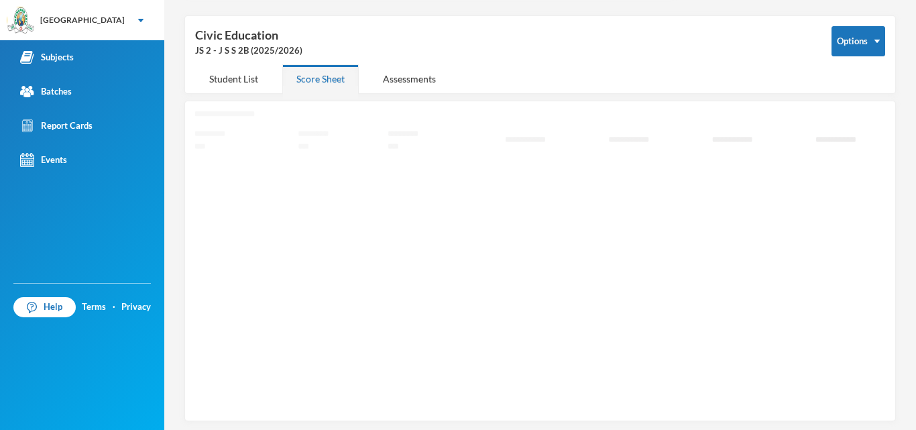
click at [240, 136] on icon "Loading interface..." at bounding box center [540, 259] width 690 height 296
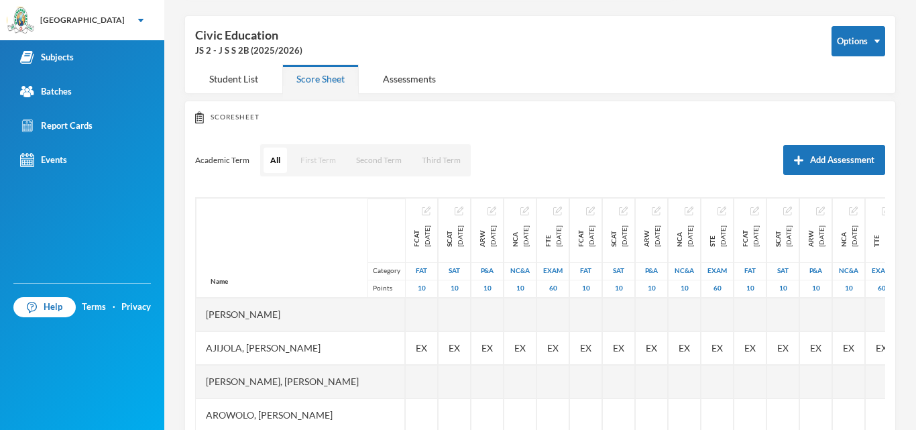
click at [307, 161] on button "First Term" at bounding box center [318, 160] width 49 height 25
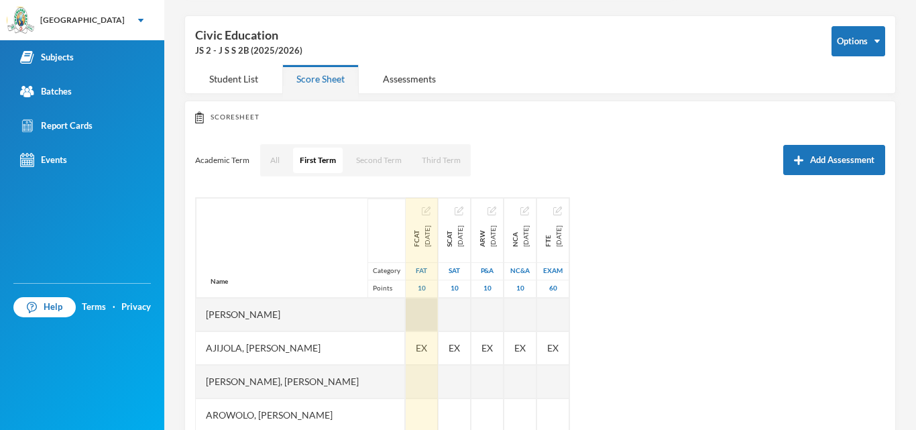
click at [437, 319] on div at bounding box center [422, 315] width 32 height 34
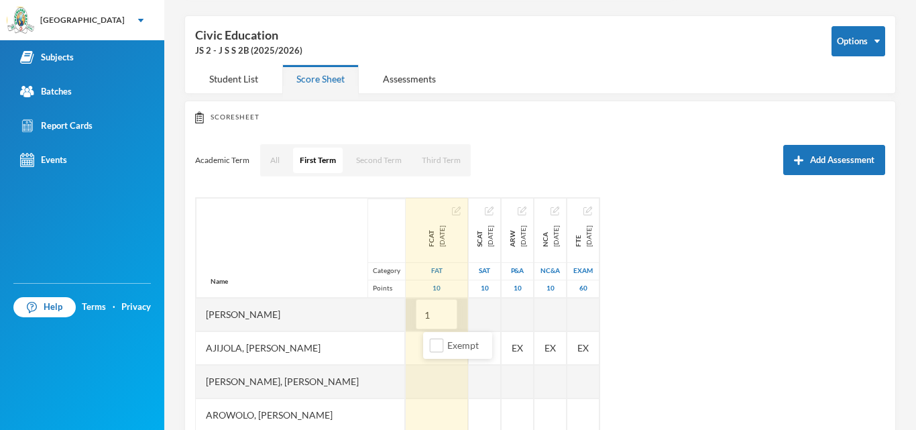
type input "10"
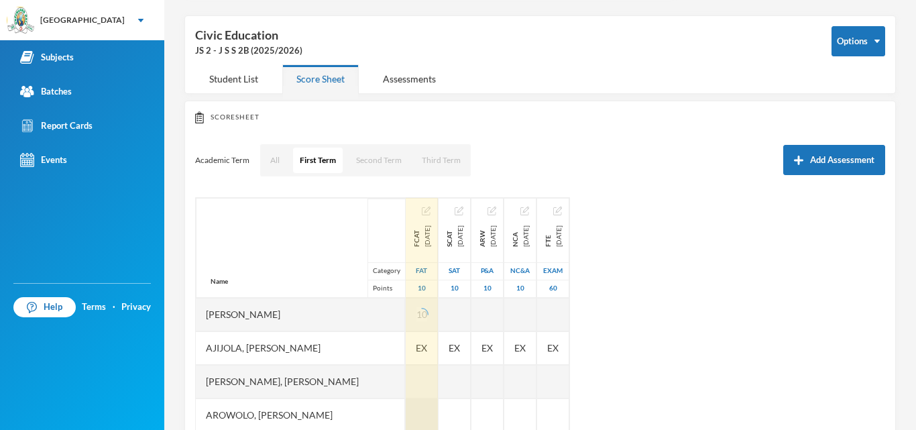
click at [433, 412] on div at bounding box center [422, 415] width 32 height 34
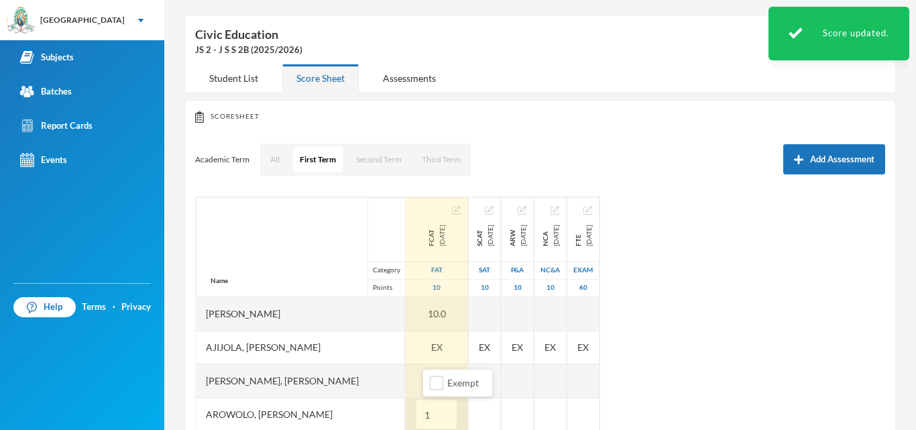
type input "10"
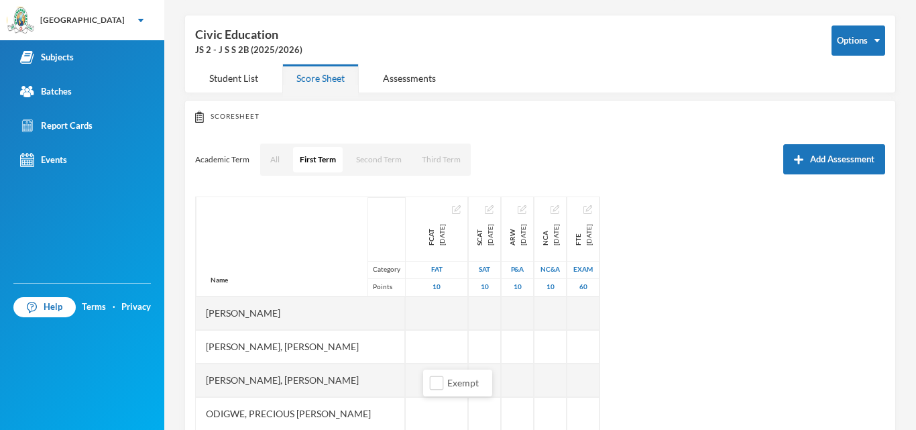
scroll to position [274, 0]
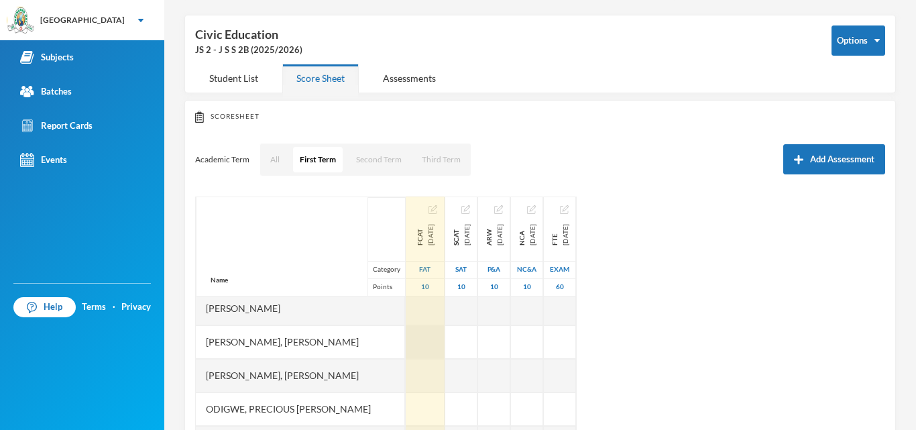
click at [443, 347] on div at bounding box center [425, 342] width 39 height 34
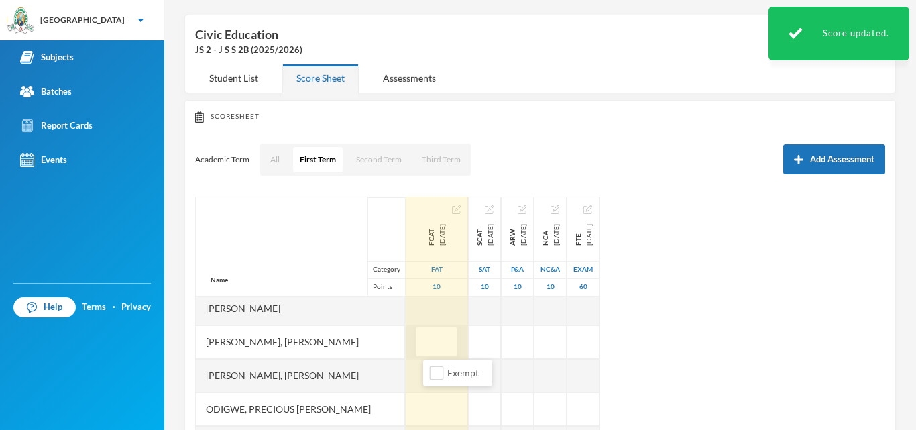
type input "9"
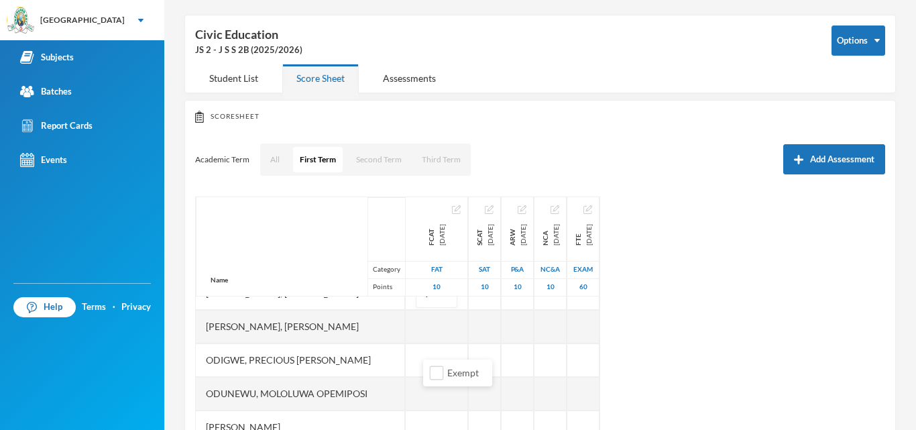
scroll to position [324, 0]
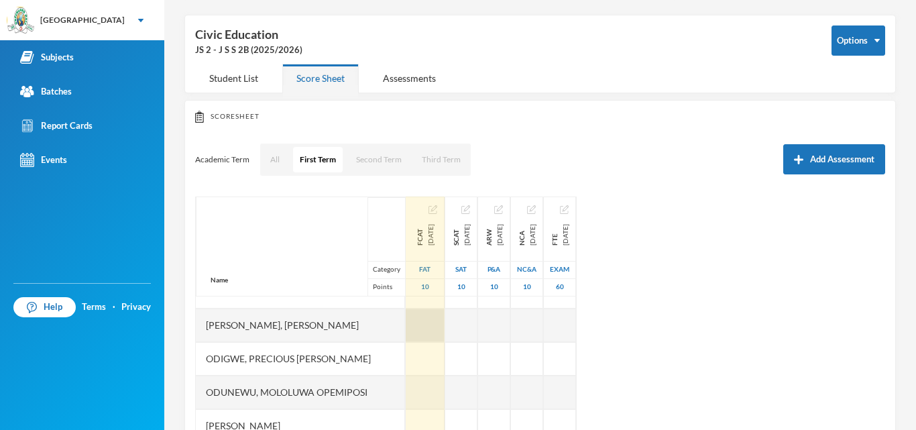
click at [445, 324] on div at bounding box center [425, 326] width 39 height 34
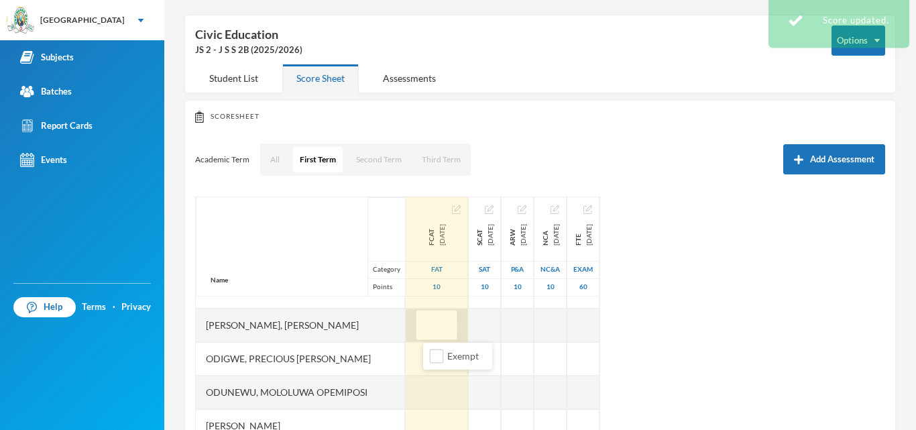
type input "8"
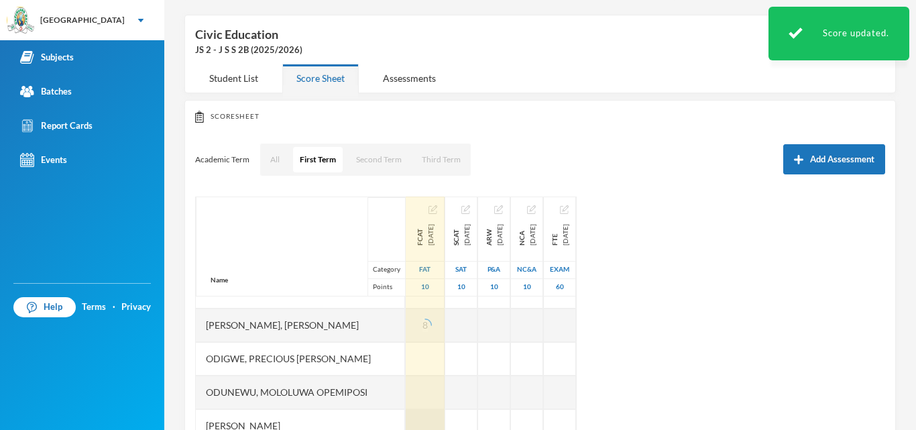
click at [441, 417] on div at bounding box center [425, 426] width 39 height 34
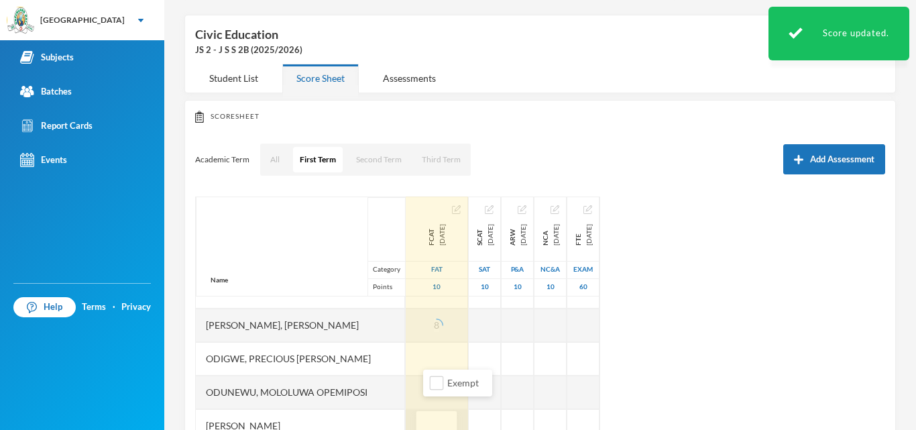
scroll to position [60, 0]
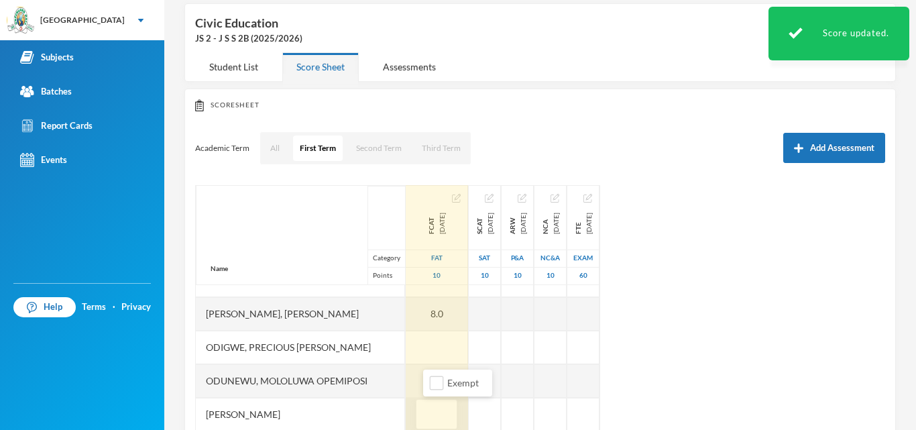
type input "9"
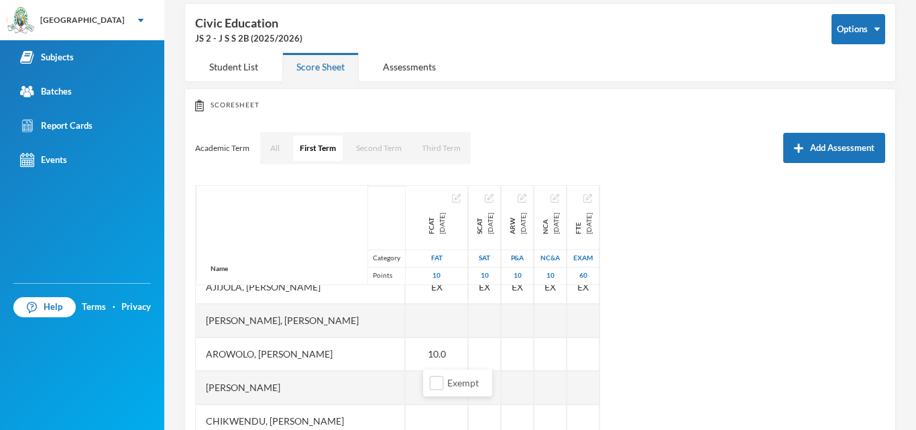
scroll to position [61, 0]
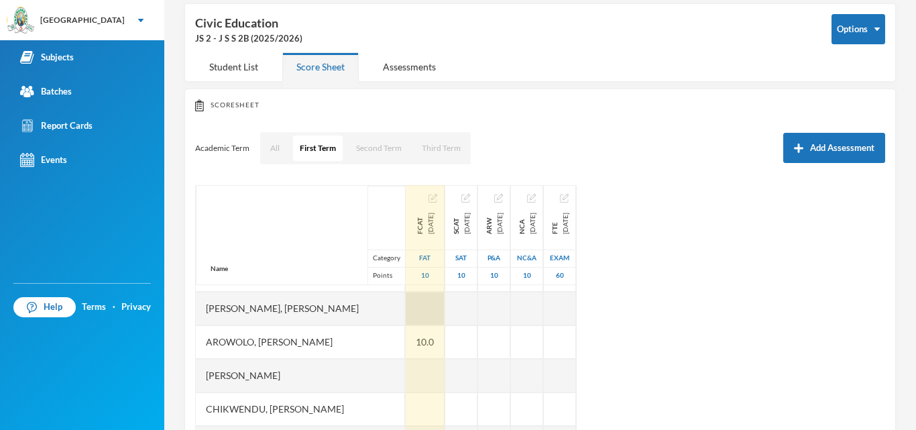
click at [435, 311] on div at bounding box center [425, 309] width 39 height 34
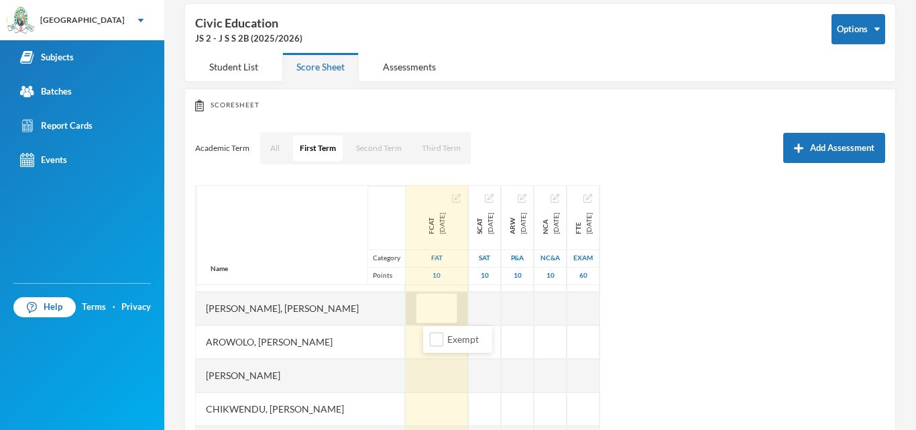
type input "8"
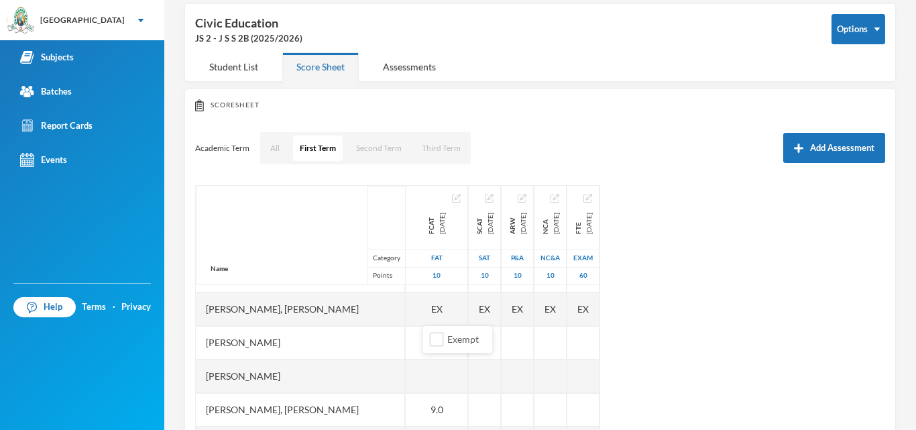
scroll to position [203, 0]
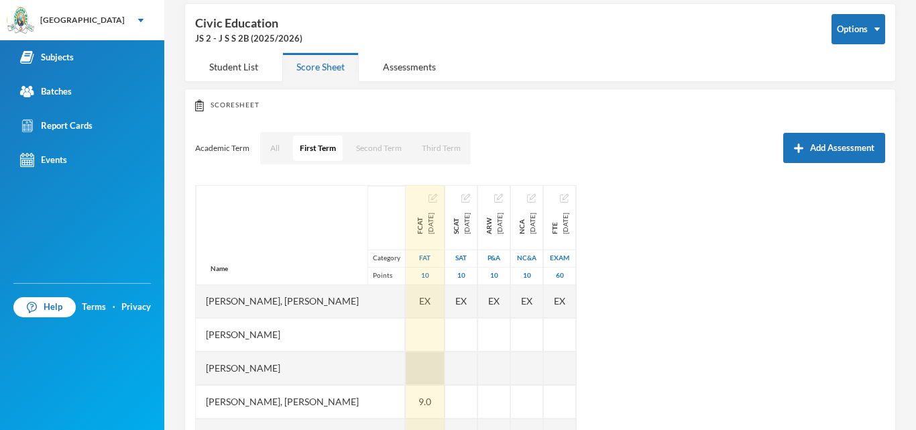
click at [445, 371] on div at bounding box center [425, 369] width 39 height 34
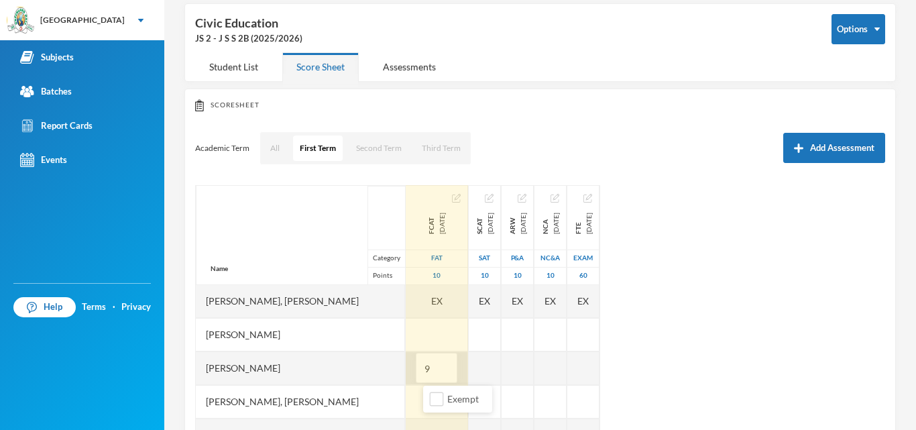
type input "9"
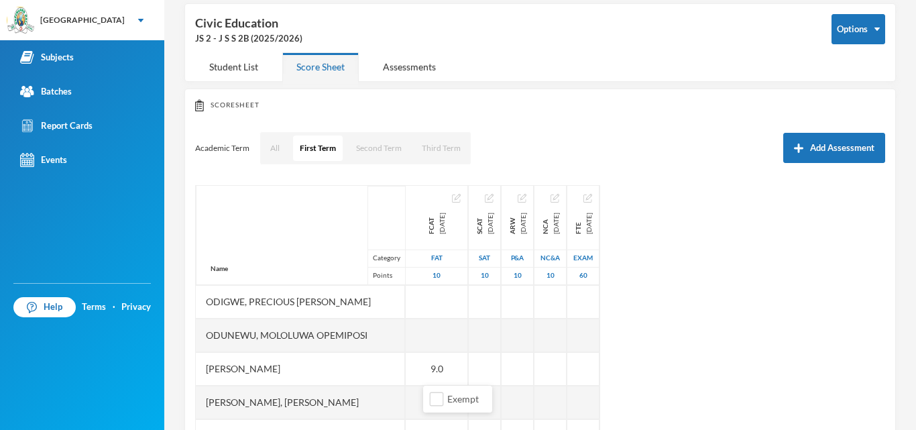
scroll to position [266, 0]
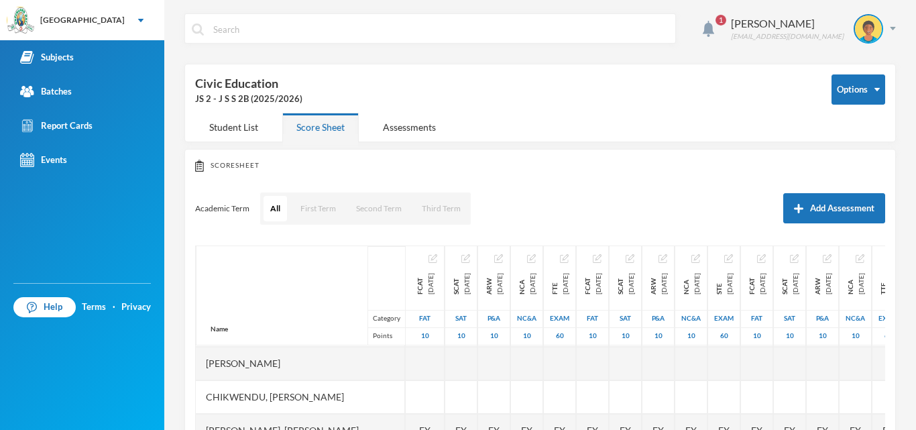
scroll to position [135, 0]
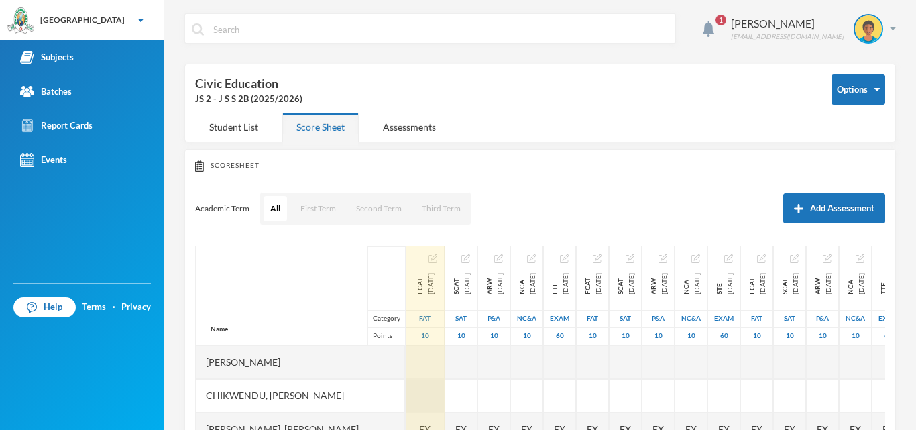
click at [432, 391] on div at bounding box center [425, 396] width 39 height 34
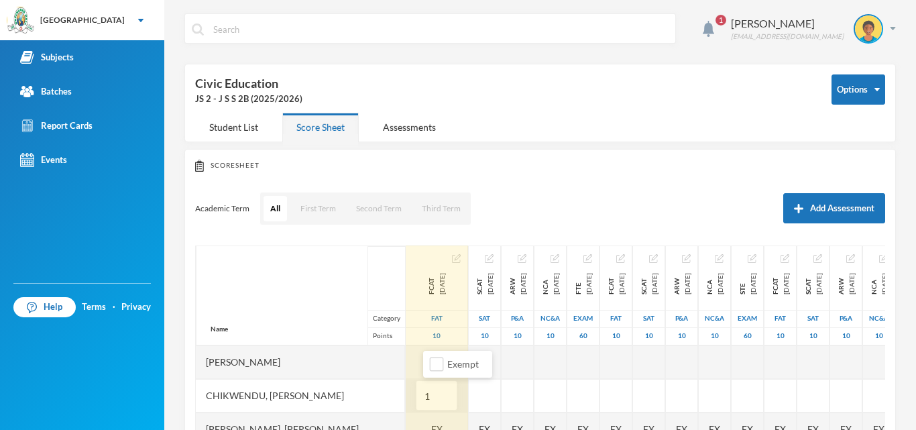
type input "10"
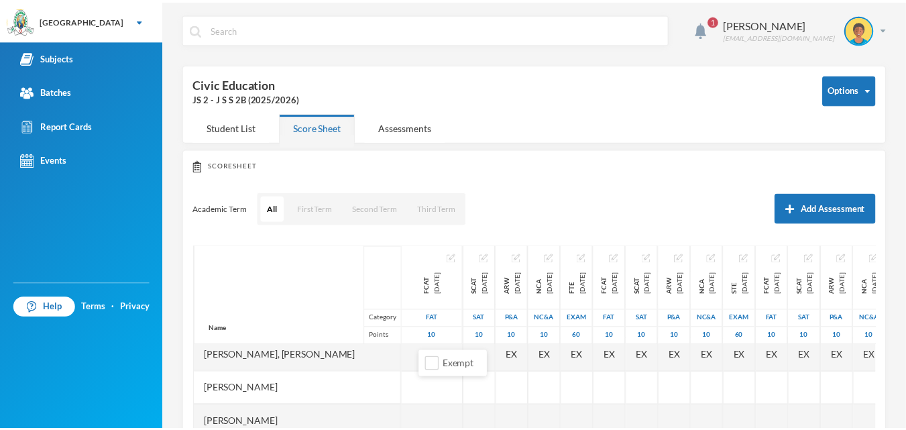
scroll to position [215, 0]
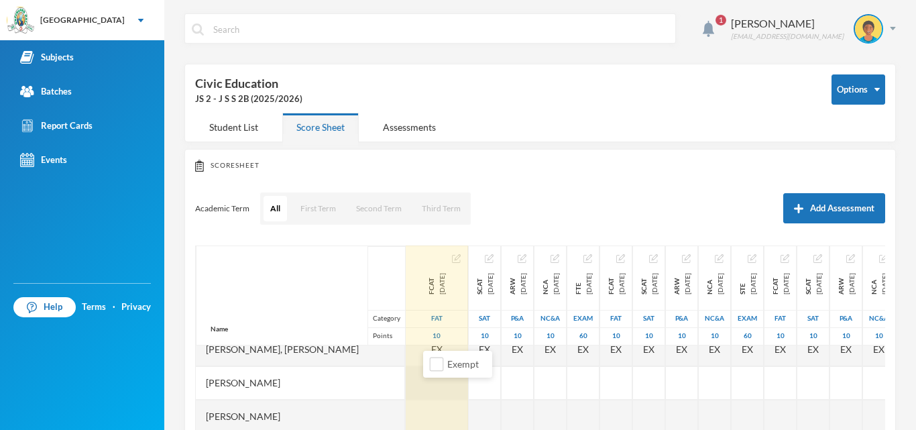
click at [431, 385] on div at bounding box center [437, 383] width 62 height 34
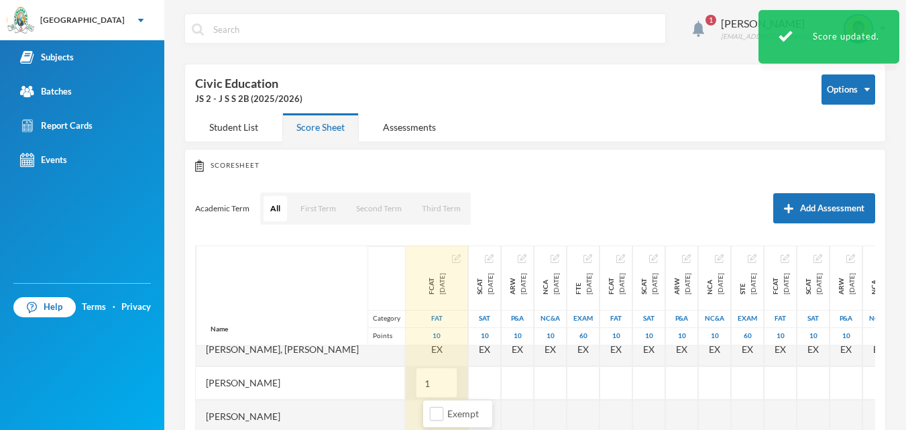
type input "10"
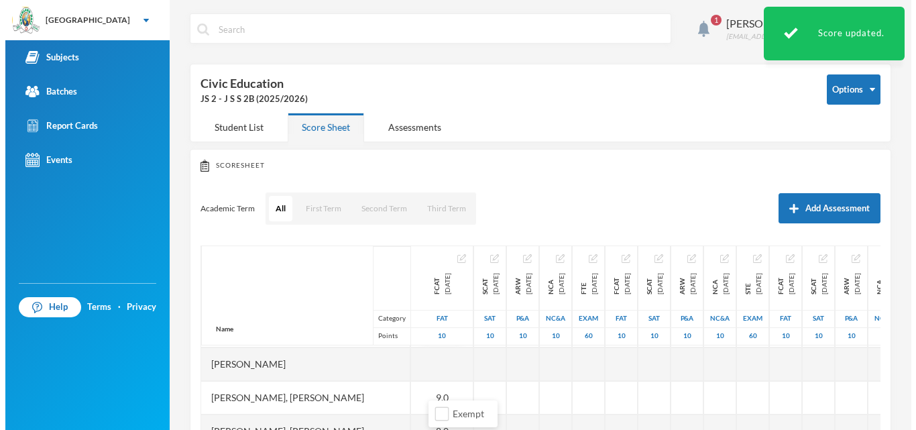
scroll to position [268, 0]
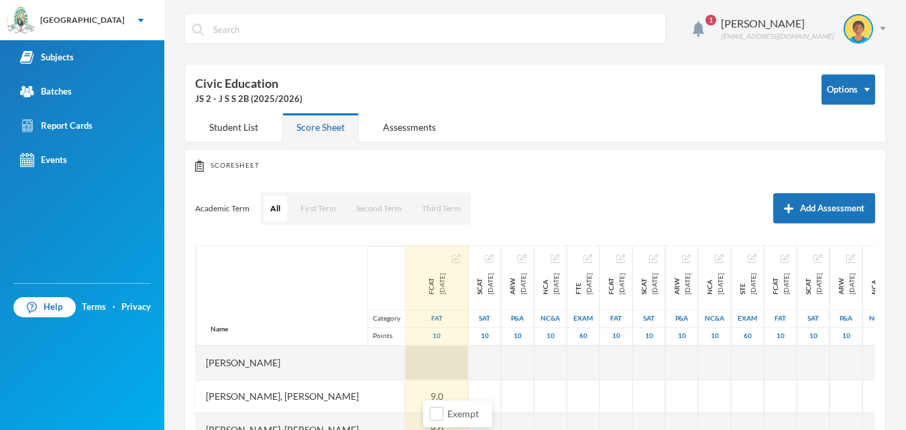
click at [435, 363] on div at bounding box center [437, 363] width 62 height 34
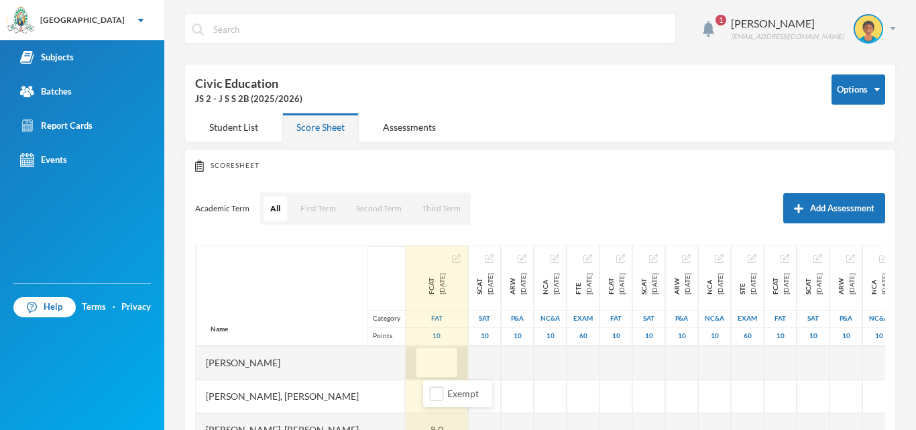
type input "9"
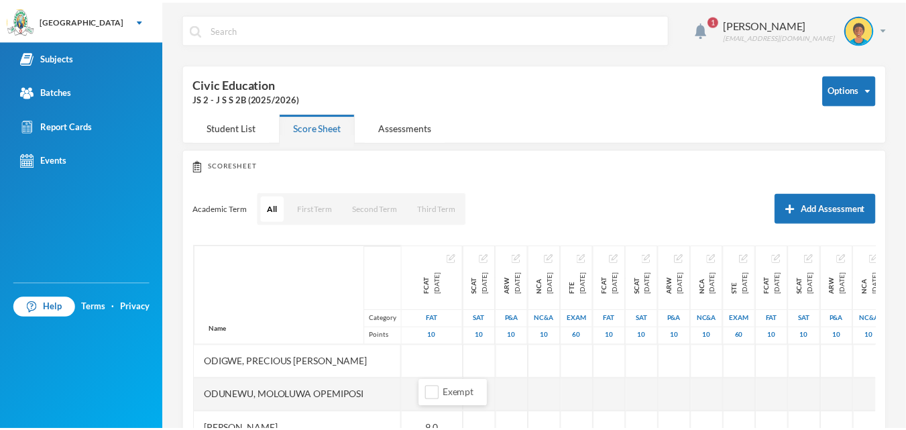
scroll to position [380, 0]
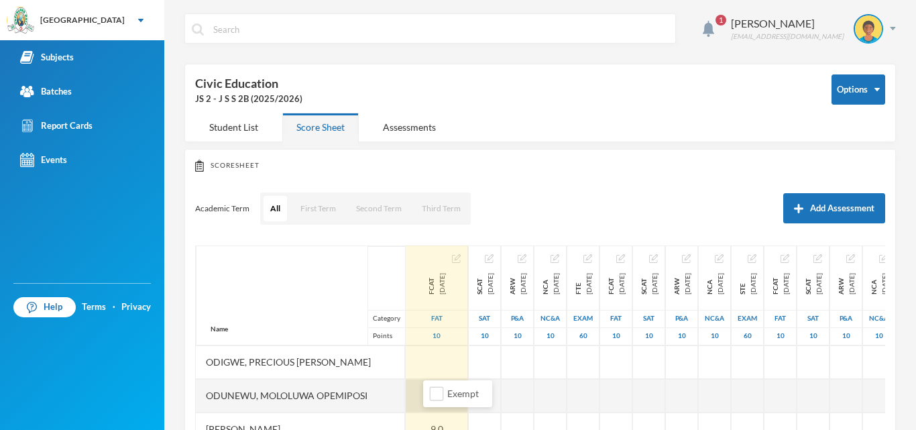
click at [417, 379] on div at bounding box center [437, 396] width 62 height 34
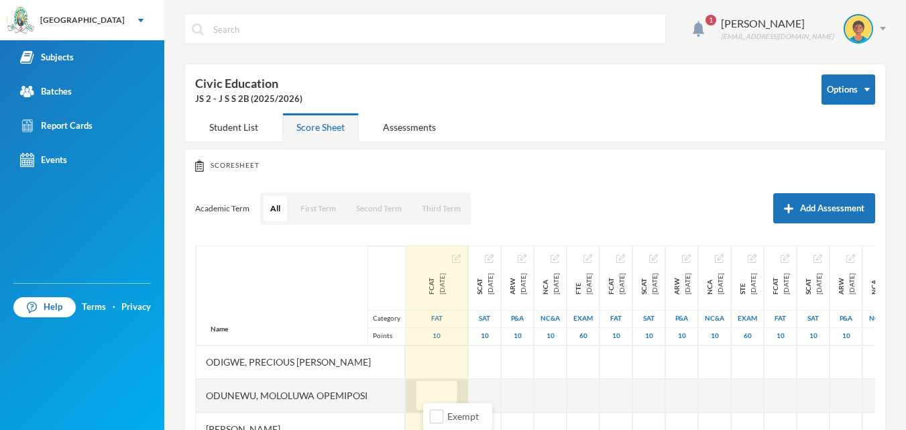
type input "9"
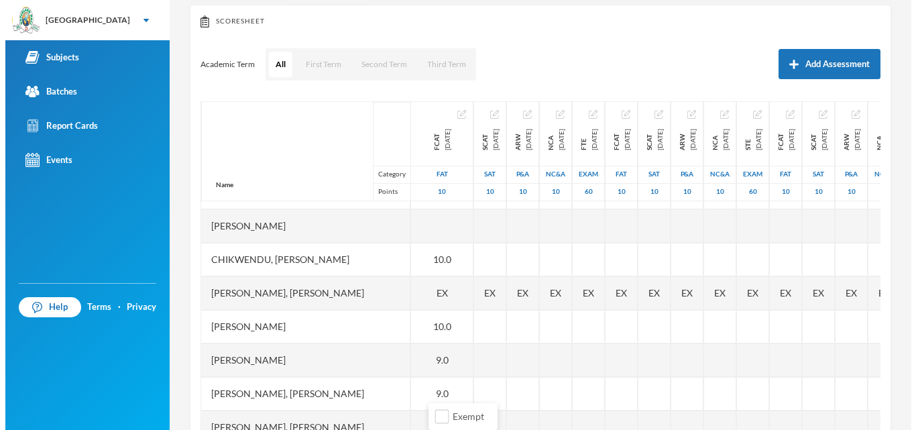
scroll to position [119, 0]
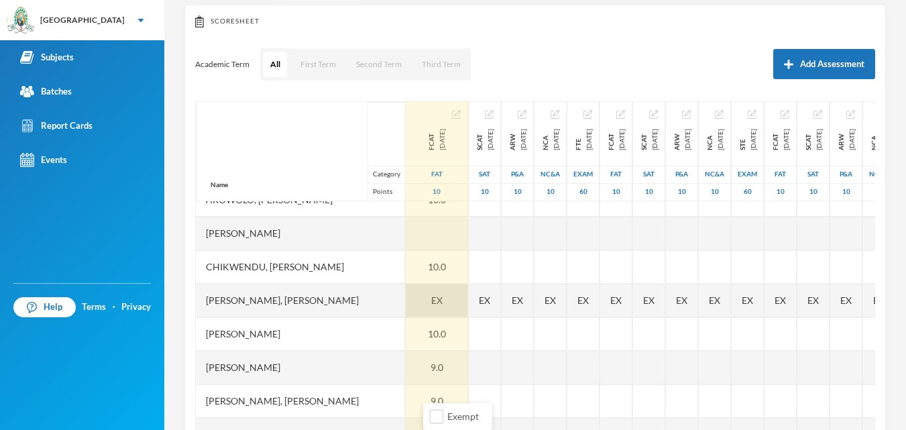
click at [441, 297] on span "EX" at bounding box center [436, 300] width 11 height 14
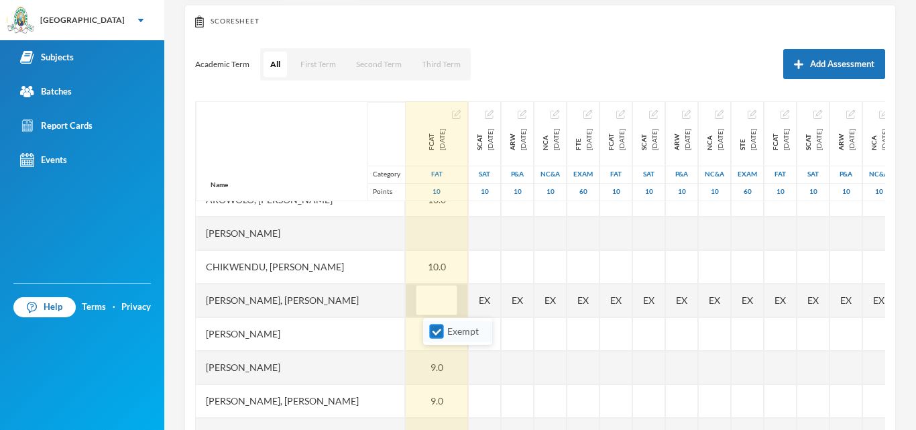
click at [435, 331] on input "Exempt" at bounding box center [437, 332] width 14 height 14
checkbox input "false"
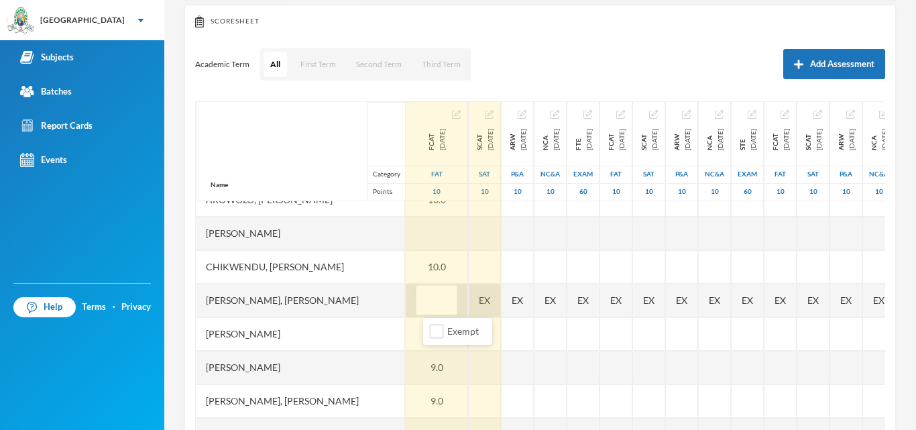
click at [511, 305] on div "Name Category Points Adeagbo, Wuraola Oluwatojumi Ajijola, Eriayo Samuel Akinji…" at bounding box center [540, 268] width 690 height 335
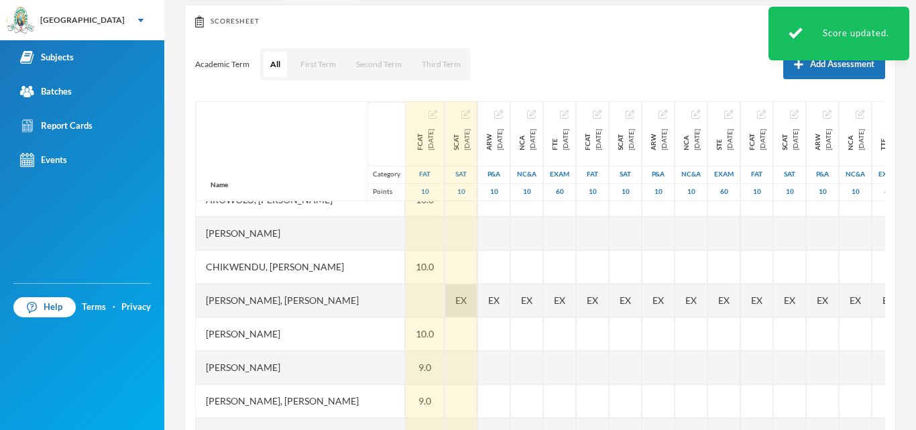
click at [467, 295] on span "EX" at bounding box center [460, 300] width 11 height 14
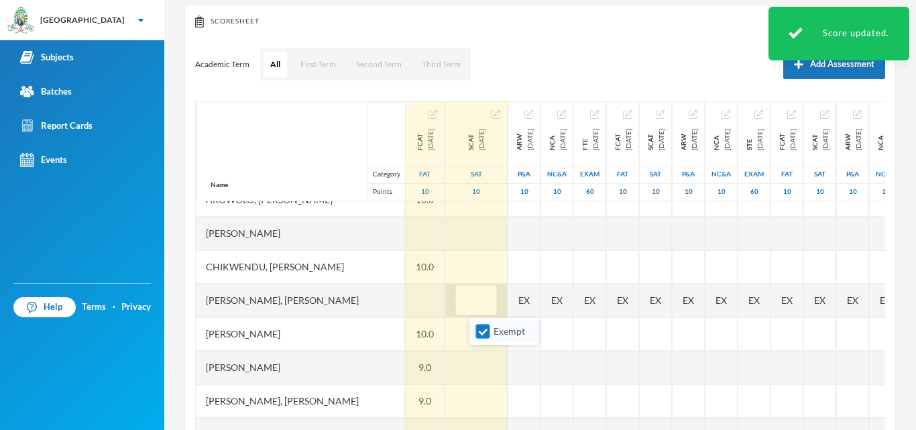
click at [482, 329] on input "Exempt" at bounding box center [483, 332] width 14 height 14
checkbox input "false"
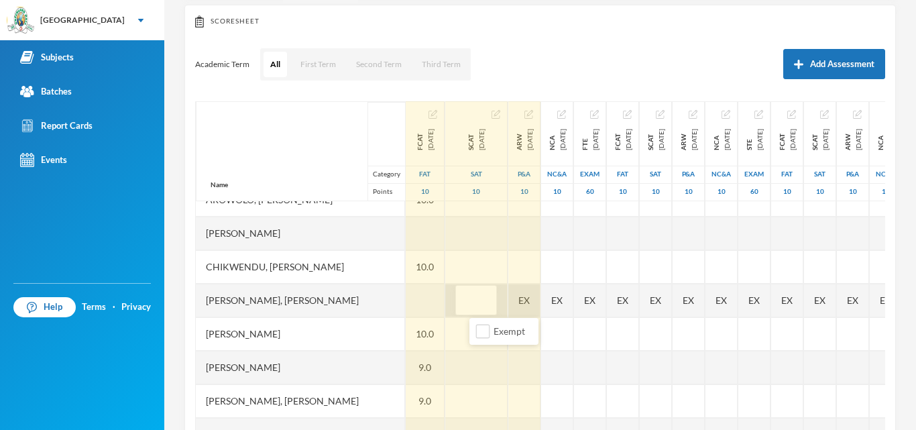
click at [541, 303] on div "EX" at bounding box center [524, 301] width 32 height 34
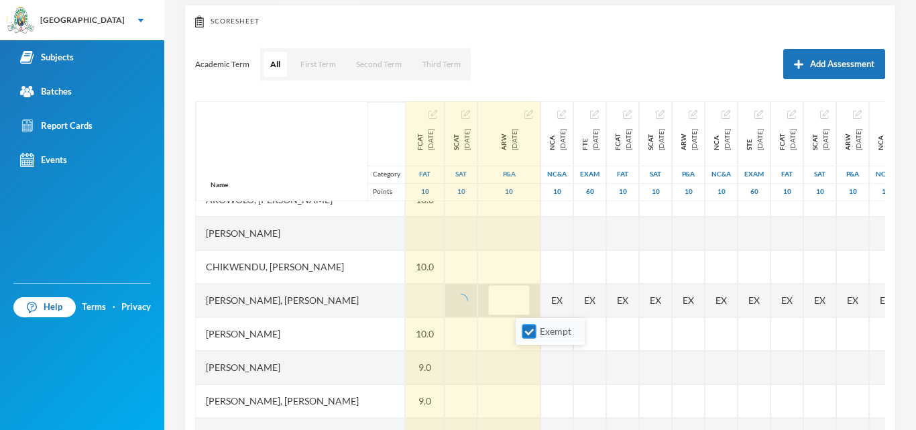
click at [531, 327] on input "Exempt" at bounding box center [530, 332] width 14 height 14
checkbox input "false"
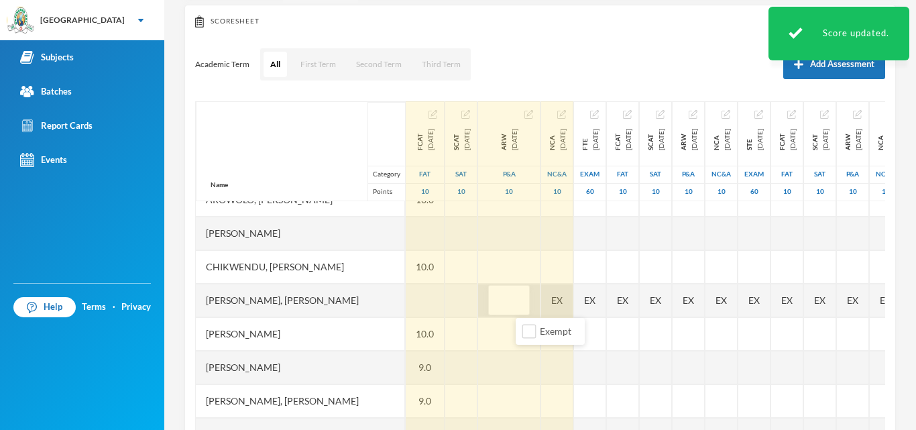
click at [574, 293] on div "EX" at bounding box center [557, 301] width 32 height 34
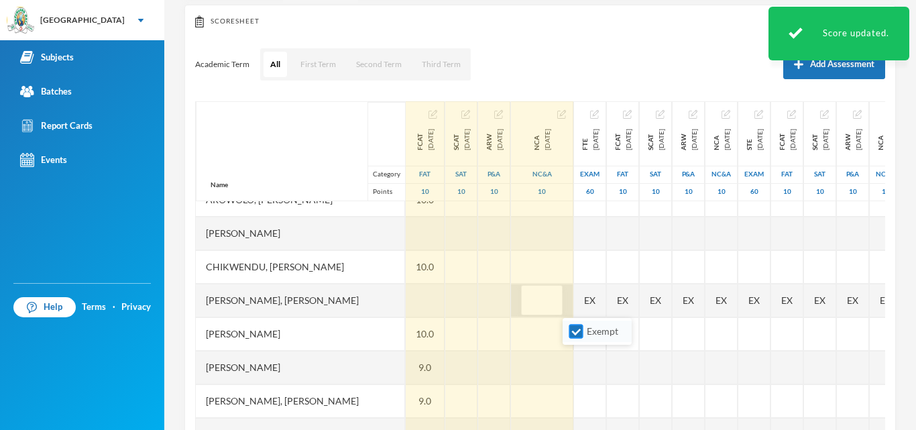
click at [575, 334] on input "Exempt" at bounding box center [577, 332] width 14 height 14
checkbox input "false"
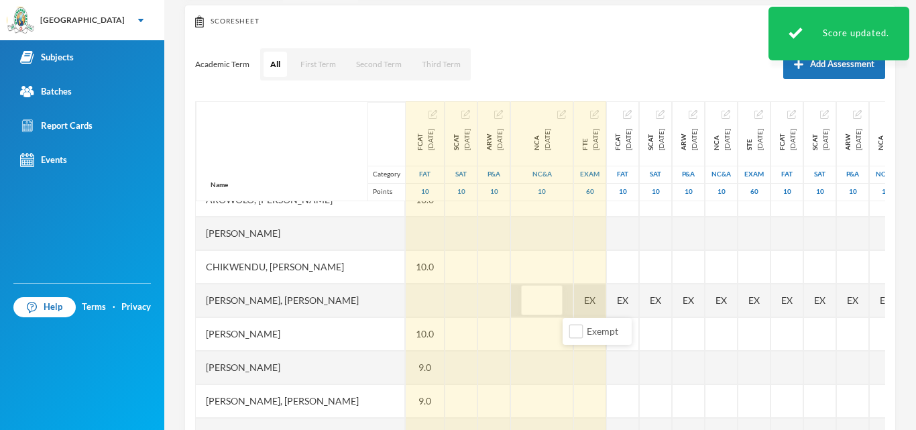
click at [606, 301] on div "EX" at bounding box center [590, 301] width 32 height 34
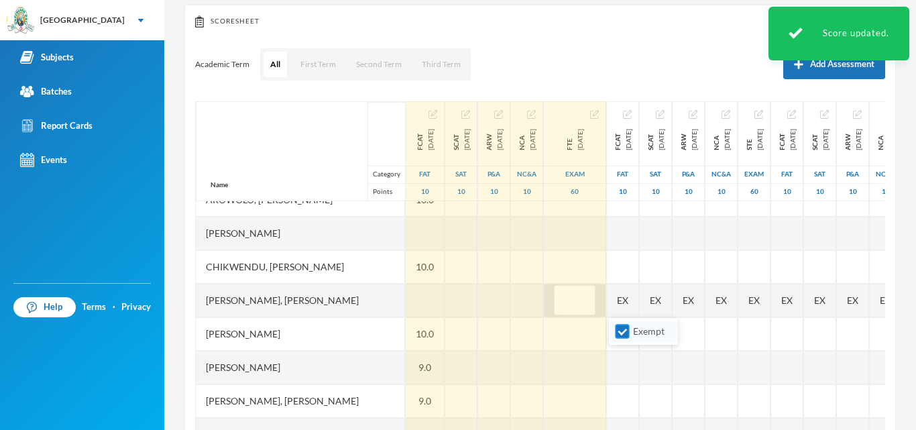
click at [623, 331] on input "Exempt" at bounding box center [623, 332] width 14 height 14
checkbox input "false"
click at [429, 297] on div at bounding box center [425, 301] width 39 height 34
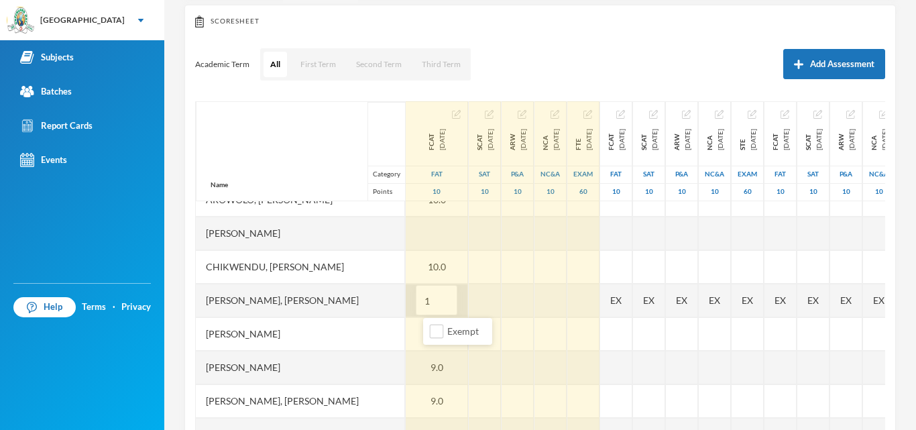
type input "10"
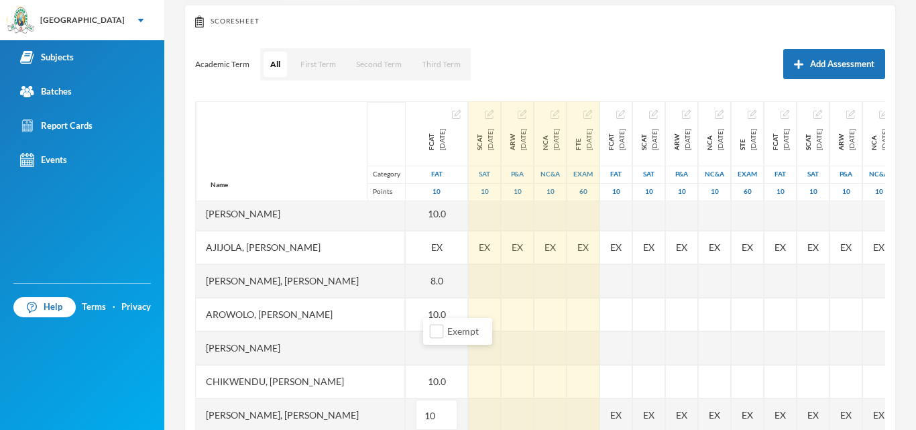
scroll to position [0, 0]
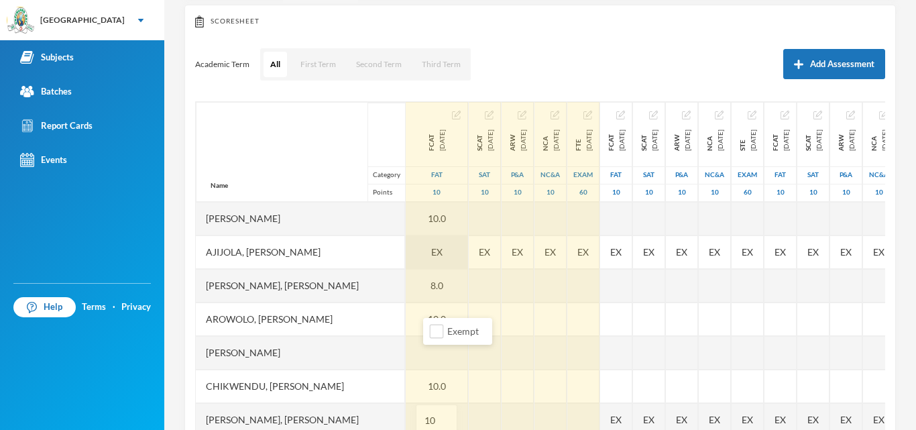
click at [444, 250] on div "EX" at bounding box center [437, 252] width 62 height 34
click at [436, 281] on input "Exempt" at bounding box center [437, 283] width 14 height 14
checkbox input "false"
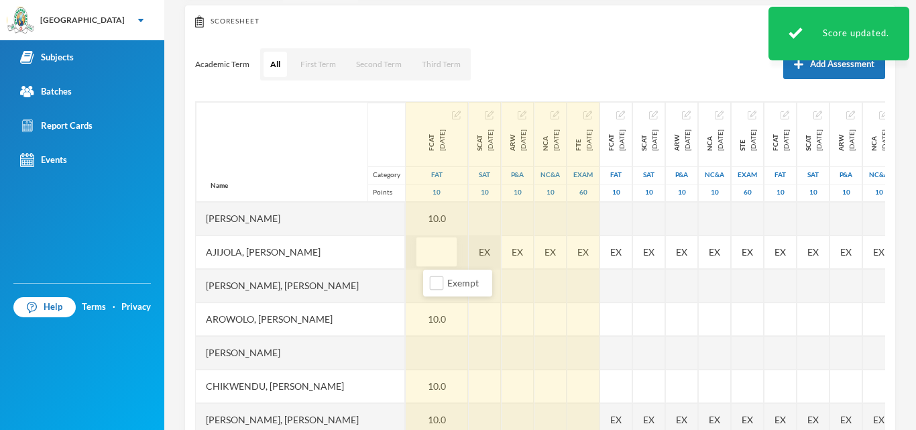
click at [496, 250] on div "EX" at bounding box center [485, 252] width 32 height 34
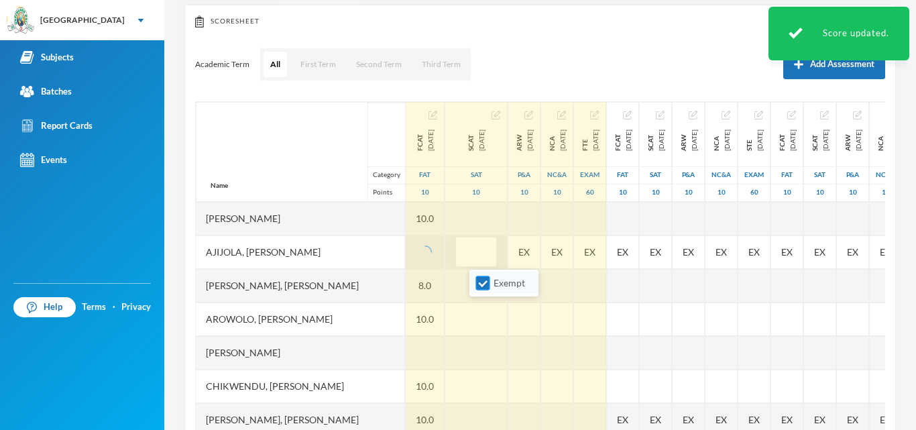
click at [482, 281] on input "Exempt" at bounding box center [483, 283] width 14 height 14
checkbox input "false"
click at [541, 258] on div "EX" at bounding box center [524, 252] width 32 height 34
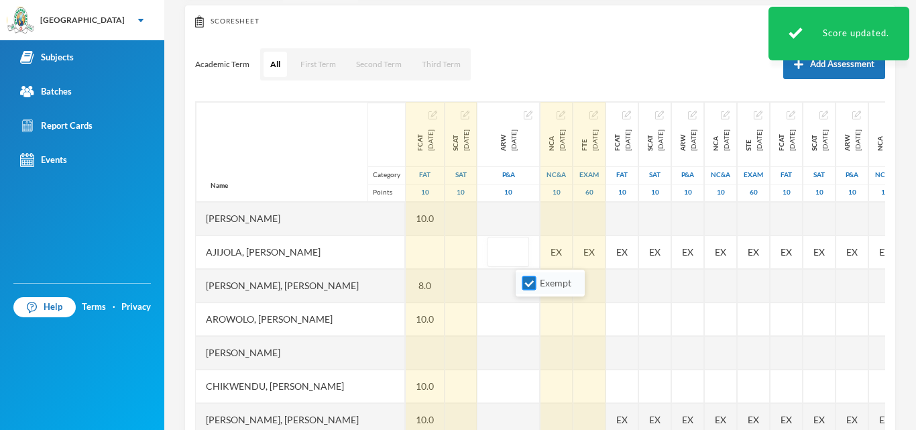
click at [529, 281] on input "Exempt" at bounding box center [530, 283] width 14 height 14
checkbox input "false"
click at [423, 254] on div at bounding box center [425, 252] width 39 height 34
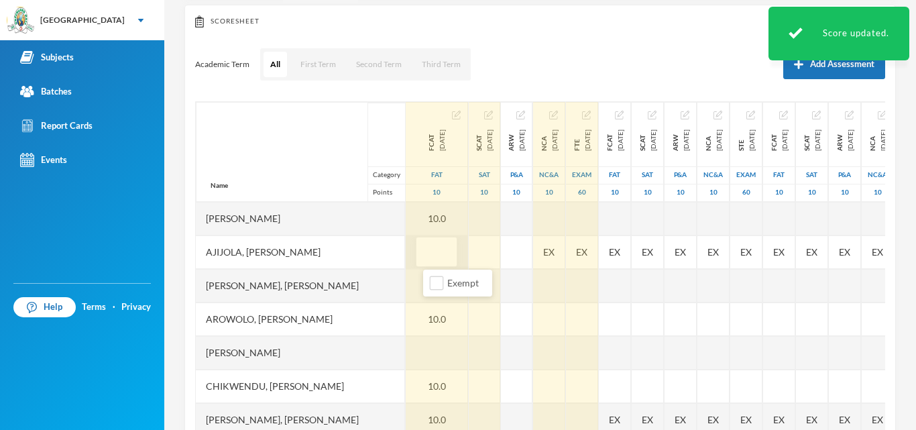
type input "7"
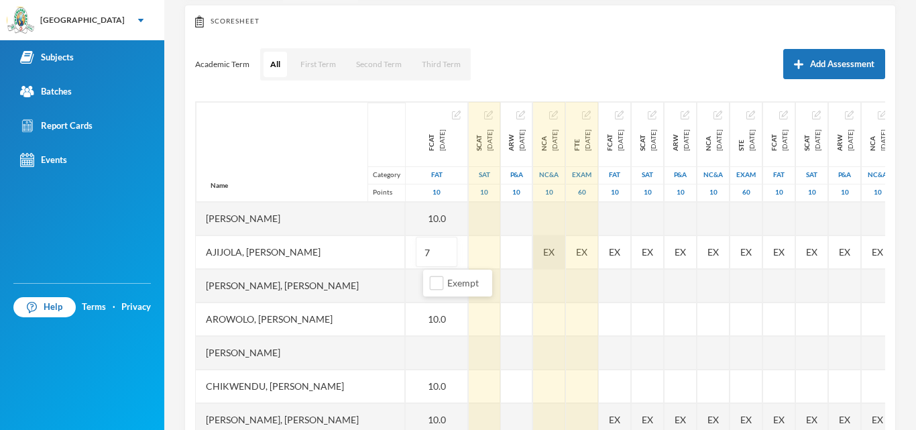
click at [566, 249] on div "EX" at bounding box center [549, 252] width 32 height 34
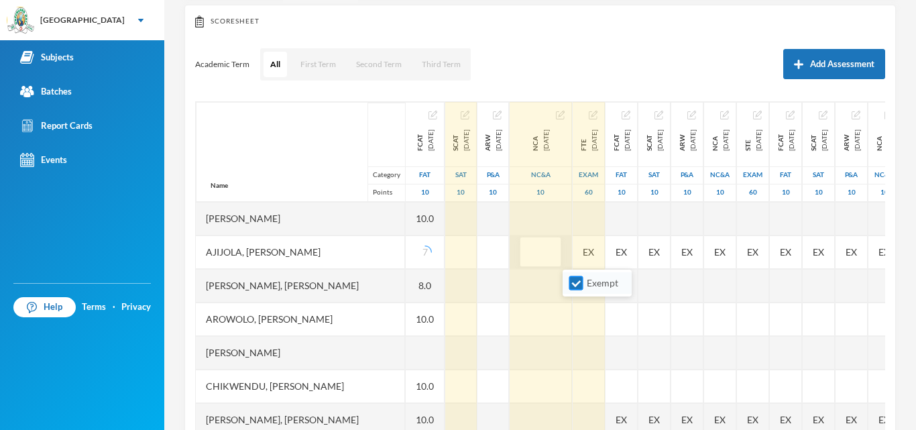
click at [574, 284] on input "Exempt" at bounding box center [577, 283] width 14 height 14
checkbox input "false"
click at [605, 247] on div "EX" at bounding box center [589, 252] width 32 height 34
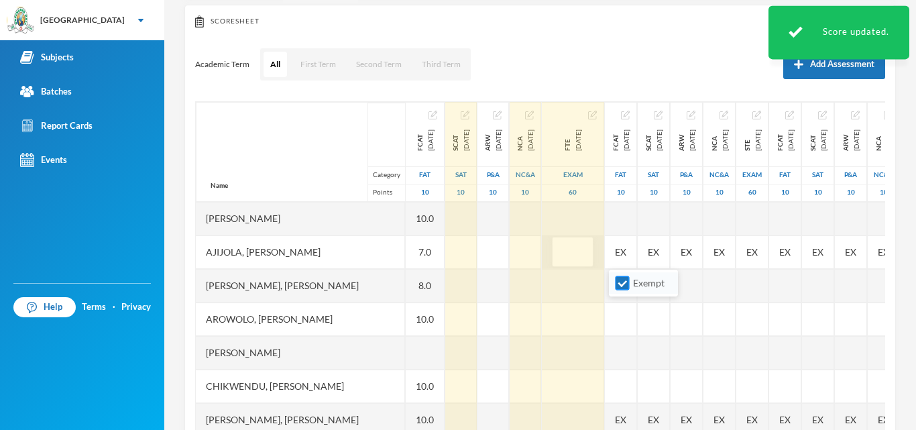
click at [623, 279] on input "Exempt" at bounding box center [623, 283] width 14 height 14
checkbox input "false"
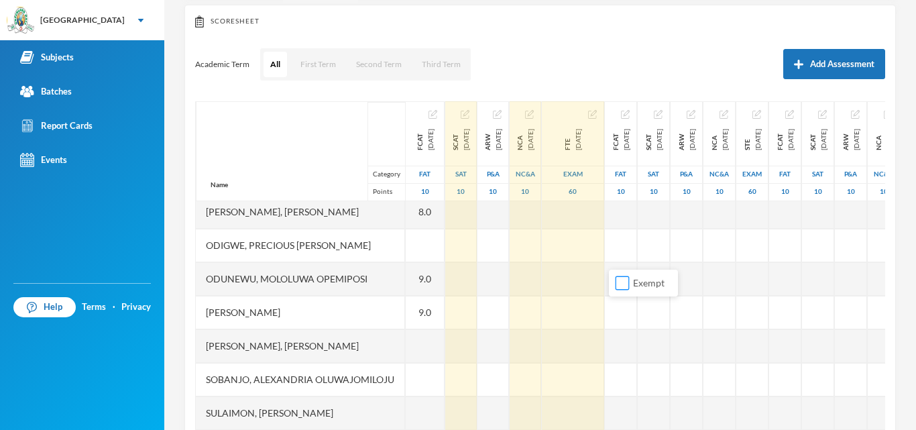
scroll to position [380, 0]
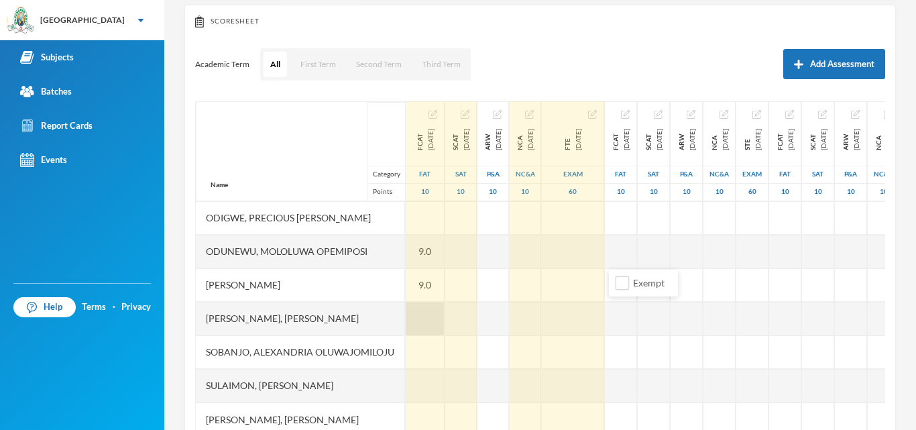
click at [427, 307] on div at bounding box center [425, 319] width 39 height 34
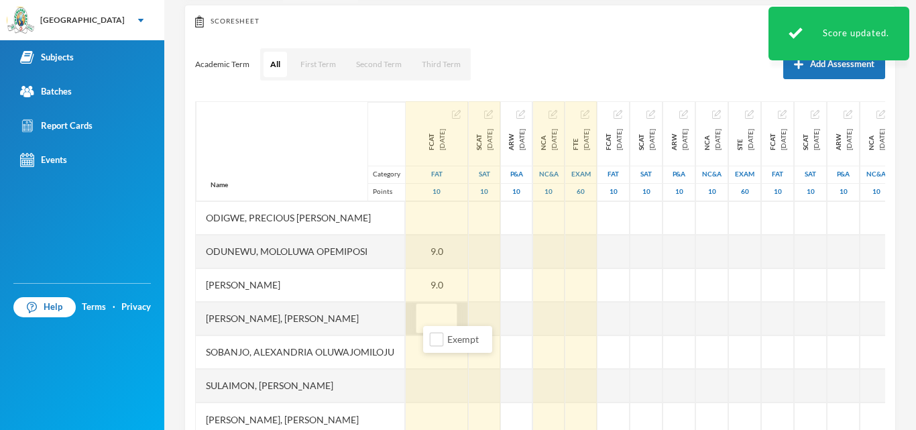
type input "6"
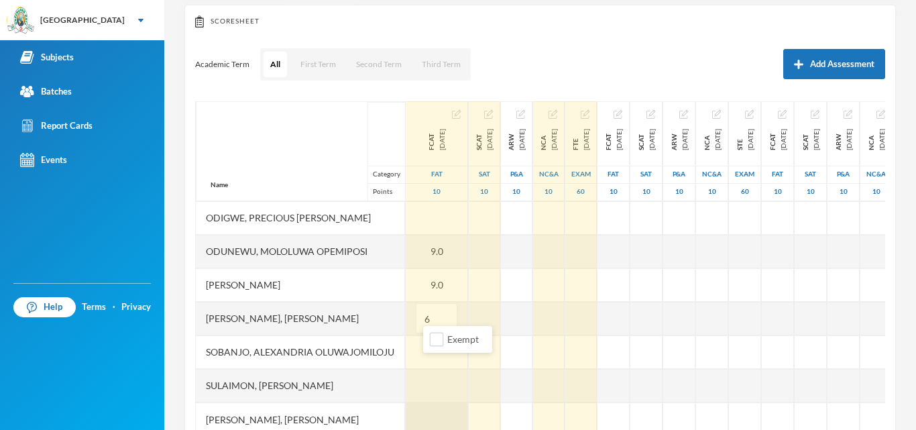
click at [427, 413] on div at bounding box center [437, 419] width 62 height 34
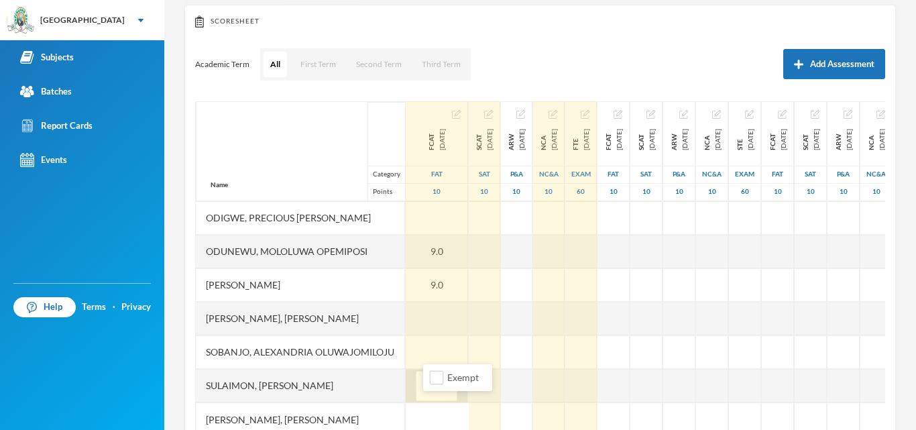
type input "10"
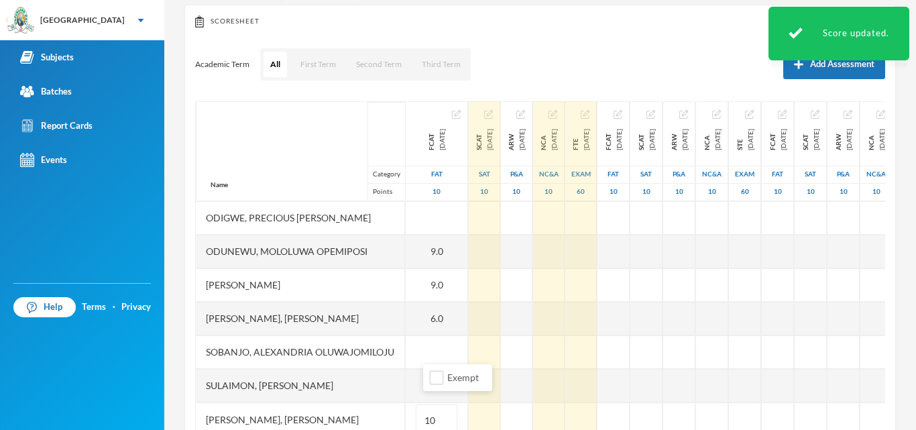
click at [265, 119] on div "Name Category Points" at bounding box center [300, 151] width 209 height 100
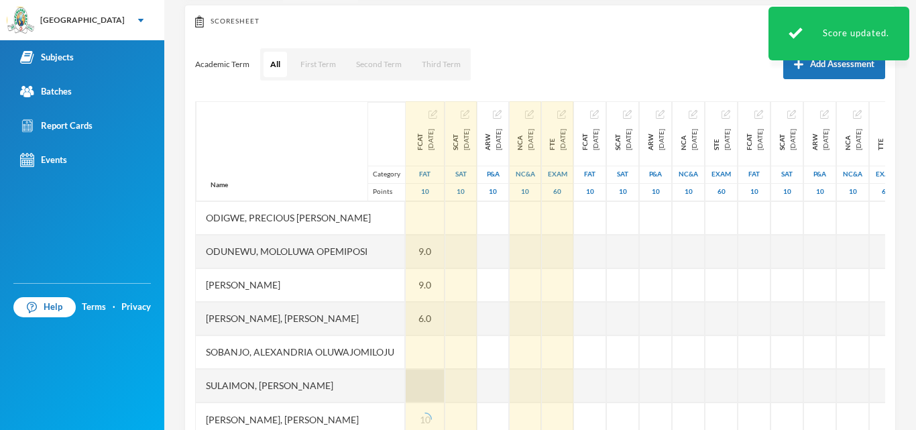
click at [429, 373] on div at bounding box center [425, 386] width 39 height 34
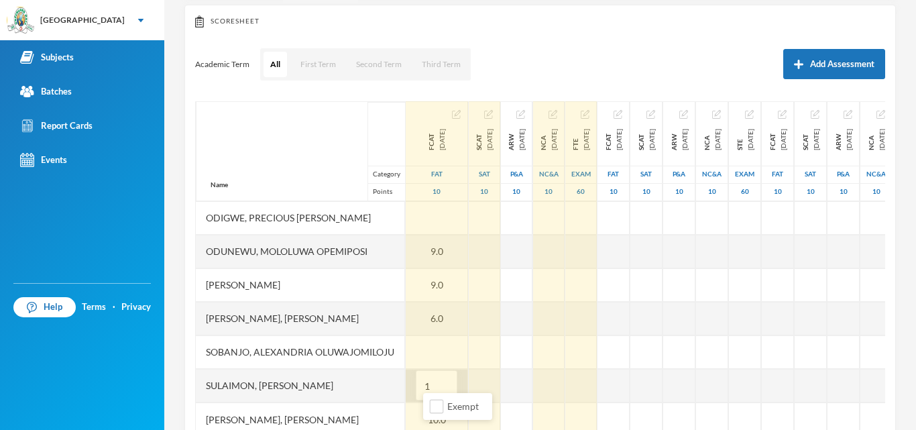
type input "10"
click at [440, 343] on div at bounding box center [437, 352] width 62 height 34
type input "9"
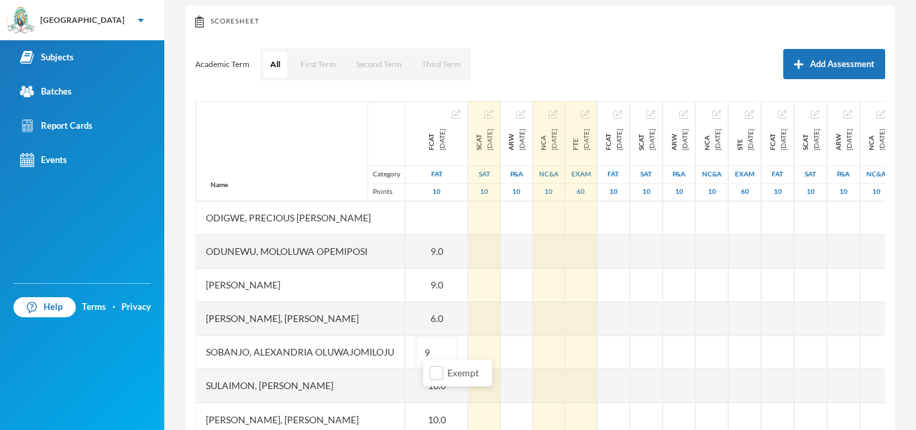
click at [284, 144] on div "Name Category Points" at bounding box center [300, 151] width 209 height 100
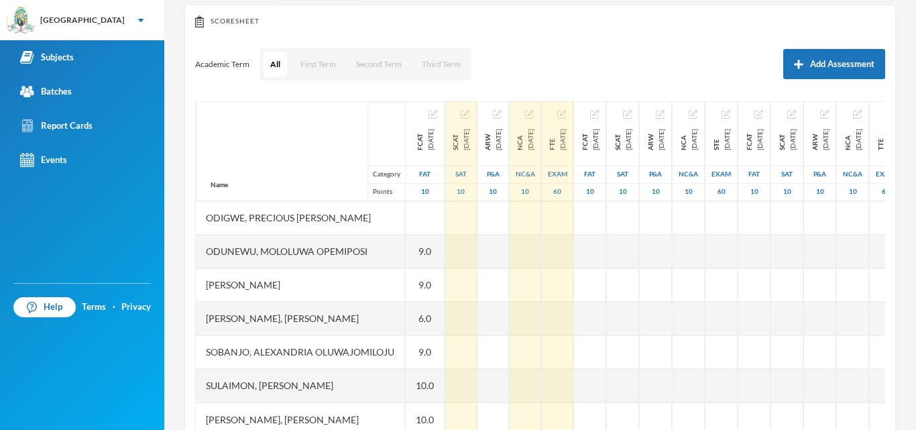
click at [246, 120] on div "Name Category Points" at bounding box center [300, 151] width 209 height 100
click at [250, 117] on div "Name Category Points" at bounding box center [300, 151] width 209 height 100
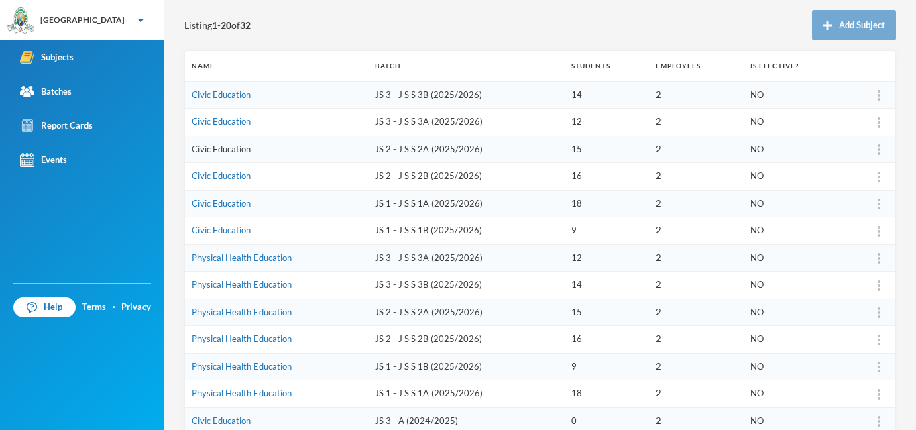
click at [231, 146] on link "Civic Education" at bounding box center [221, 149] width 59 height 11
click at [249, 200] on link "Civic Education" at bounding box center [221, 203] width 59 height 11
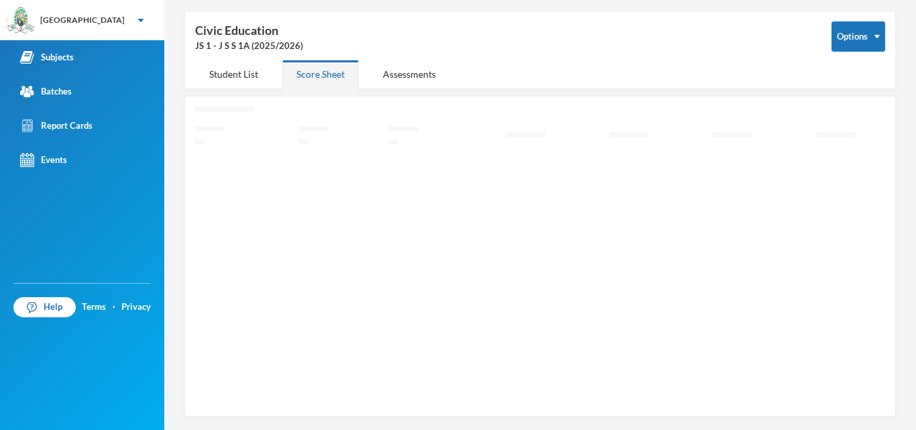
scroll to position [48, 0]
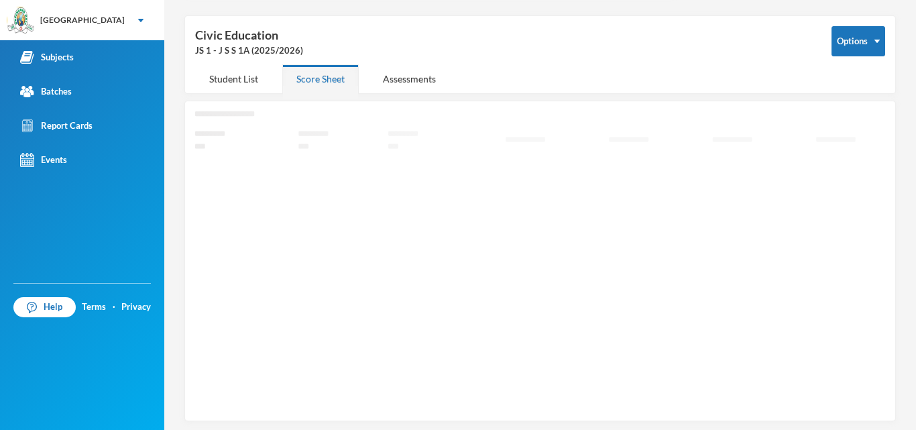
click at [249, 200] on icon "Loading interface..." at bounding box center [540, 259] width 690 height 296
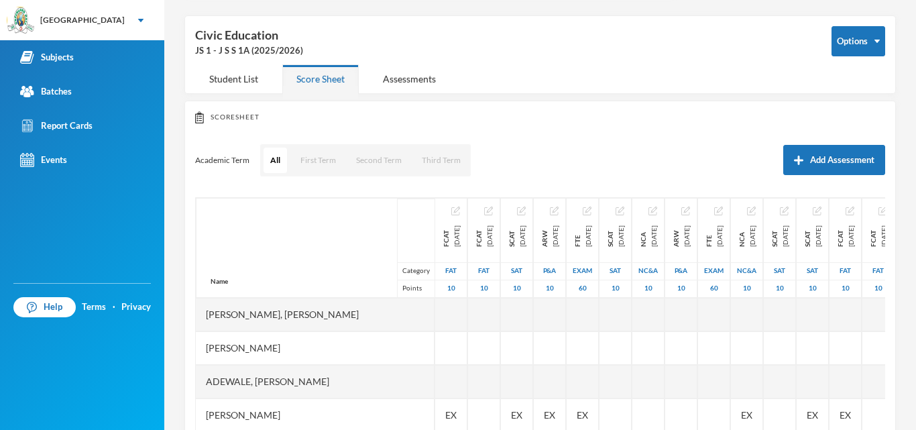
scroll to position [144, 0]
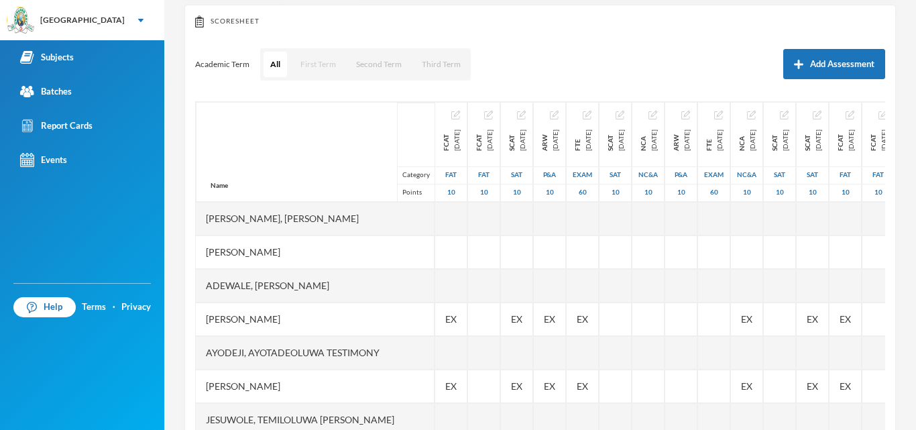
click at [315, 60] on button "First Term" at bounding box center [318, 64] width 49 height 25
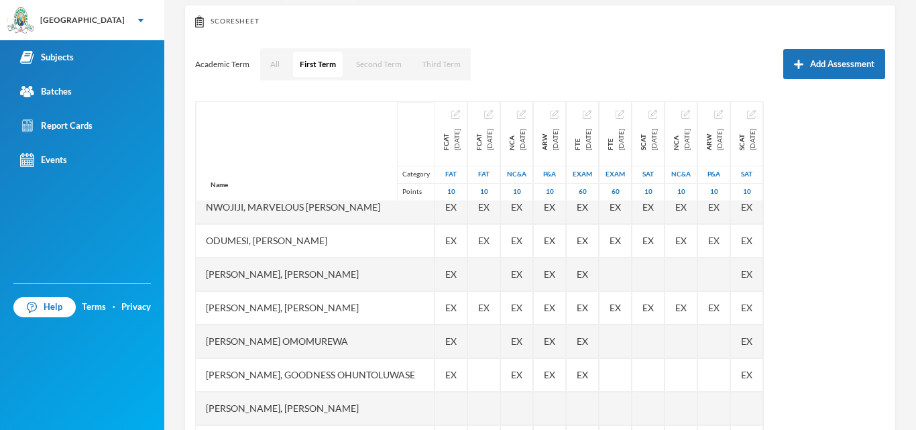
scroll to position [447, 0]
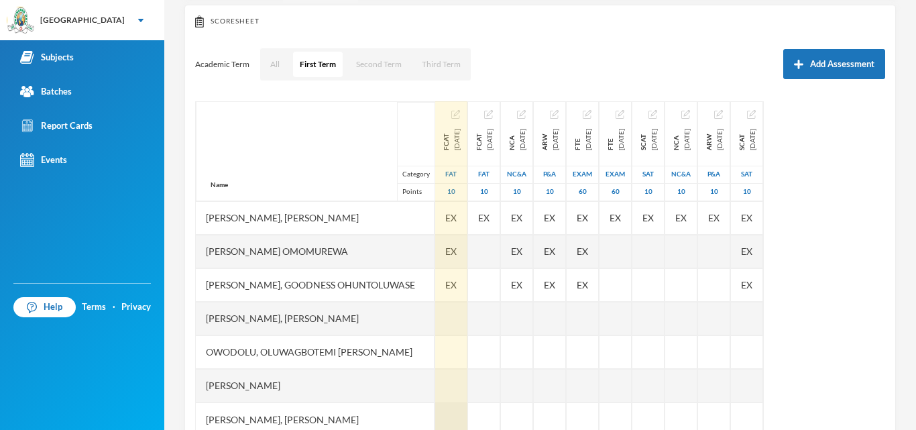
click at [435, 402] on div at bounding box center [451, 419] width 32 height 34
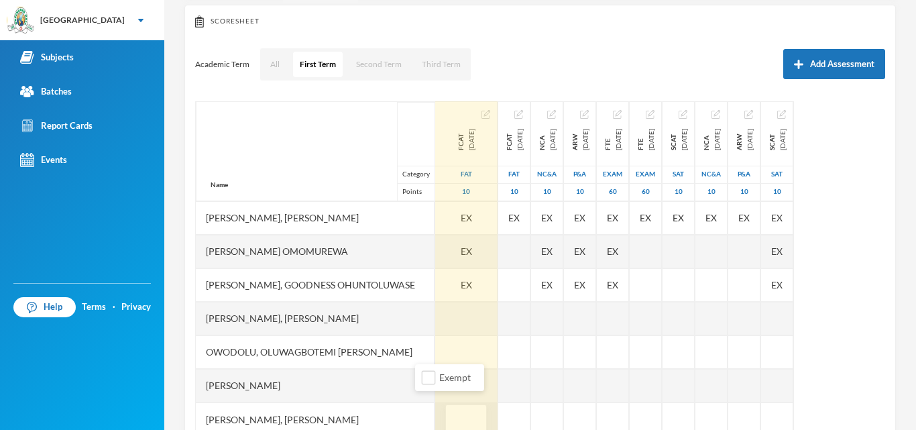
type input "7"
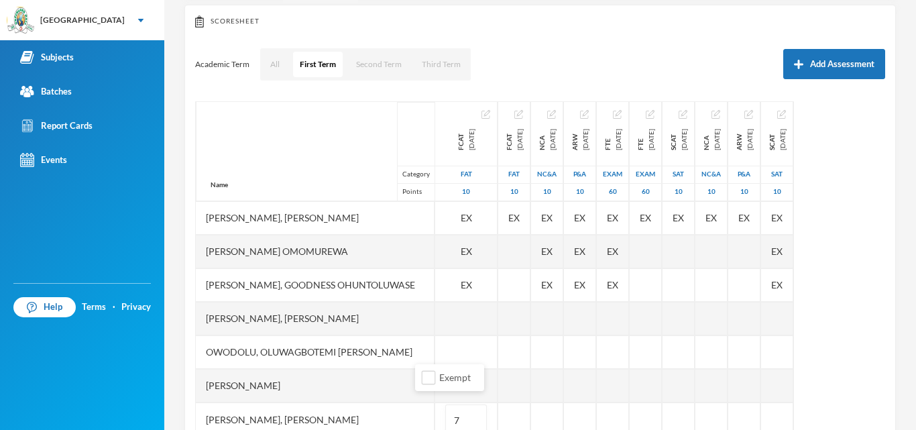
click at [232, 116] on div "Name Category Points" at bounding box center [315, 151] width 239 height 100
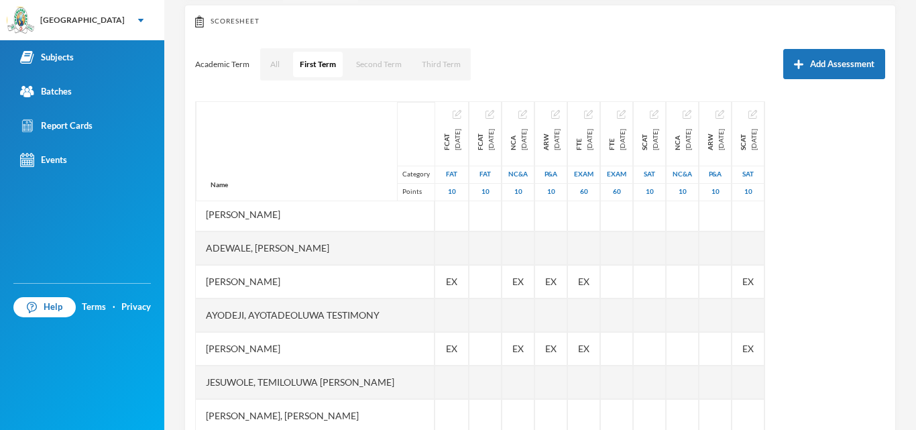
scroll to position [0, 0]
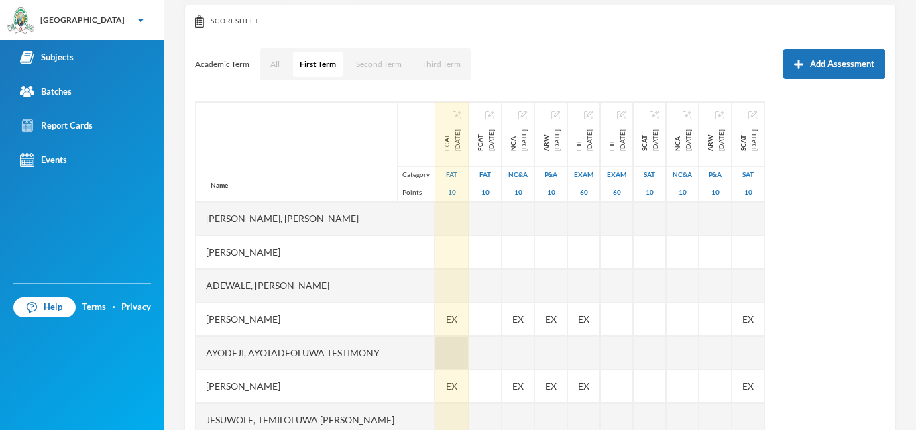
click at [435, 345] on div at bounding box center [452, 353] width 34 height 34
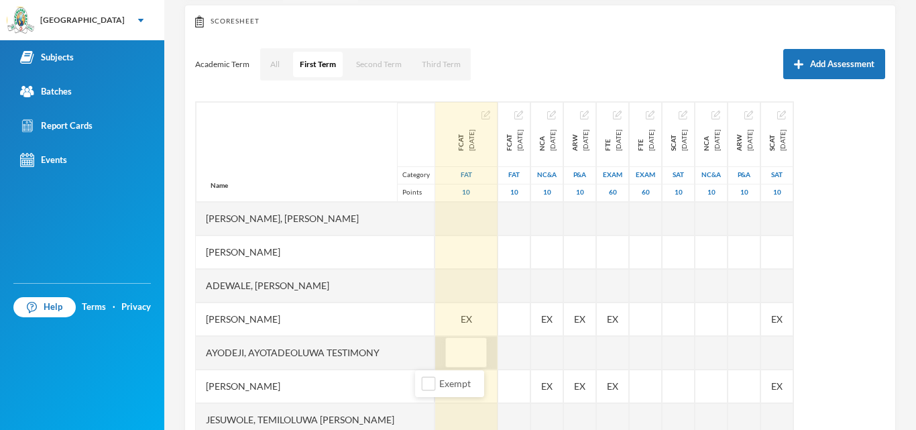
type input "6"
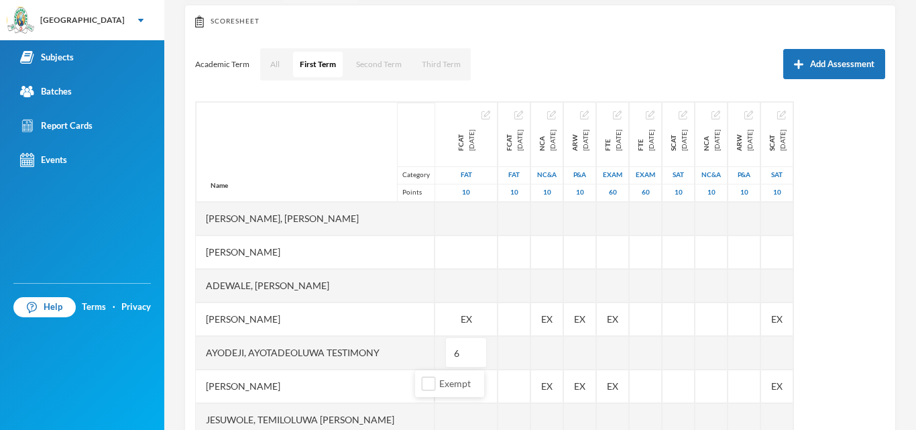
click at [256, 144] on div "Name Category Points" at bounding box center [315, 152] width 239 height 100
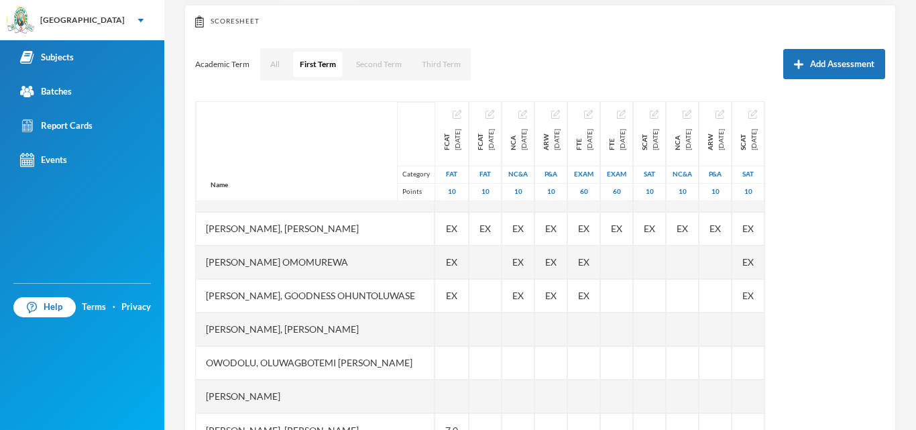
scroll to position [447, 0]
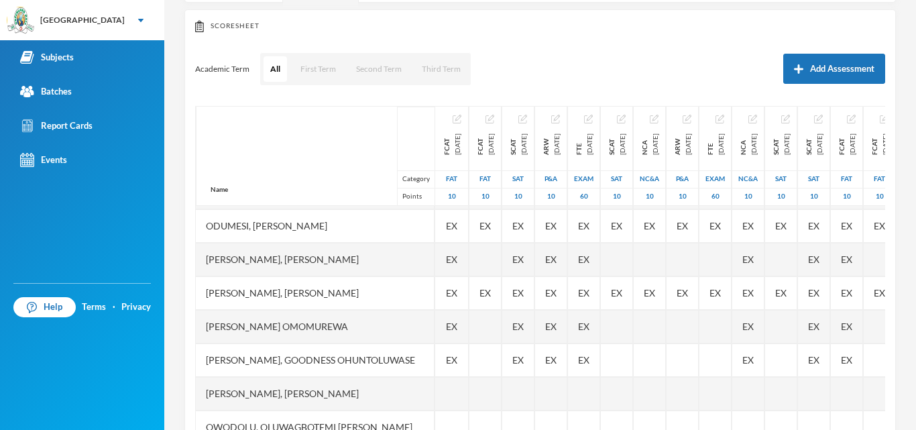
scroll to position [362, 0]
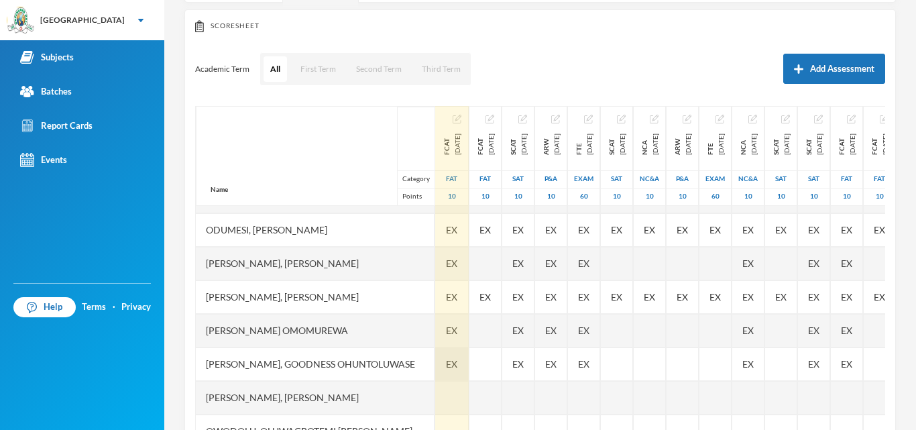
click at [446, 362] on span "EX" at bounding box center [451, 364] width 11 height 14
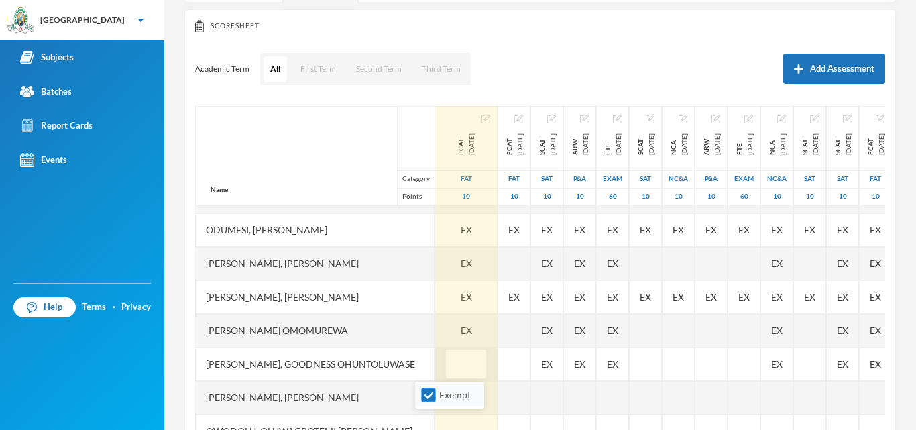
click at [429, 394] on input "Exempt" at bounding box center [429, 395] width 14 height 14
checkbox input "false"
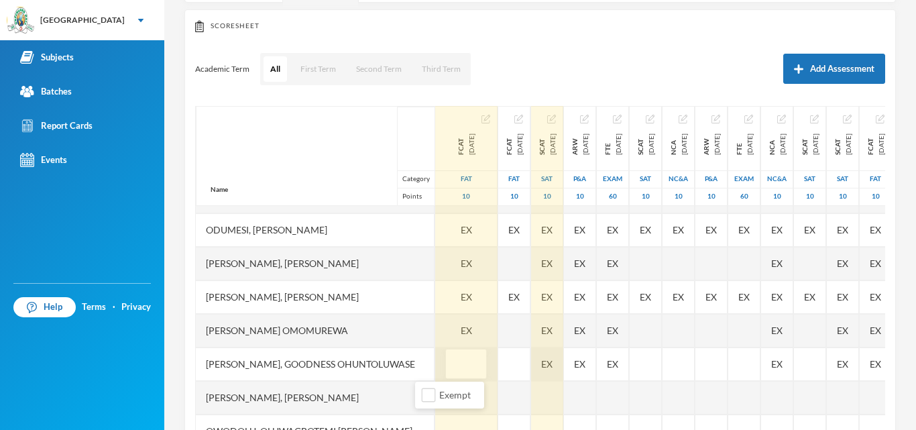
click at [541, 362] on div "EX" at bounding box center [547, 364] width 32 height 34
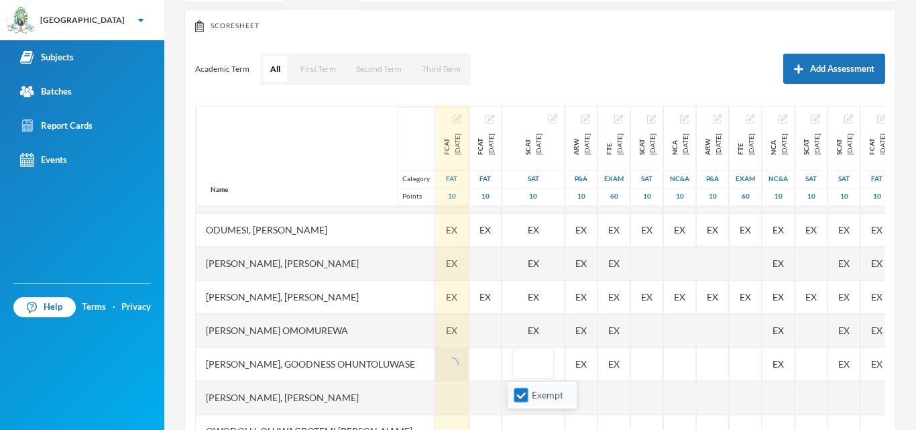
click at [521, 392] on input "Exempt" at bounding box center [522, 395] width 14 height 14
checkbox input "false"
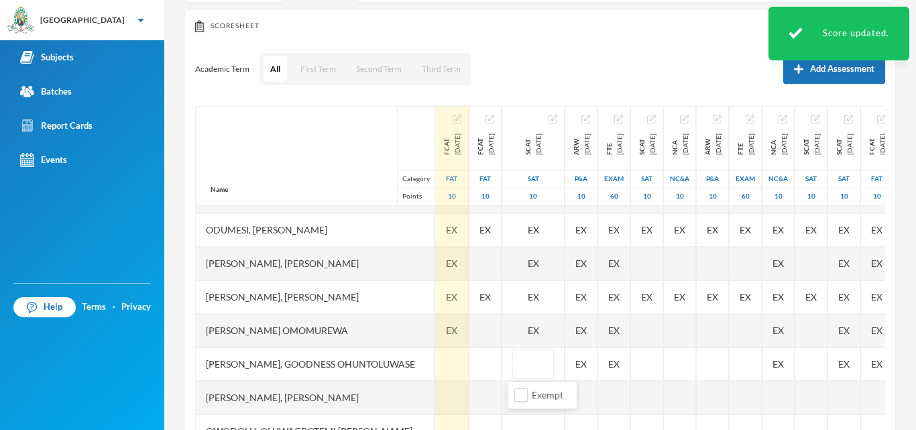
click at [435, 357] on div at bounding box center [452, 364] width 34 height 34
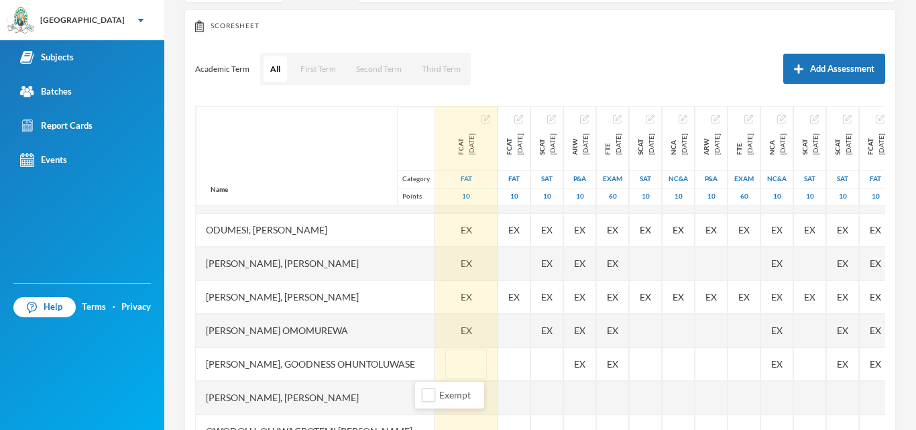
type input "8"
click at [327, 123] on div "Name Category Points" at bounding box center [315, 156] width 239 height 100
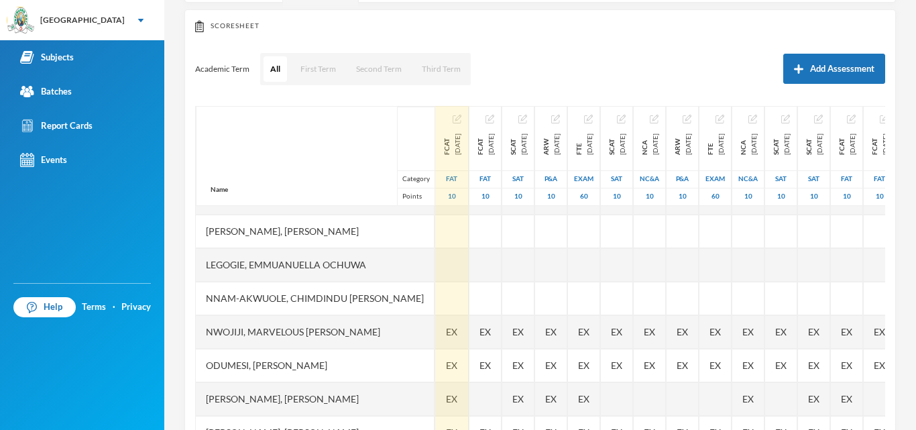
scroll to position [217, 0]
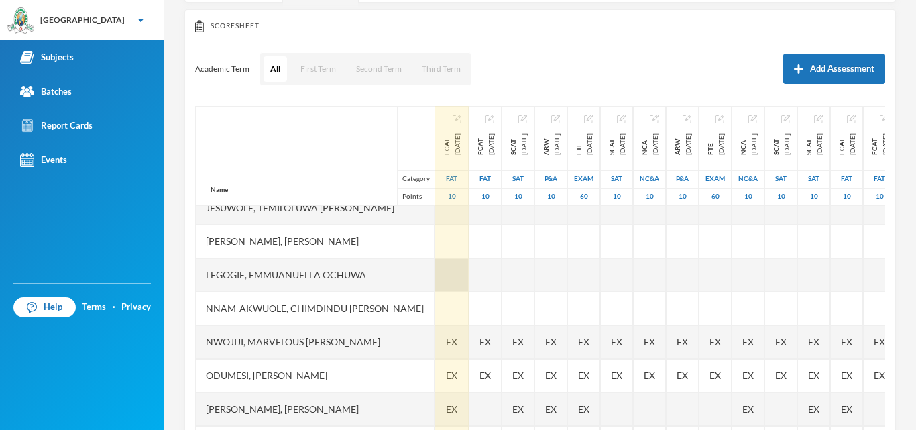
click at [435, 270] on div at bounding box center [452, 275] width 34 height 34
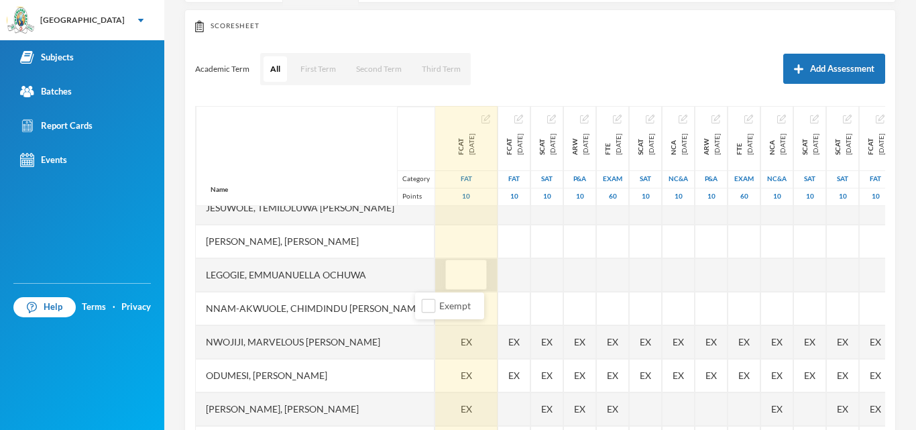
type input "7"
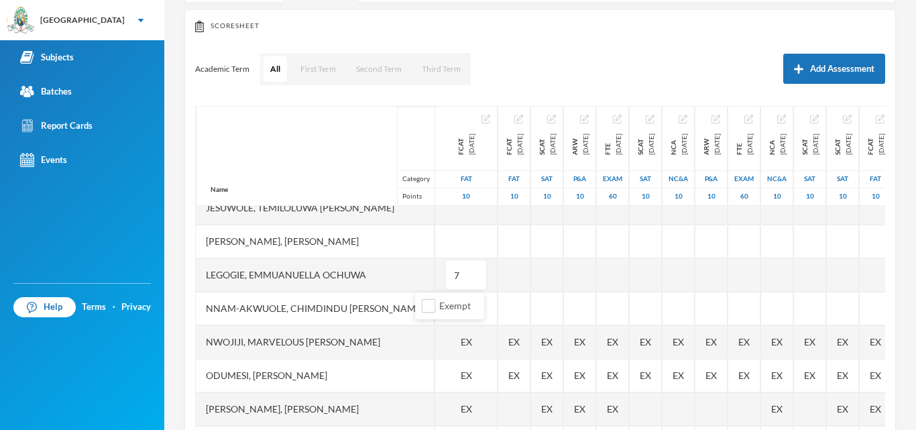
click at [237, 142] on div "Name Category Points" at bounding box center [315, 156] width 239 height 100
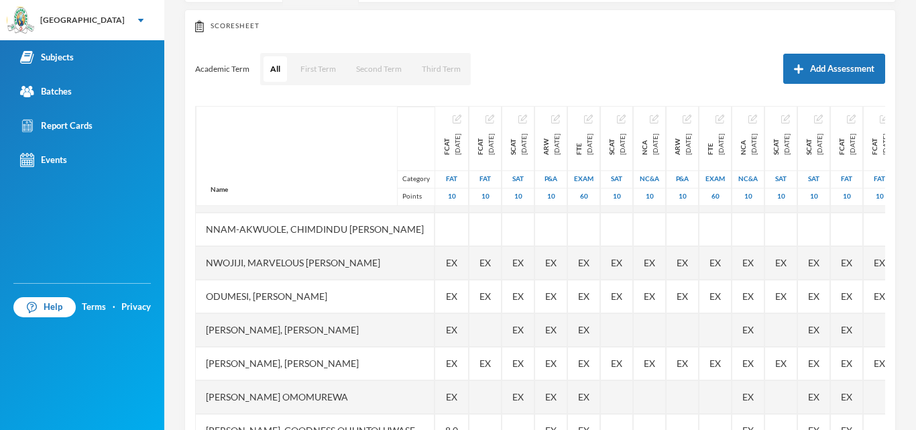
scroll to position [288, 0]
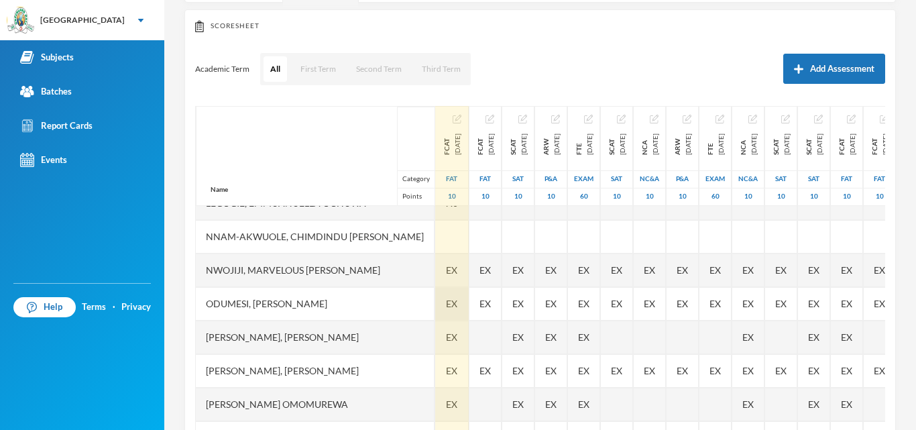
click at [435, 309] on div "EX" at bounding box center [452, 304] width 34 height 34
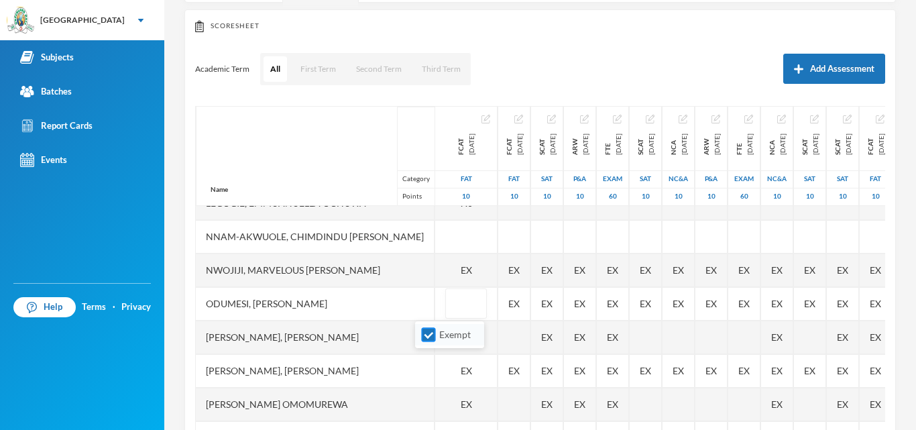
click at [425, 333] on input "Exempt" at bounding box center [429, 335] width 14 height 14
checkbox input "false"
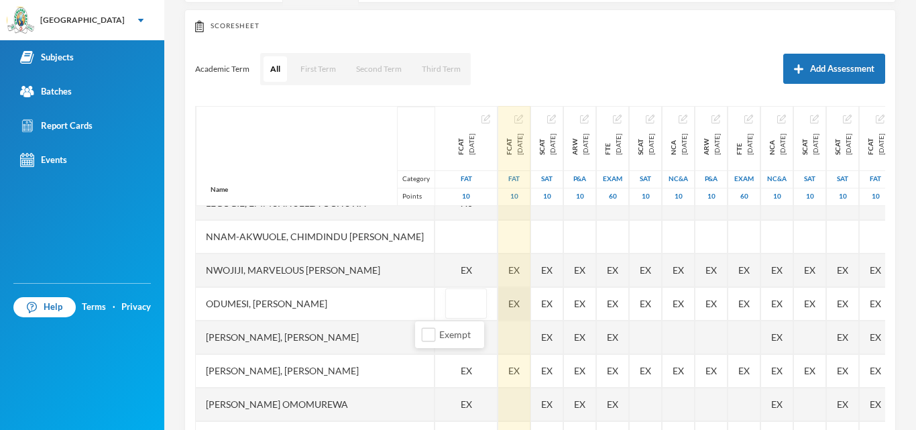
click at [498, 305] on div "EX" at bounding box center [514, 304] width 32 height 34
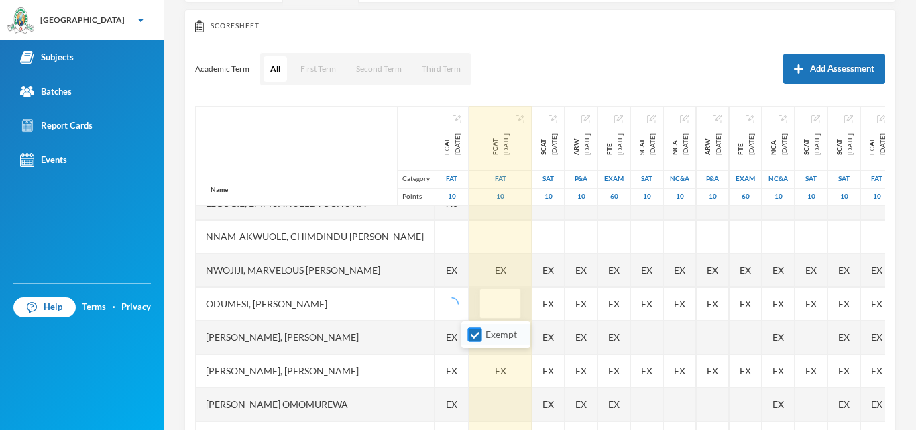
click at [478, 337] on input "Exempt" at bounding box center [475, 335] width 14 height 14
checkbox input "false"
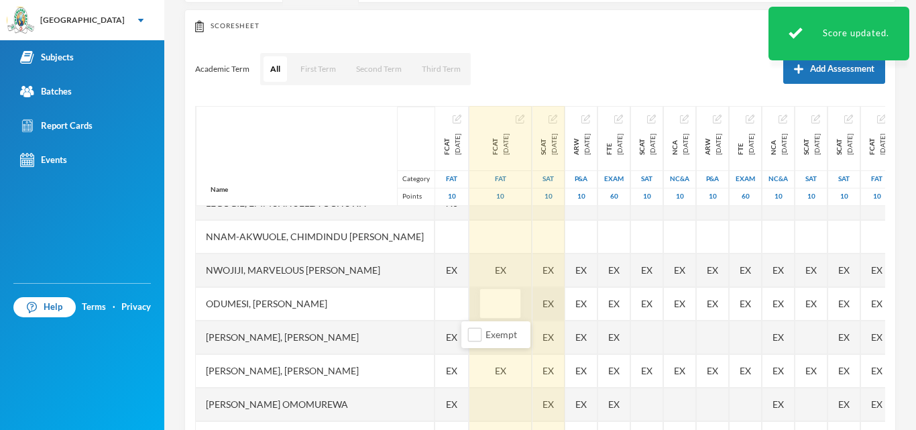
click at [542, 303] on div "EX" at bounding box center [549, 304] width 32 height 34
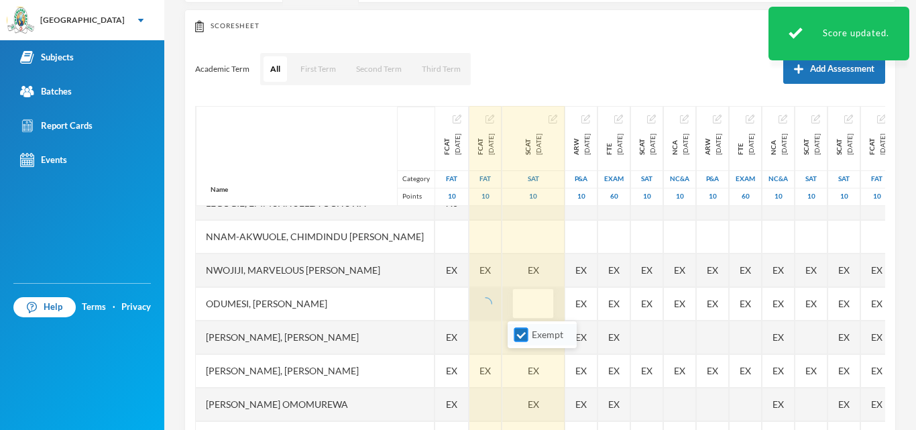
click at [521, 333] on input "Exempt" at bounding box center [522, 335] width 14 height 14
checkbox input "false"
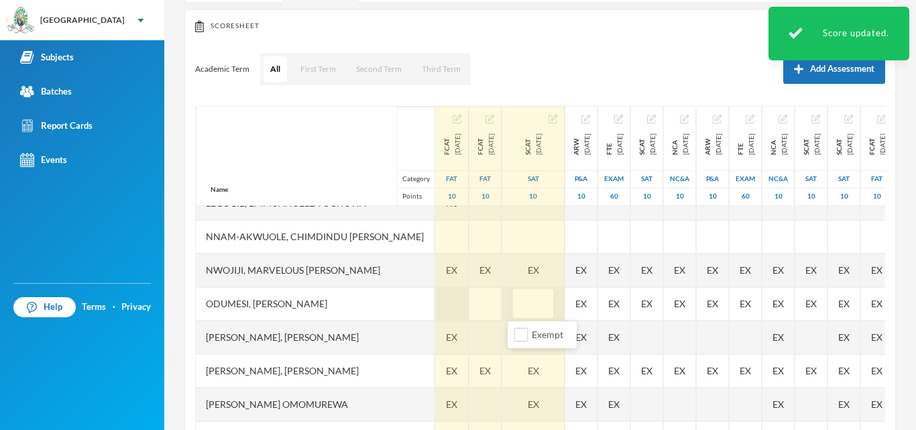
click at [435, 299] on div at bounding box center [452, 304] width 34 height 34
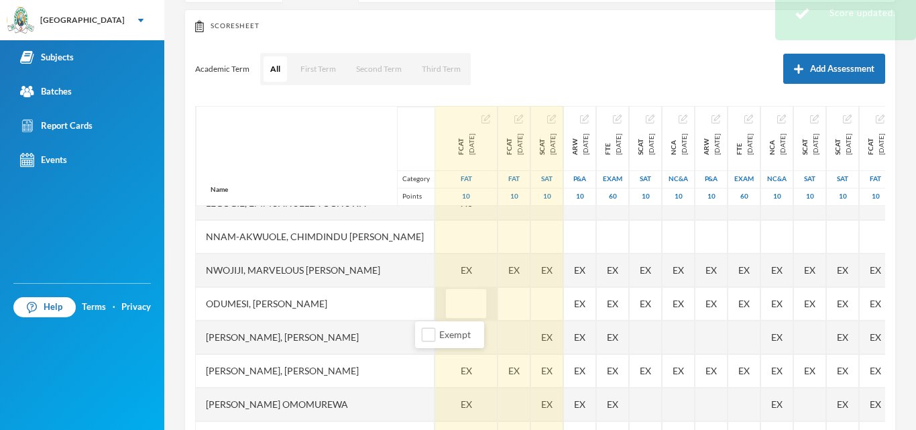
type input "6"
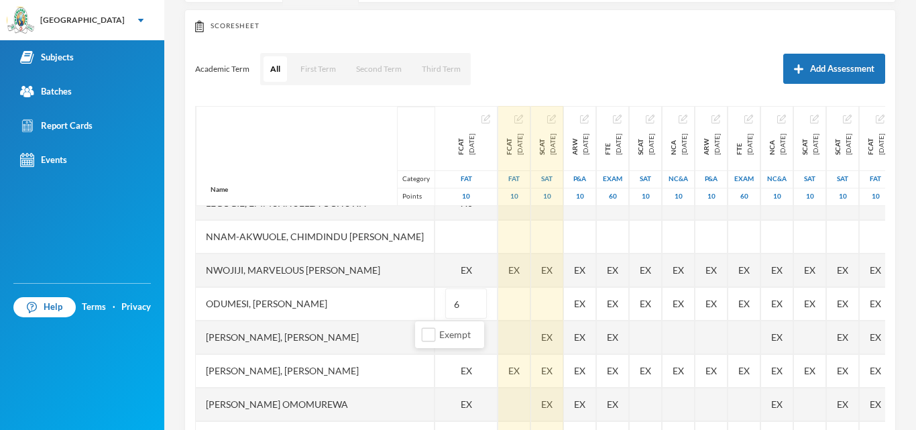
click at [237, 124] on div "Name Category Points" at bounding box center [315, 156] width 239 height 100
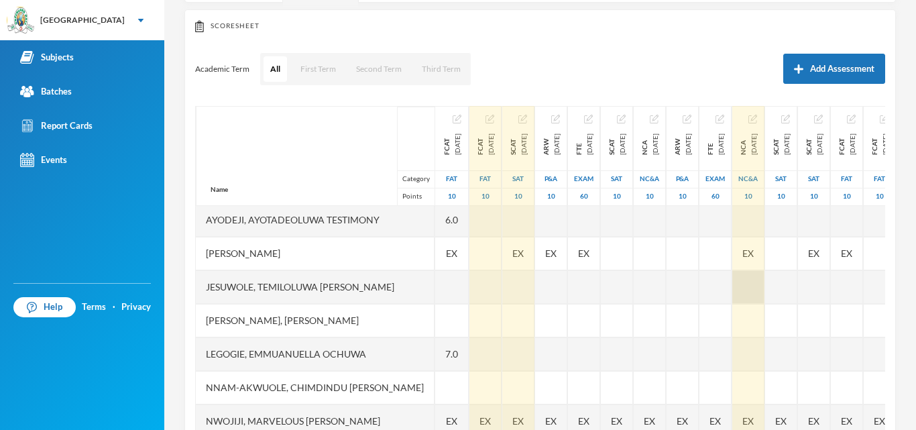
scroll to position [141, 0]
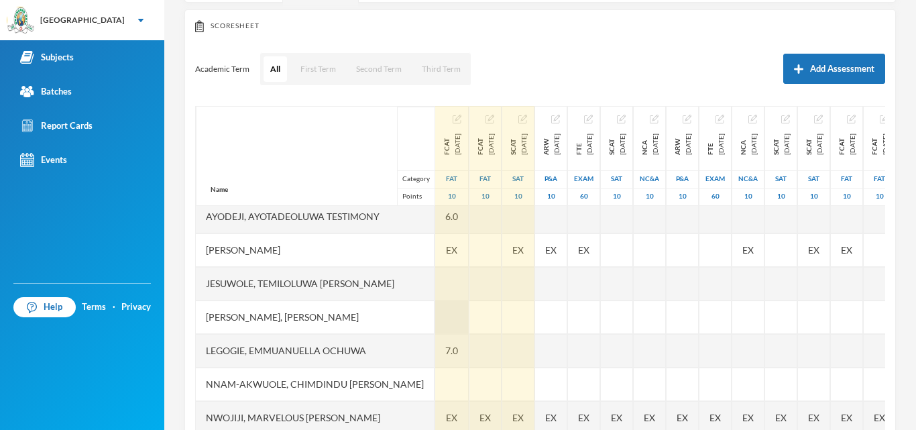
click at [435, 309] on div at bounding box center [452, 318] width 34 height 34
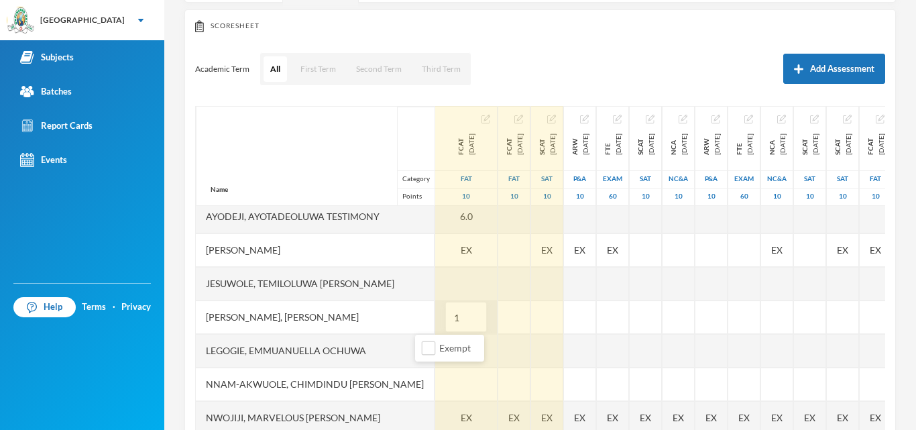
type input "10"
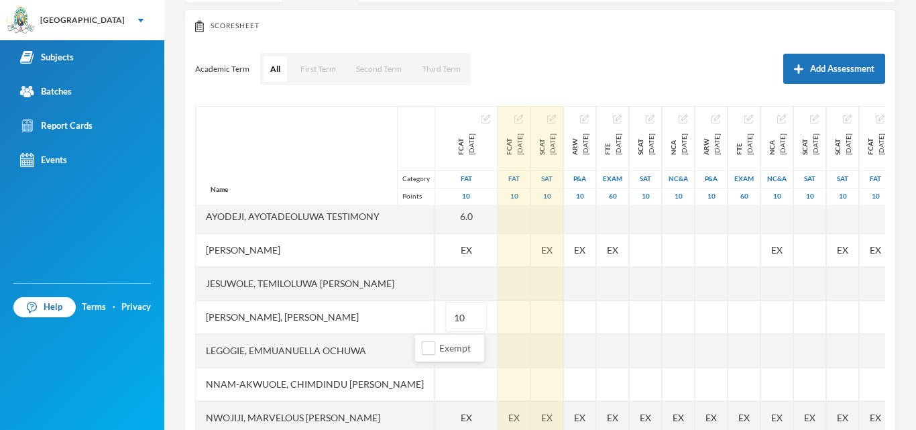
click at [246, 130] on div "Name Category Points" at bounding box center [315, 156] width 239 height 100
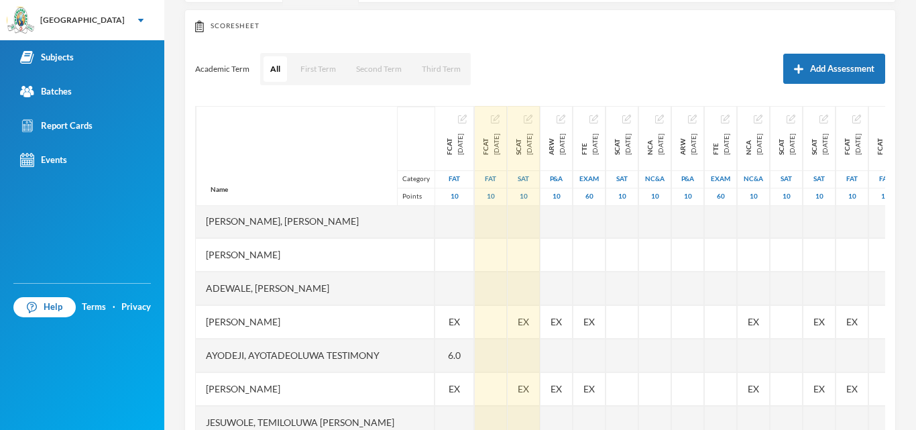
scroll to position [0, 0]
